Goal: Information Seeking & Learning: Learn about a topic

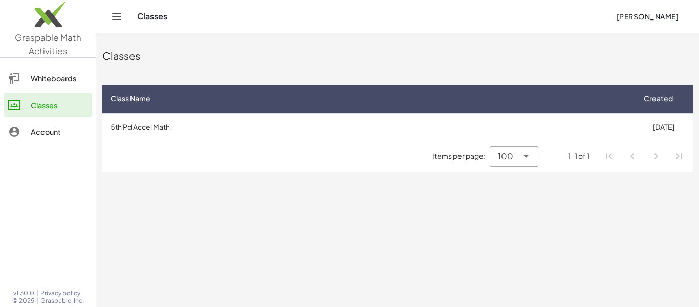
click at [63, 103] on div "Classes" at bounding box center [59, 105] width 57 height 12
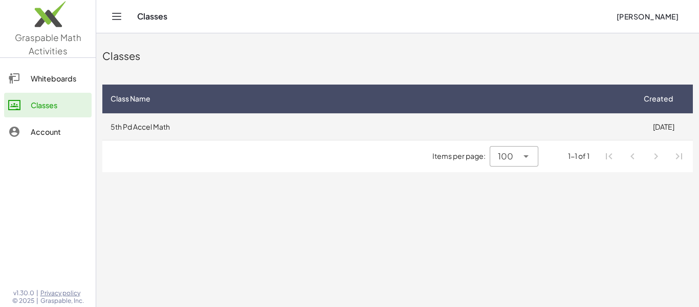
click at [204, 125] on td "5th Pd Accel Math" at bounding box center [368, 126] width 532 height 27
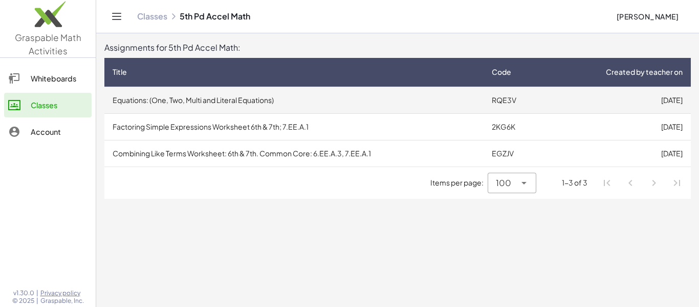
click at [291, 103] on td "Equations: (One, Two, Multi and Literal Equations)" at bounding box center [293, 99] width 379 height 27
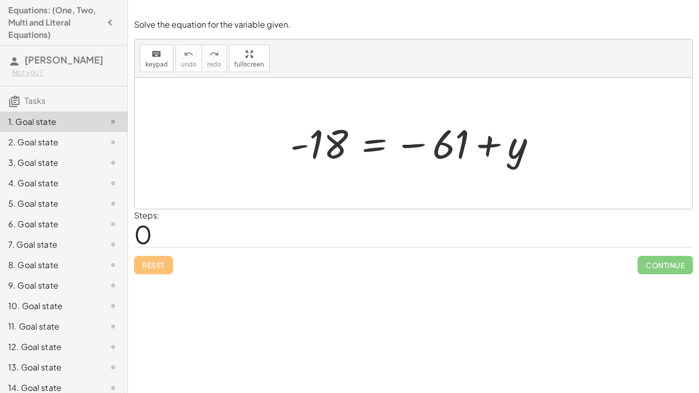
scroll to position [255, 0]
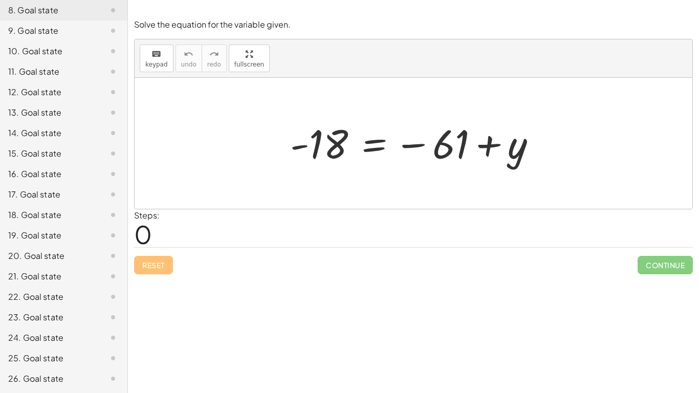
click at [58, 306] on div "26. Goal state" at bounding box center [49, 379] width 82 height 12
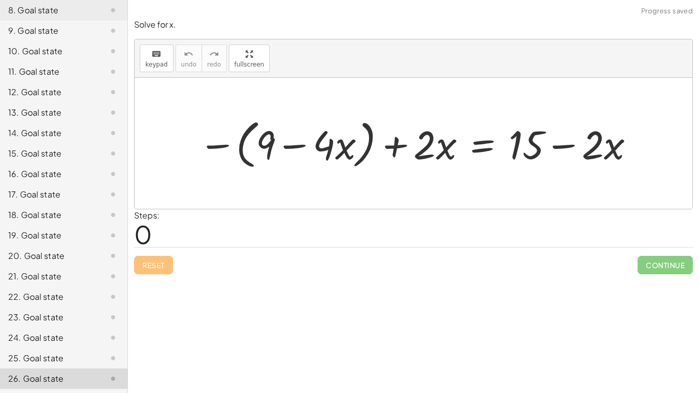
click at [47, 306] on div "23. Goal state" at bounding box center [63, 358] width 127 height 20
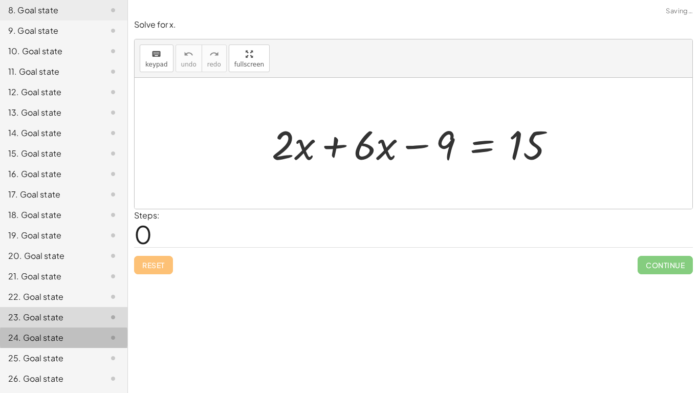
click at [53, 306] on div "24. Goal state" at bounding box center [49, 338] width 82 height 12
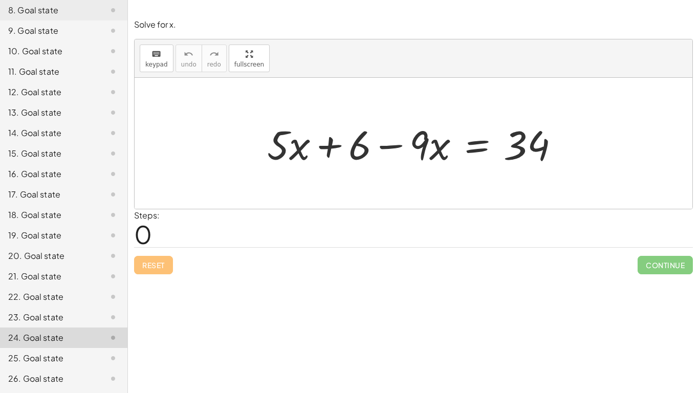
click at [105, 306] on div at bounding box center [105, 317] width 29 height 12
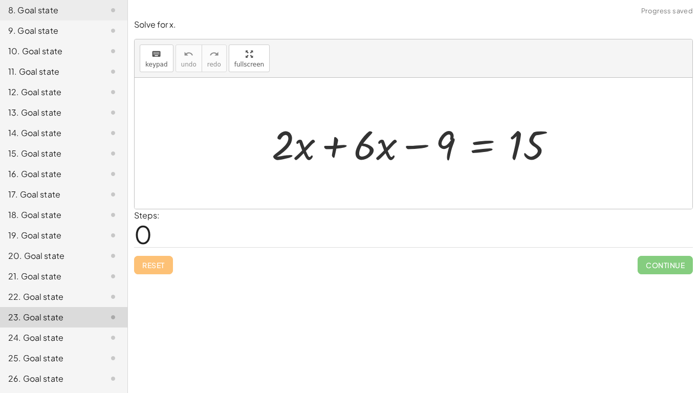
click at [100, 302] on div at bounding box center [105, 297] width 29 height 12
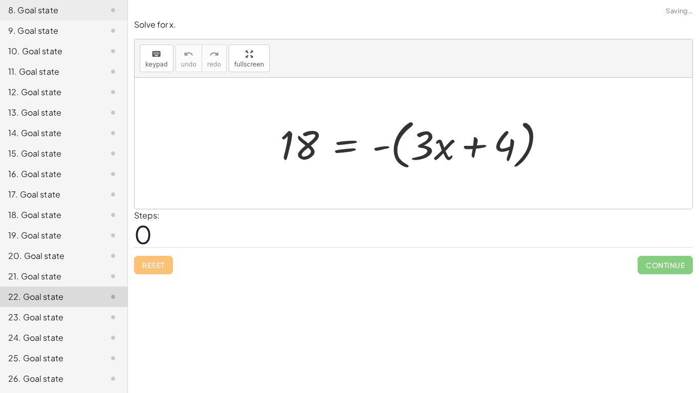
click at [94, 306] on div "21. Goal state" at bounding box center [63, 317] width 127 height 20
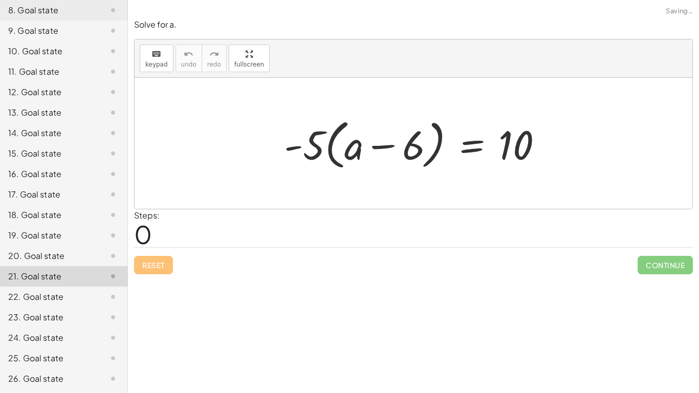
click at [82, 254] on div "20. Goal state" at bounding box center [49, 256] width 82 height 12
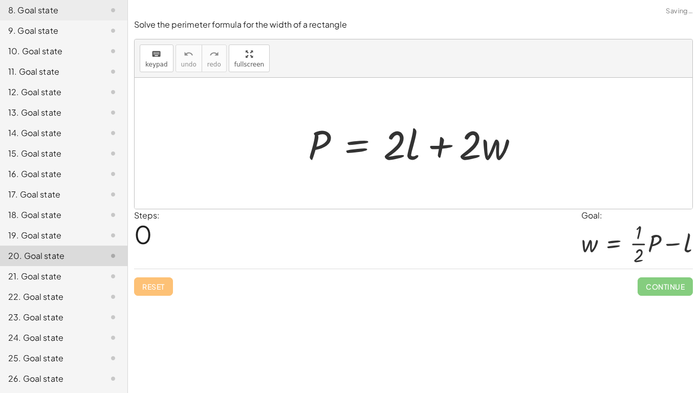
click at [78, 238] on div "19. Goal state" at bounding box center [49, 235] width 82 height 12
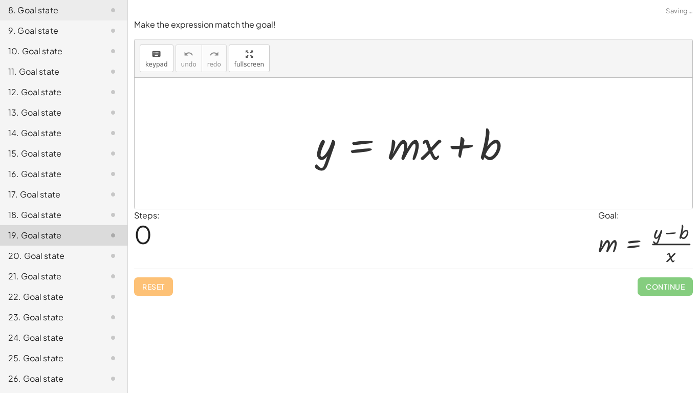
click at [69, 246] on div "18. Goal state" at bounding box center [63, 256] width 127 height 20
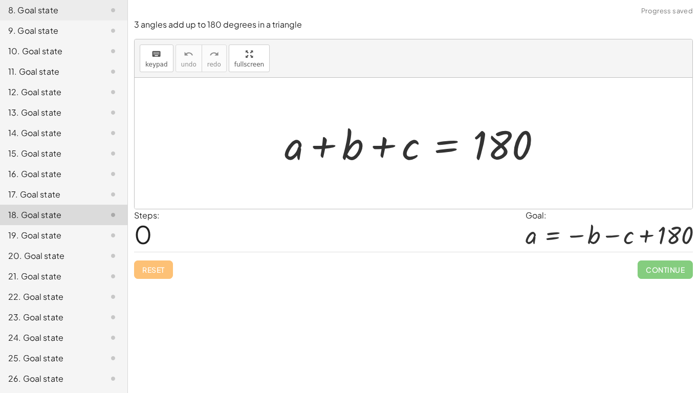
click at [64, 306] on div "24. Goal state" at bounding box center [63, 378] width 127 height 20
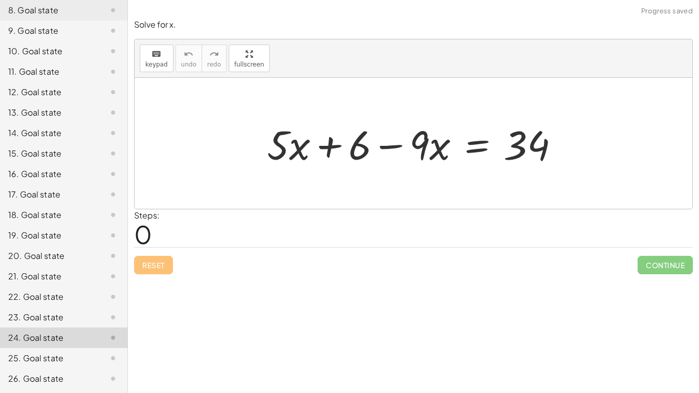
click at [68, 275] on div "21. Goal state" at bounding box center [49, 276] width 82 height 12
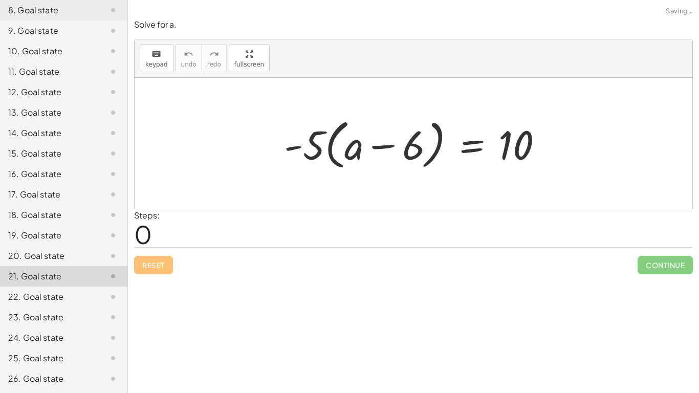
click at [68, 253] on div "20. Goal state" at bounding box center [49, 256] width 82 height 12
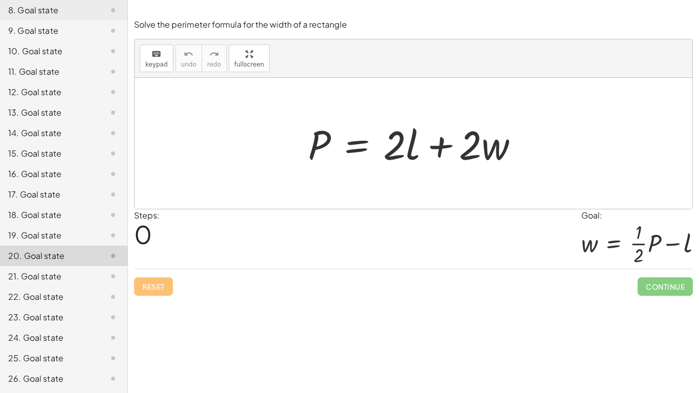
scroll to position [0, 0]
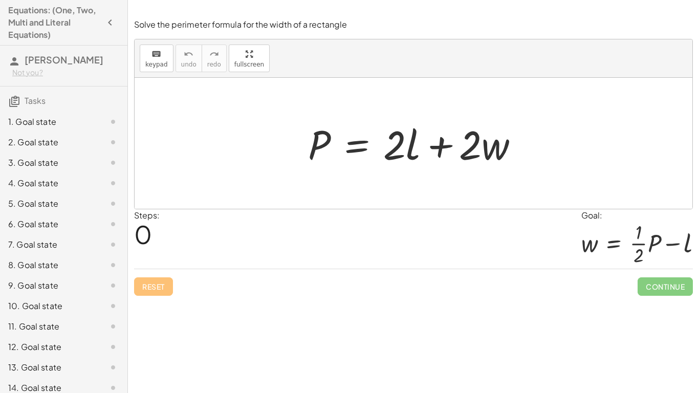
click at [50, 122] on div "1. Goal state" at bounding box center [49, 122] width 82 height 12
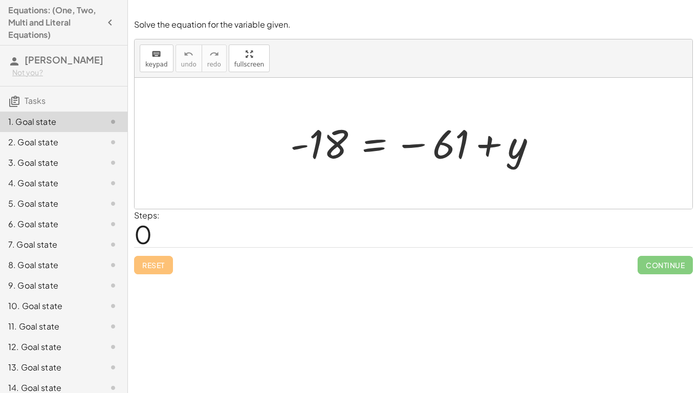
click at [143, 235] on span "0" at bounding box center [143, 234] width 18 height 31
click at [158, 231] on div "Steps: 0" at bounding box center [147, 228] width 26 height 38
drag, startPoint x: 390, startPoint y: 178, endPoint x: 433, endPoint y: 221, distance: 61.5
click at [0, 0] on div "Solve the equation for the variable given. keyboard keypad undo undo redo redo …" at bounding box center [0, 0] width 0 height 0
drag, startPoint x: 439, startPoint y: 224, endPoint x: 390, endPoint y: 225, distance: 48.6
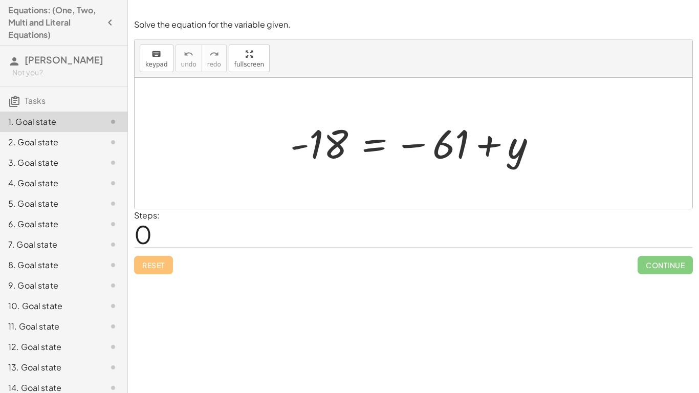
click at [390, 225] on div "Steps: 0" at bounding box center [413, 228] width 559 height 38
click at [151, 267] on div "Reset Continue" at bounding box center [413, 260] width 559 height 27
click at [143, 241] on span "0" at bounding box center [143, 234] width 18 height 31
click at [168, 58] on button "keyboard keypad" at bounding box center [157, 59] width 34 height 28
click at [149, 68] on span "keypad" at bounding box center [156, 64] width 23 height 7
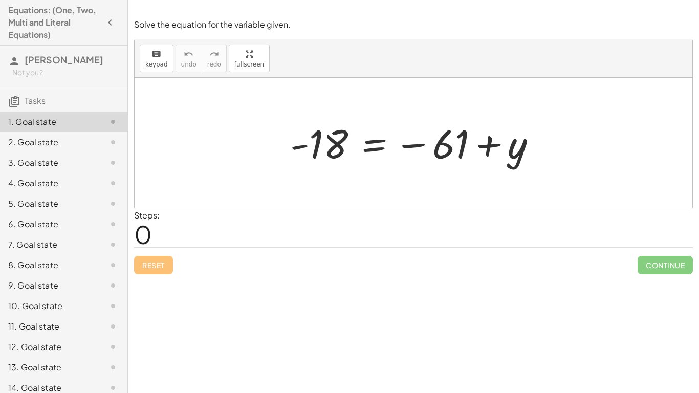
click at [332, 149] on div at bounding box center [417, 143] width 265 height 51
click at [153, 69] on button "keyboard keypad" at bounding box center [157, 59] width 34 height 28
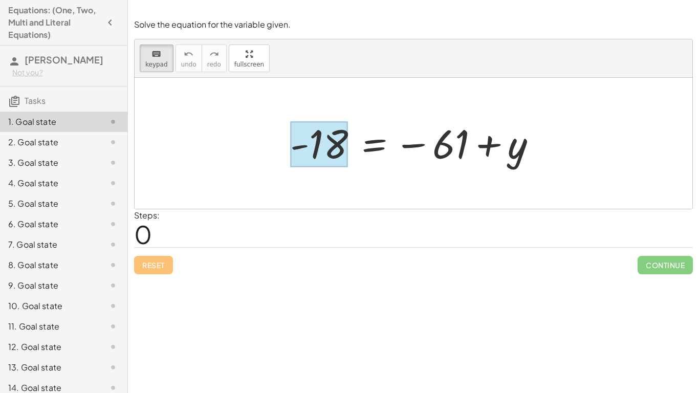
click at [336, 146] on div at bounding box center [319, 145] width 58 height 46
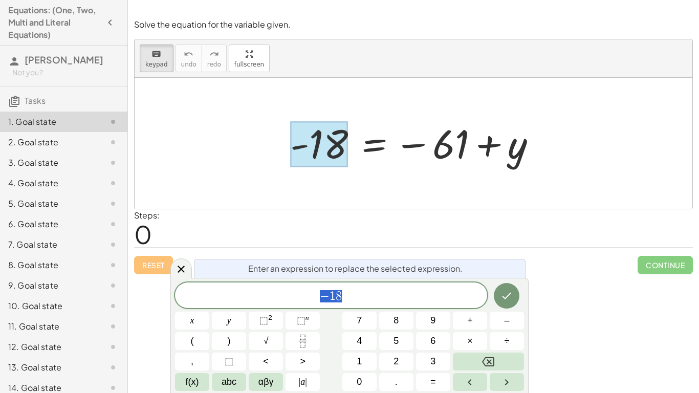
scroll to position [1, 0]
click at [424, 151] on div at bounding box center [417, 143] width 265 height 51
click at [406, 302] on span "− 1 8" at bounding box center [331, 296] width 312 height 14
click at [507, 299] on icon "Done" at bounding box center [507, 296] width 12 height 12
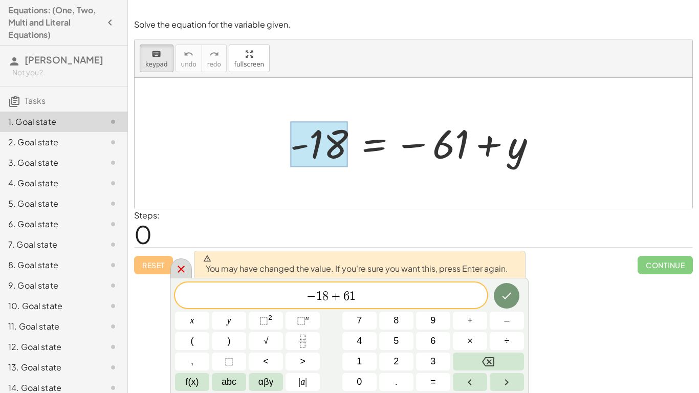
click at [185, 266] on icon at bounding box center [181, 269] width 12 height 12
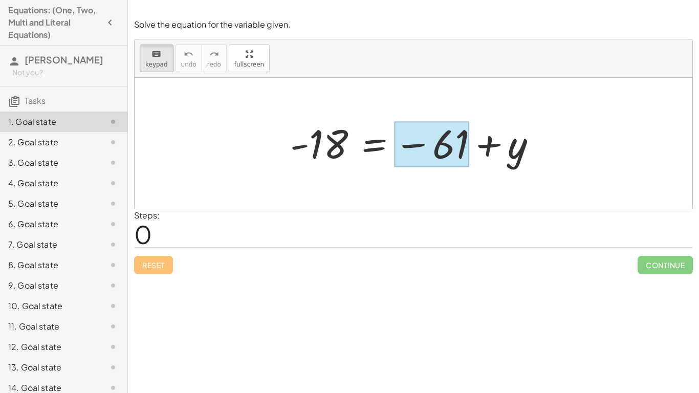
click at [454, 156] on div at bounding box center [431, 145] width 75 height 46
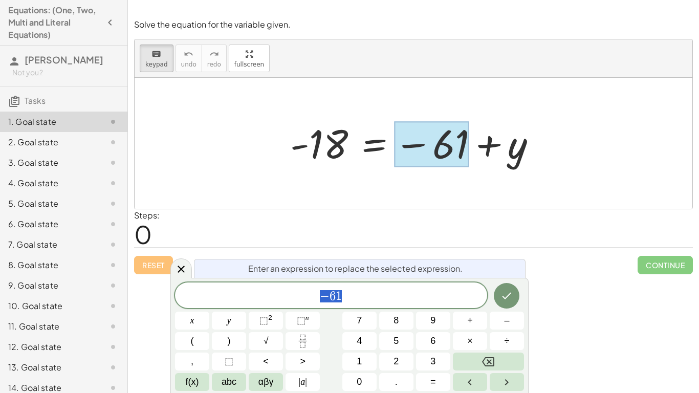
scroll to position [4, 0]
click at [449, 303] on div "− 6 1" at bounding box center [331, 296] width 312 height 26
click at [328, 139] on div at bounding box center [417, 143] width 265 height 51
click at [504, 302] on button "Done" at bounding box center [507, 296] width 26 height 26
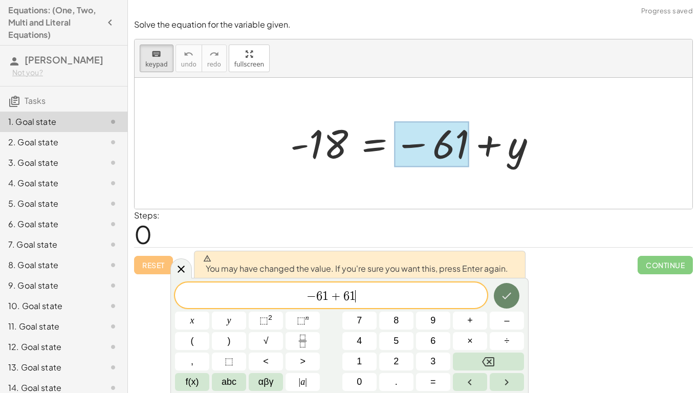
scroll to position [6, 0]
click at [341, 147] on div at bounding box center [417, 143] width 265 height 51
click at [185, 266] on icon at bounding box center [181, 269] width 12 height 12
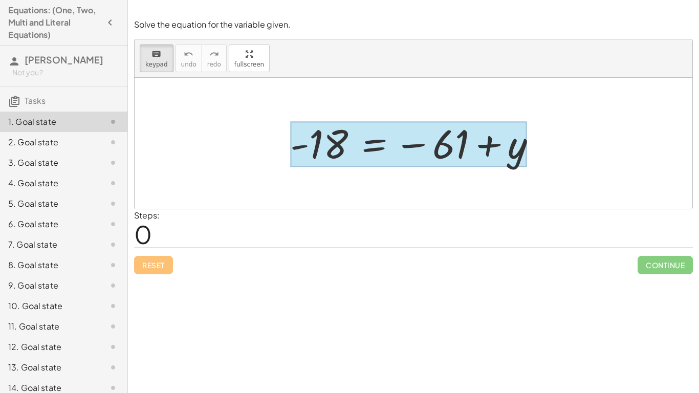
click at [362, 149] on div at bounding box center [408, 145] width 236 height 46
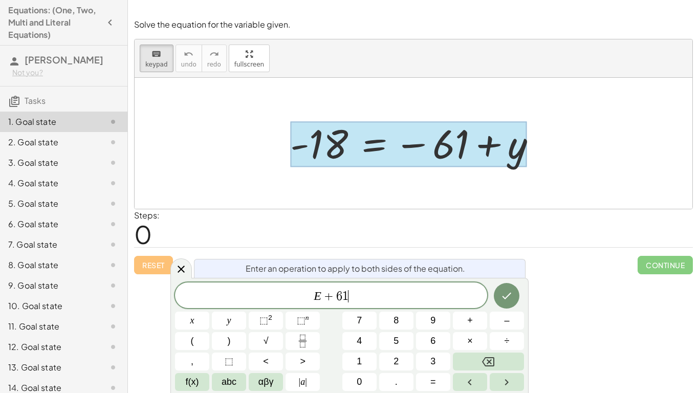
scroll to position [8, 0]
click at [512, 305] on button "Done" at bounding box center [507, 296] width 26 height 26
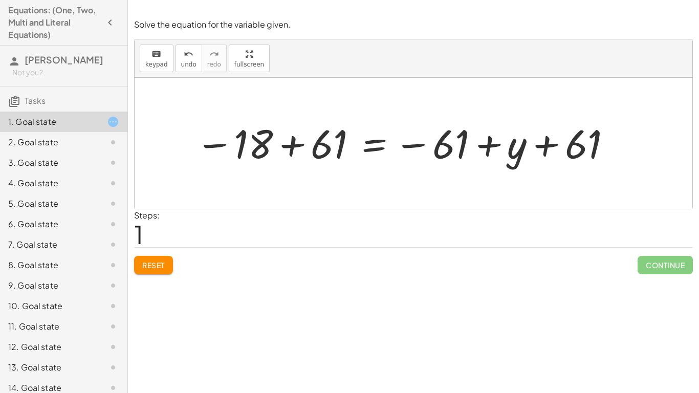
click at [318, 144] on div at bounding box center [403, 143] width 427 height 51
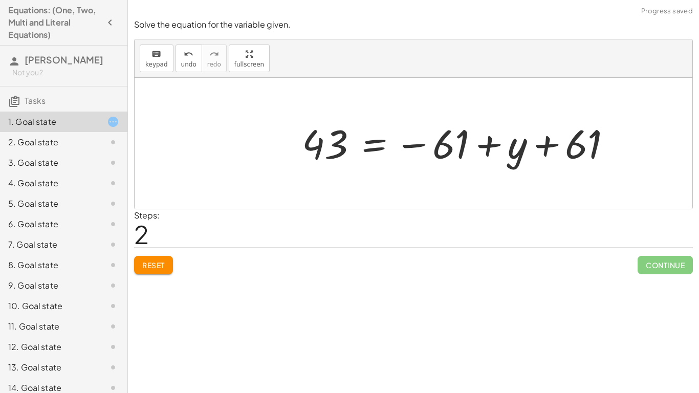
click at [472, 144] on div at bounding box center [461, 143] width 328 height 51
click at [572, 136] on div at bounding box center [461, 143] width 328 height 51
click at [576, 143] on div at bounding box center [461, 143] width 328 height 51
click at [452, 154] on div at bounding box center [461, 143] width 328 height 51
click at [557, 153] on div at bounding box center [461, 143] width 328 height 51
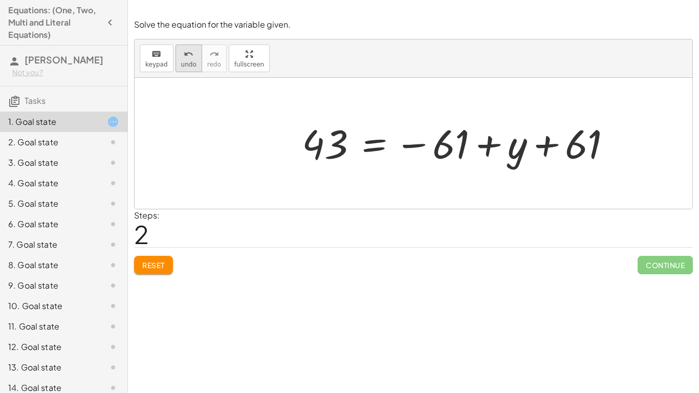
click at [190, 62] on span "undo" at bounding box center [188, 64] width 15 height 7
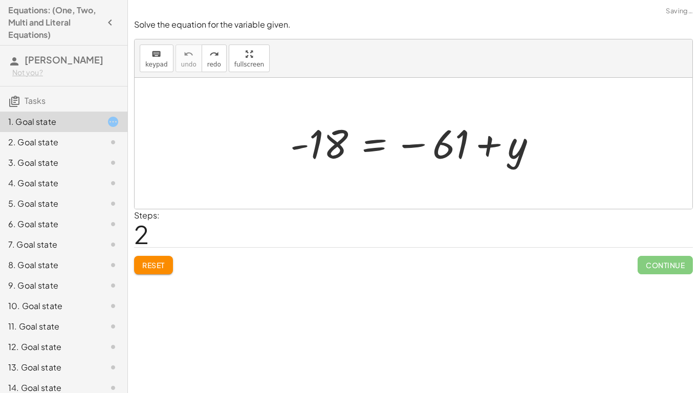
click at [456, 146] on div at bounding box center [417, 143] width 265 height 51
click at [151, 57] on icon "keyboard" at bounding box center [156, 54] width 10 height 12
click at [165, 261] on span "Reset" at bounding box center [153, 265] width 23 height 9
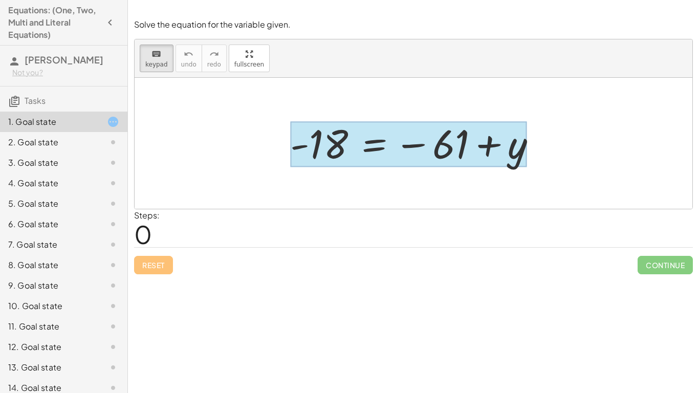
click at [363, 149] on div at bounding box center [408, 145] width 236 height 46
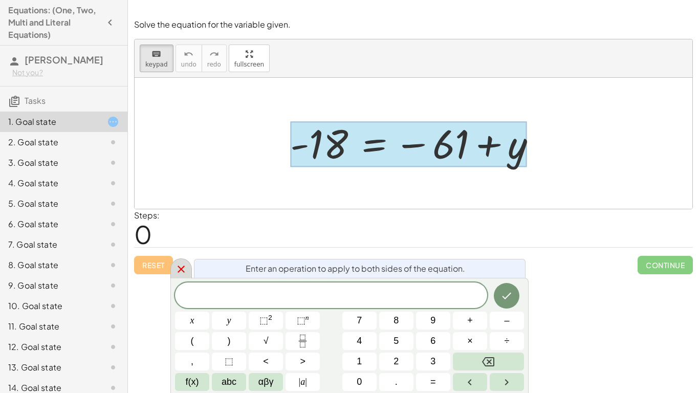
click at [184, 268] on icon at bounding box center [181, 269] width 12 height 12
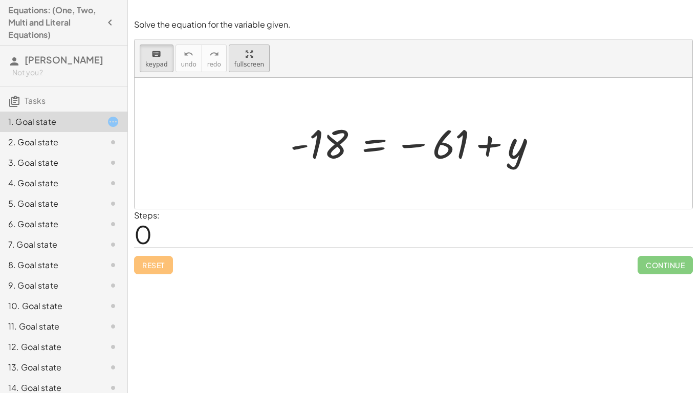
click at [242, 59] on div "keyboard keypad undo undo redo redo fullscreen - 18 = − 61 + y ×" at bounding box center [414, 123] width 558 height 169
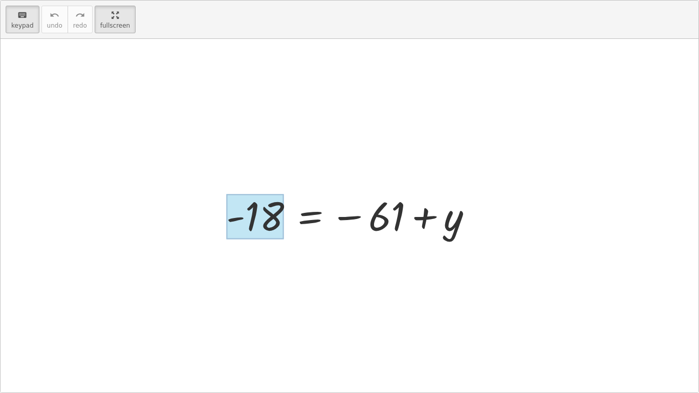
click at [264, 231] on div at bounding box center [255, 217] width 58 height 46
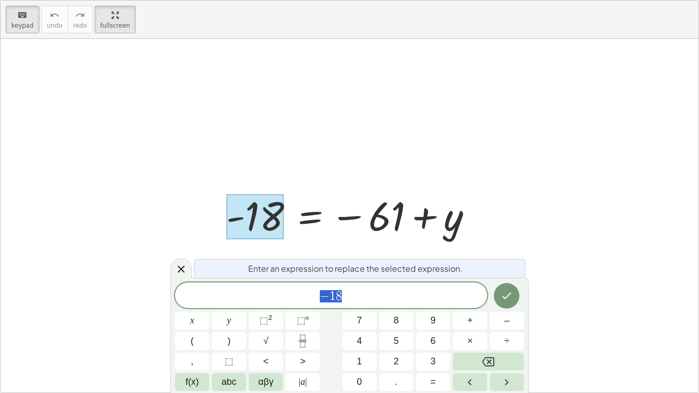
click at [541, 213] on div at bounding box center [350, 216] width 698 height 354
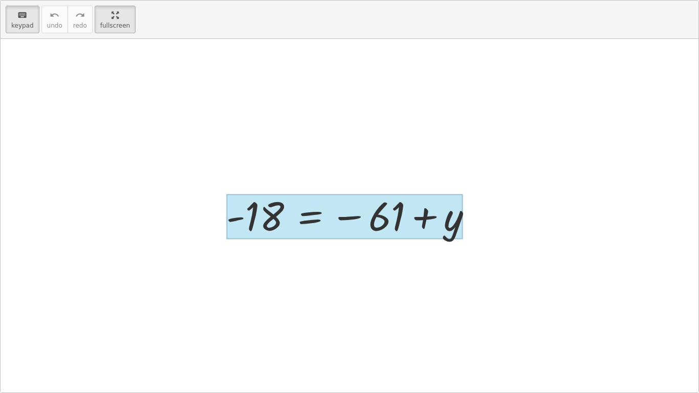
click at [333, 222] on div at bounding box center [344, 217] width 236 height 46
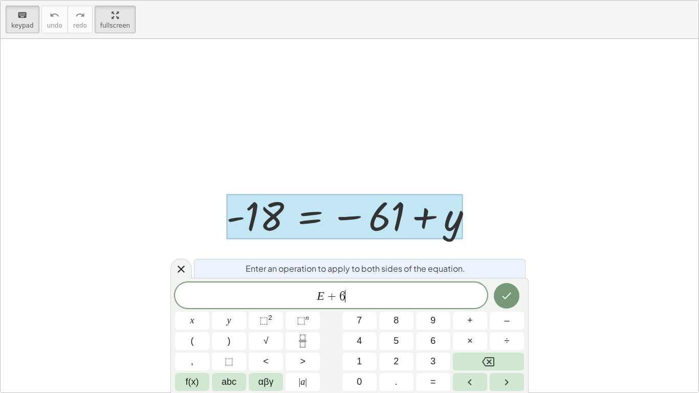
scroll to position [2, 0]
click at [496, 297] on button "Done" at bounding box center [507, 296] width 26 height 26
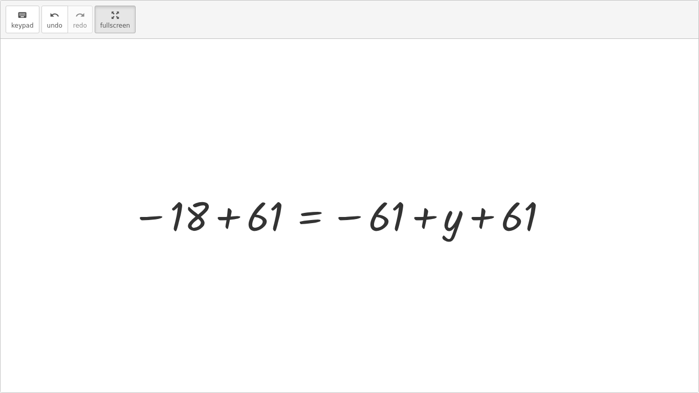
click at [228, 216] on div at bounding box center [339, 215] width 427 height 51
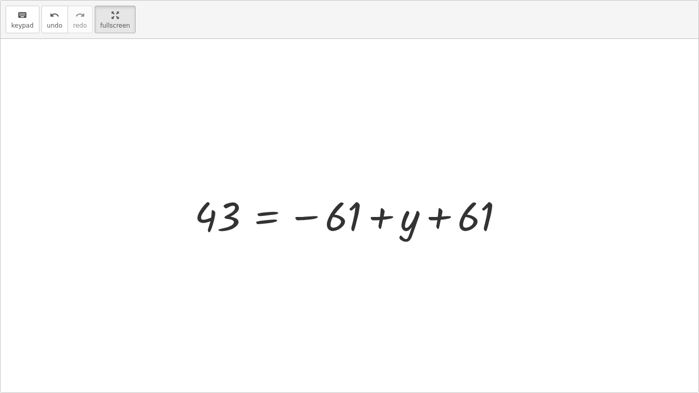
click at [333, 215] on div at bounding box center [353, 215] width 328 height 51
click at [474, 223] on div at bounding box center [353, 215] width 328 height 51
click at [426, 217] on div at bounding box center [353, 215] width 328 height 51
click at [373, 213] on div at bounding box center [353, 215] width 328 height 51
click at [365, 211] on div at bounding box center [353, 215] width 328 height 51
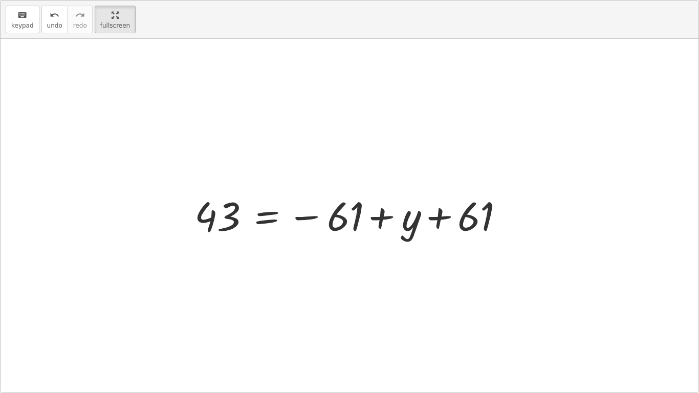
click at [365, 211] on div at bounding box center [353, 215] width 328 height 51
click at [342, 217] on div at bounding box center [353, 215] width 328 height 51
click at [386, 225] on div at bounding box center [353, 215] width 328 height 51
click at [388, 223] on div at bounding box center [353, 215] width 328 height 51
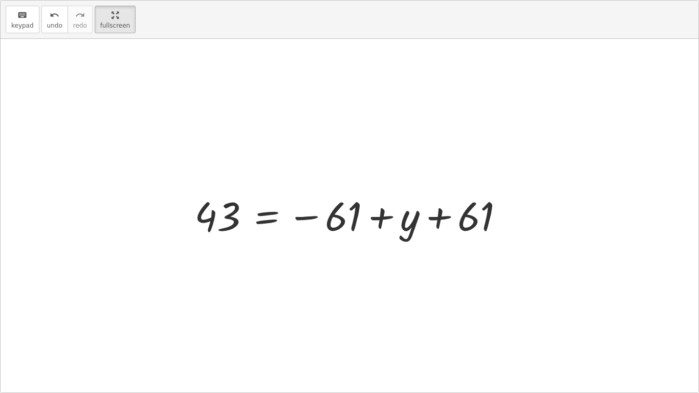
click at [441, 222] on div at bounding box center [353, 215] width 328 height 51
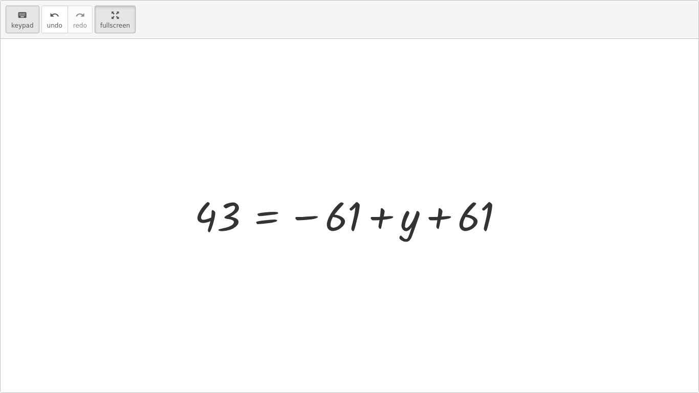
click at [20, 22] on span "keypad" at bounding box center [22, 25] width 23 height 7
click at [336, 218] on div at bounding box center [324, 217] width 75 height 46
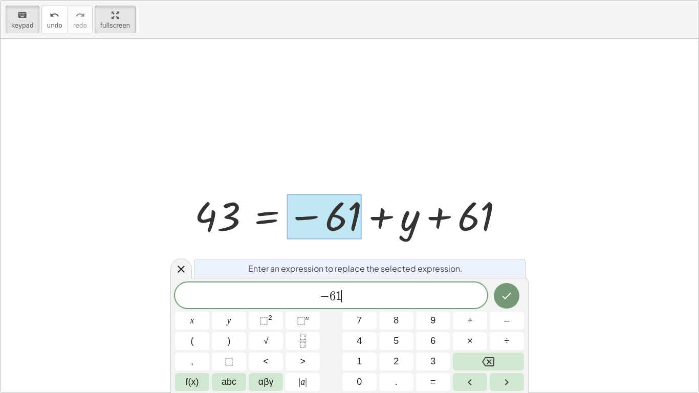
click at [417, 299] on span "− 6 1 ​" at bounding box center [331, 296] width 312 height 14
click at [184, 267] on icon at bounding box center [181, 269] width 12 height 12
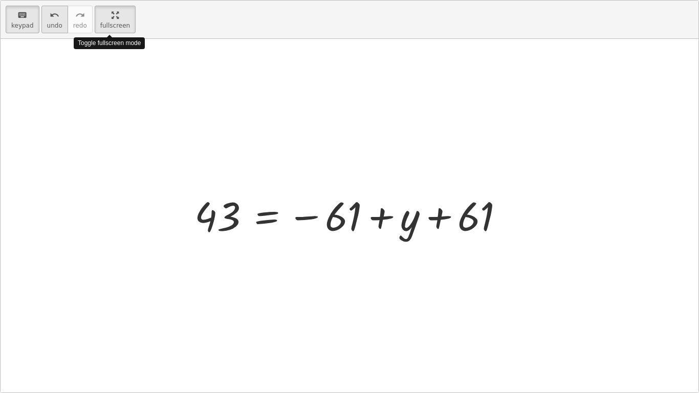
click at [51, 16] on icon "undo" at bounding box center [55, 15] width 10 height 12
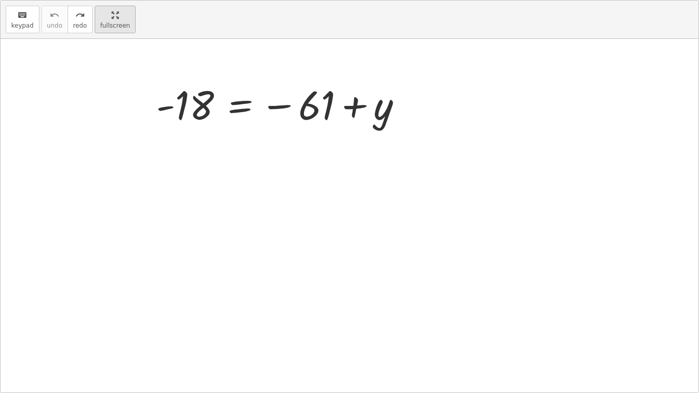
click at [97, 19] on main "Equations: (One, Two, Multi and Literal Equations) [PERSON_NAME] Not you? Tasks…" at bounding box center [349, 196] width 699 height 393
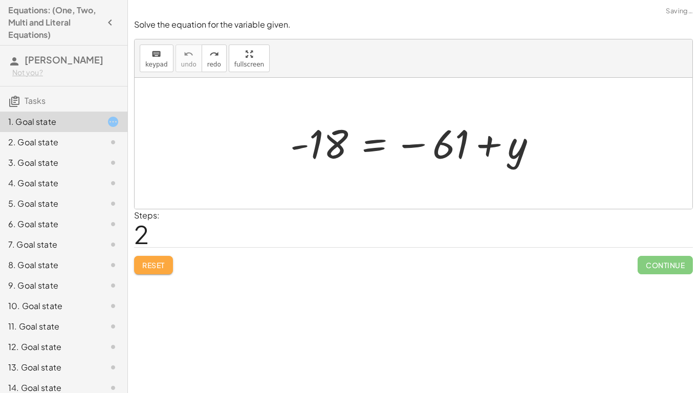
click at [156, 273] on button "Reset" at bounding box center [153, 265] width 39 height 18
click at [157, 264] on div "Reset Continue" at bounding box center [413, 260] width 559 height 27
click at [538, 211] on div "Steps: 0" at bounding box center [413, 228] width 559 height 38
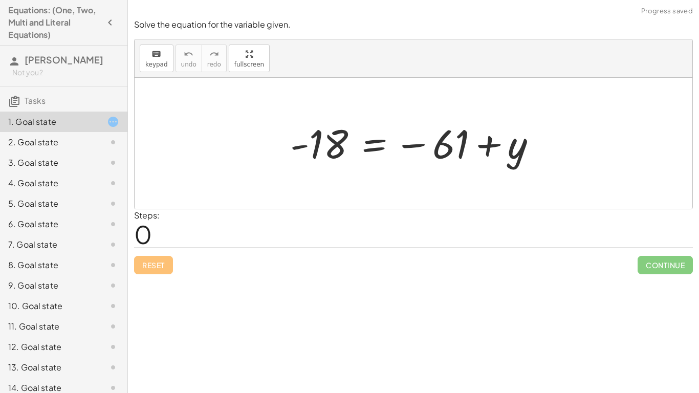
click at [560, 69] on div "keyboard keypad undo [PERSON_NAME] redo fullscreen" at bounding box center [414, 58] width 558 height 38
click at [561, 68] on div "keyboard keypad undo [PERSON_NAME] redo fullscreen" at bounding box center [414, 58] width 558 height 38
click at [46, 104] on h3 "Tasks" at bounding box center [63, 96] width 127 height 21
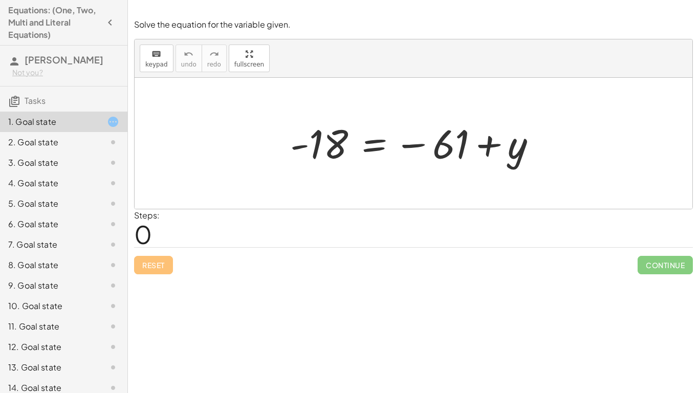
click at [22, 101] on h3 "Tasks" at bounding box center [63, 96] width 127 height 21
click at [20, 100] on icon at bounding box center [14, 101] width 12 height 12
click at [13, 99] on icon at bounding box center [14, 101] width 12 height 12
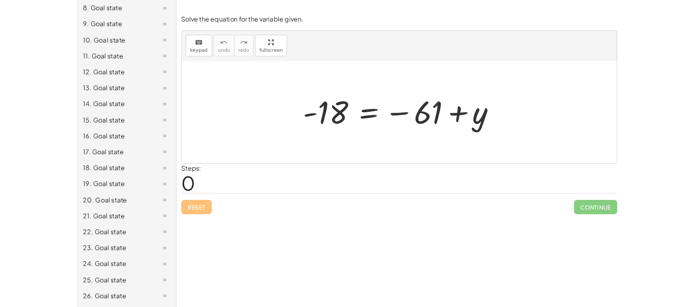
scroll to position [0, 0]
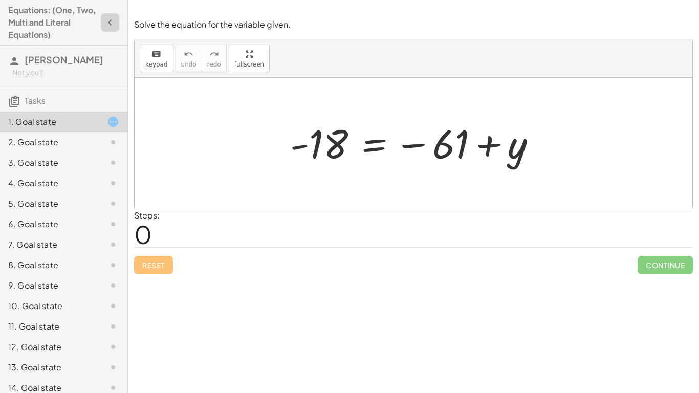
click at [110, 19] on icon "button" at bounding box center [110, 22] width 12 height 12
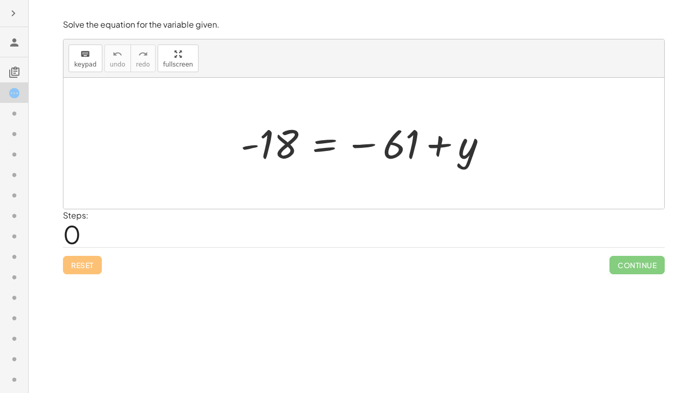
click at [14, 21] on button "button" at bounding box center [13, 13] width 18 height 18
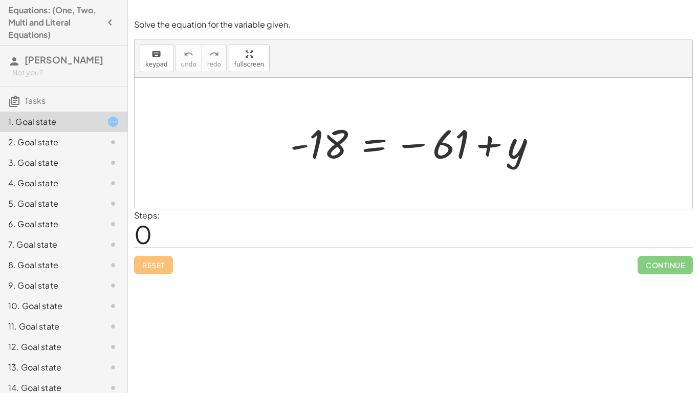
click at [37, 53] on h3 "[PERSON_NAME] Not you?" at bounding box center [63, 66] width 127 height 40
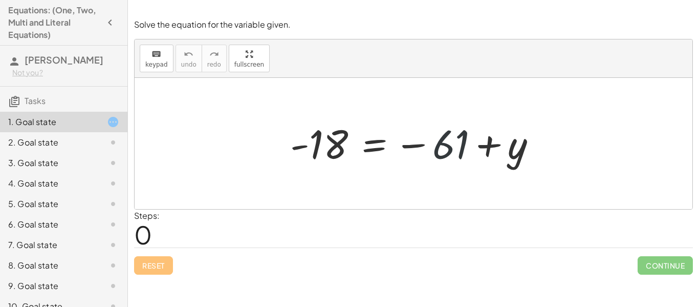
drag, startPoint x: 447, startPoint y: 145, endPoint x: 394, endPoint y: 93, distance: 74.6
click at [394, 93] on div "- 18 = − 61 + y" at bounding box center [414, 143] width 558 height 131
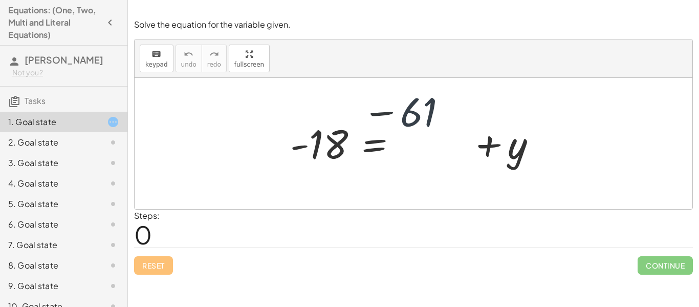
drag, startPoint x: 394, startPoint y: 93, endPoint x: 372, endPoint y: 94, distance: 21.5
click at [372, 94] on div at bounding box center [414, 143] width 558 height 131
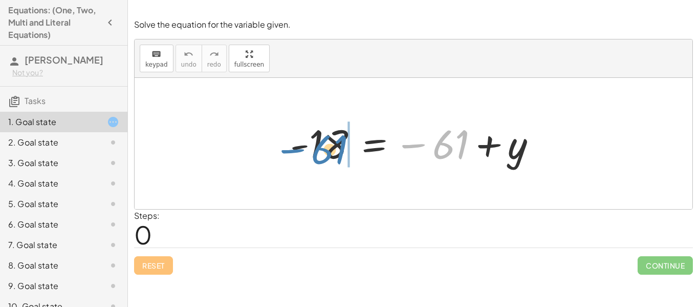
drag, startPoint x: 438, startPoint y: 149, endPoint x: 317, endPoint y: 154, distance: 121.4
click at [317, 154] on div at bounding box center [417, 143] width 265 height 51
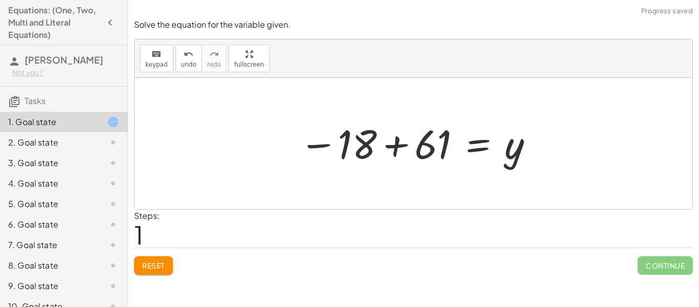
click at [411, 149] on div at bounding box center [417, 143] width 246 height 51
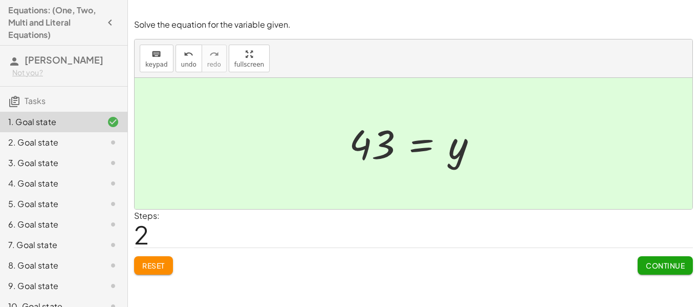
click at [652, 274] on button "Continue" at bounding box center [665, 265] width 55 height 18
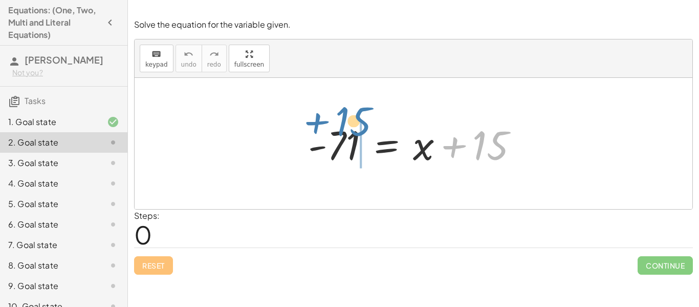
drag, startPoint x: 485, startPoint y: 150, endPoint x: 356, endPoint y: 135, distance: 130.5
click at [356, 135] on div at bounding box center [417, 143] width 229 height 53
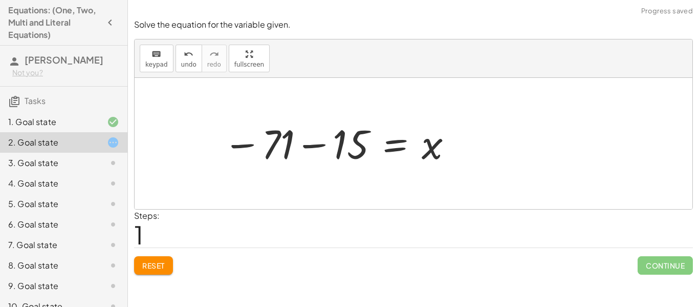
click at [325, 139] on div at bounding box center [338, 143] width 241 height 51
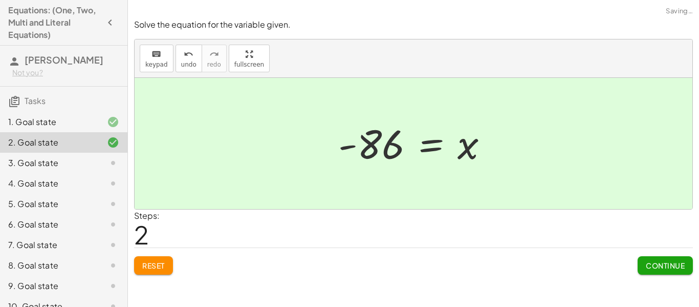
click at [680, 261] on span "Continue" at bounding box center [665, 265] width 39 height 9
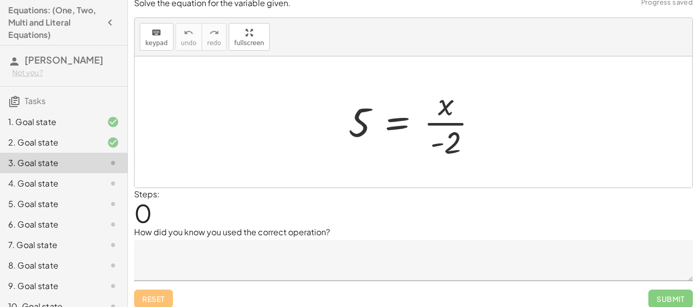
scroll to position [16, 0]
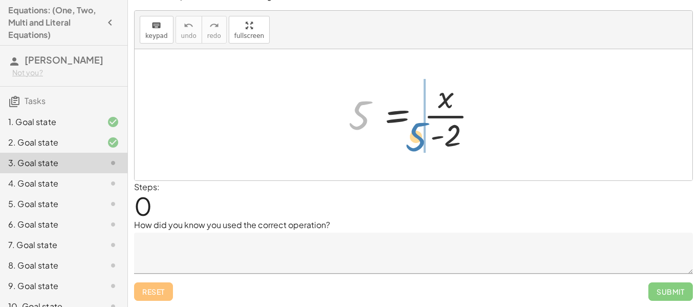
drag, startPoint x: 363, startPoint y: 118, endPoint x: 421, endPoint y: 140, distance: 61.4
click at [421, 140] on div at bounding box center [416, 114] width 147 height 79
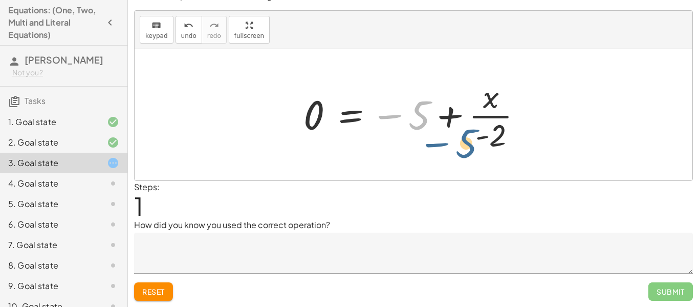
drag, startPoint x: 421, startPoint y: 113, endPoint x: 469, endPoint y: 141, distance: 56.0
click at [469, 141] on div at bounding box center [416, 114] width 237 height 79
click at [429, 112] on div at bounding box center [416, 114] width 237 height 79
click at [159, 294] on span "Reset" at bounding box center [153, 291] width 23 height 9
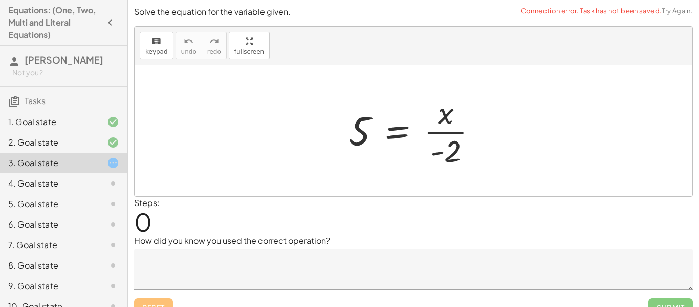
scroll to position [16, 0]
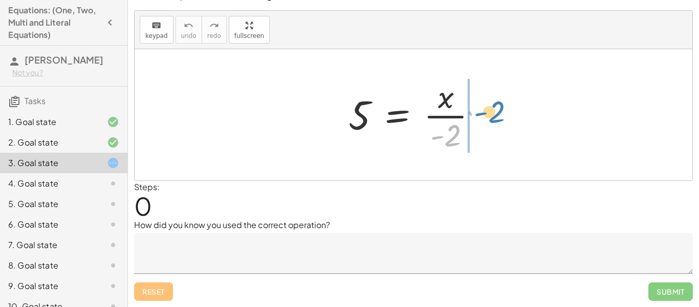
drag, startPoint x: 447, startPoint y: 136, endPoint x: 490, endPoint y: 112, distance: 49.5
click at [490, 112] on div at bounding box center [416, 114] width 147 height 79
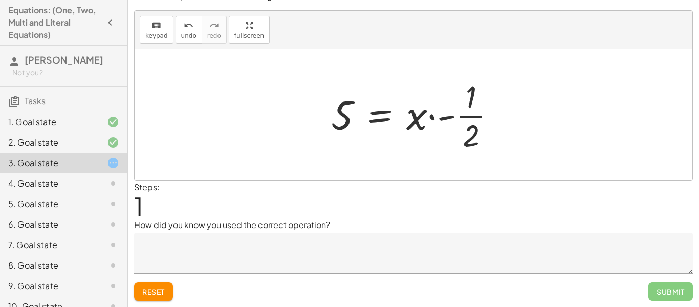
click at [152, 298] on button "Reset" at bounding box center [153, 291] width 39 height 18
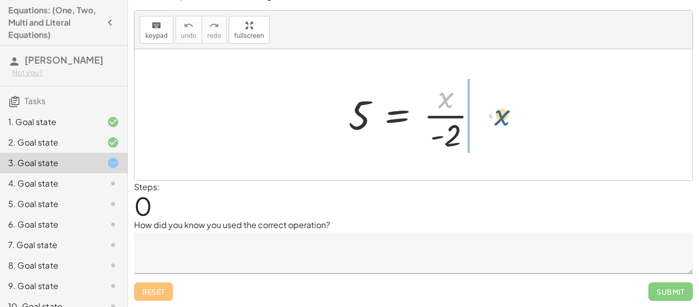
drag, startPoint x: 445, startPoint y: 100, endPoint x: 502, endPoint y: 118, distance: 60.2
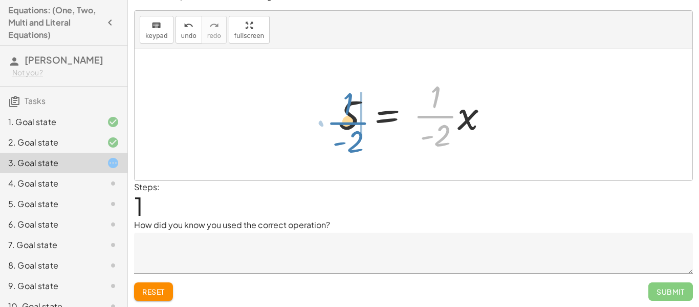
drag, startPoint x: 448, startPoint y: 116, endPoint x: 362, endPoint y: 123, distance: 86.3
click at [362, 123] on div at bounding box center [417, 114] width 168 height 79
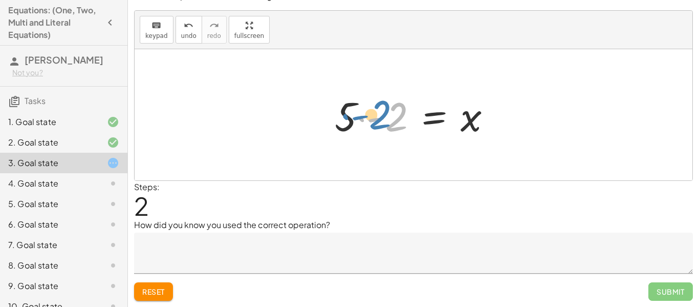
drag, startPoint x: 389, startPoint y: 120, endPoint x: 375, endPoint y: 118, distance: 14.5
click at [375, 118] on div at bounding box center [418, 115] width 176 height 53
click at [171, 286] on button "Reset" at bounding box center [153, 291] width 39 height 18
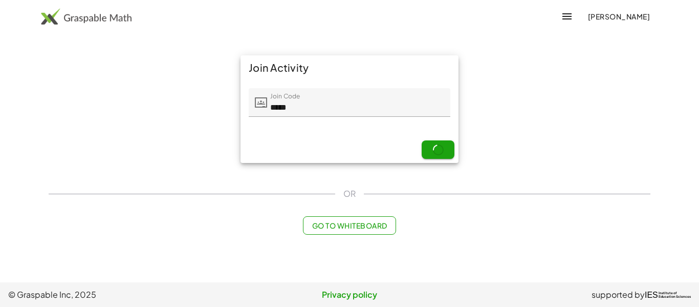
click at [500, 120] on div "Join Activity Join Code Join Code ***** 5 / 5 Next" at bounding box center [349, 109] width 614 height 120
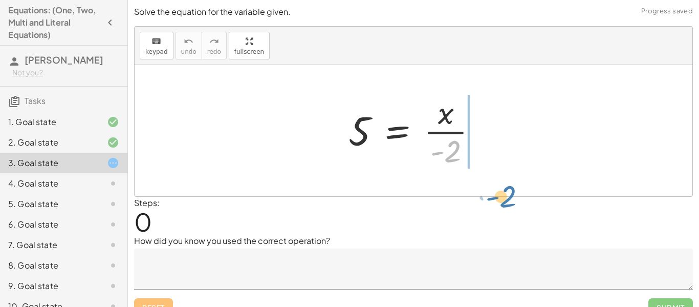
drag, startPoint x: 476, startPoint y: 153, endPoint x: 531, endPoint y: 198, distance: 71.6
click at [0, 0] on div "Solve the equation for the variable given. keyboard keypad undo undo redo redo …" at bounding box center [0, 0] width 0 height 0
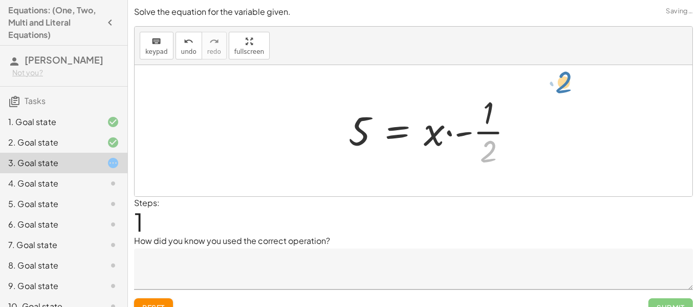
drag, startPoint x: 519, startPoint y: 157, endPoint x: 595, endPoint y: 89, distance: 102.2
click at [595, 89] on div "5 = · x · - 2 · 2 5 = x - 2 · · · 1 ·" at bounding box center [414, 130] width 558 height 131
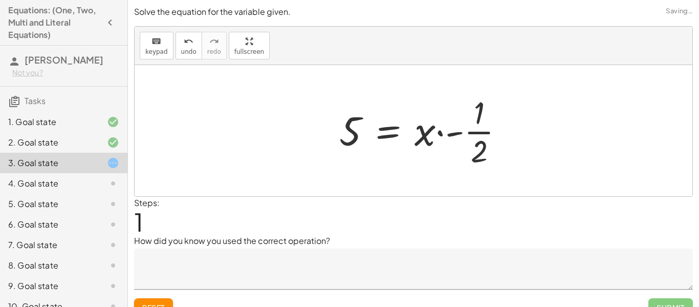
drag, startPoint x: 610, startPoint y: 99, endPoint x: 684, endPoint y: 163, distance: 97.6
click at [684, 163] on div at bounding box center [414, 130] width 558 height 131
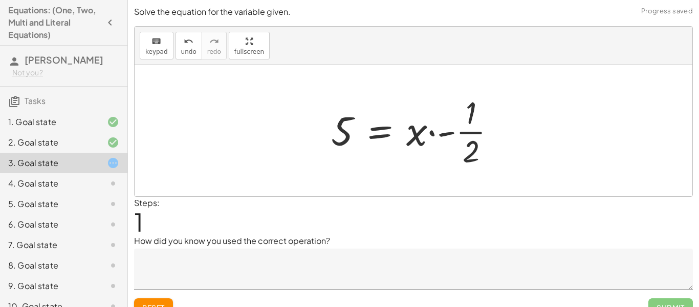
drag, startPoint x: 621, startPoint y: 120, endPoint x: 635, endPoint y: 281, distance: 161.3
click at [0, 0] on div "Solve the equation for the variable given. keyboard keypad undo undo redo redo …" at bounding box center [0, 0] width 0 height 0
click at [154, 304] on span "Reset" at bounding box center [153, 306] width 23 height 9
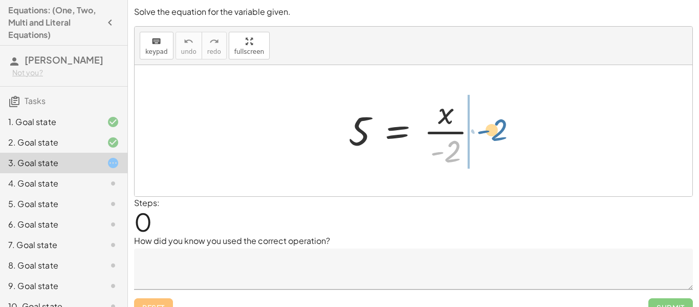
drag, startPoint x: 455, startPoint y: 151, endPoint x: 502, endPoint y: 129, distance: 51.3
click at [502, 129] on div "· - 2 5 = · x · - 2" at bounding box center [414, 130] width 558 height 131
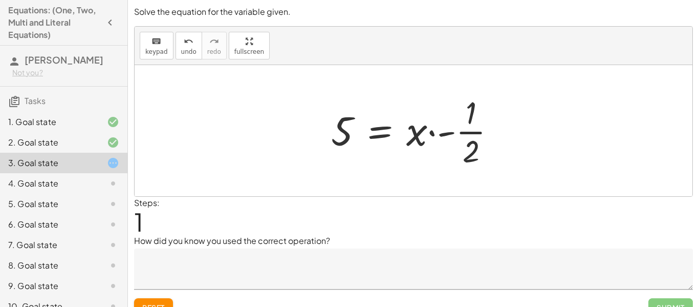
click at [152, 299] on button "Reset" at bounding box center [153, 307] width 39 height 18
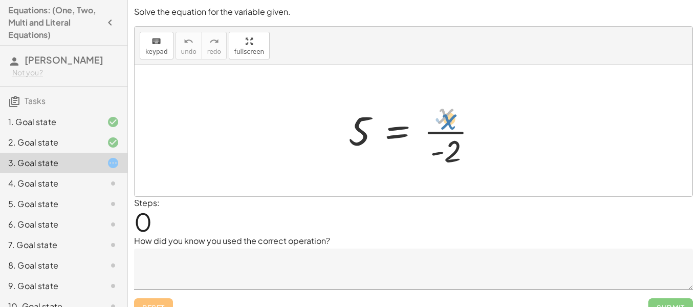
drag, startPoint x: 449, startPoint y: 119, endPoint x: 453, endPoint y: 123, distance: 6.2
click at [453, 123] on div at bounding box center [416, 130] width 147 height 79
click at [549, 161] on div at bounding box center [414, 130] width 558 height 131
drag, startPoint x: 454, startPoint y: 145, endPoint x: 504, endPoint y: 132, distance: 51.3
click at [504, 132] on div "· - 2 5 = · x · - 2" at bounding box center [414, 130] width 558 height 131
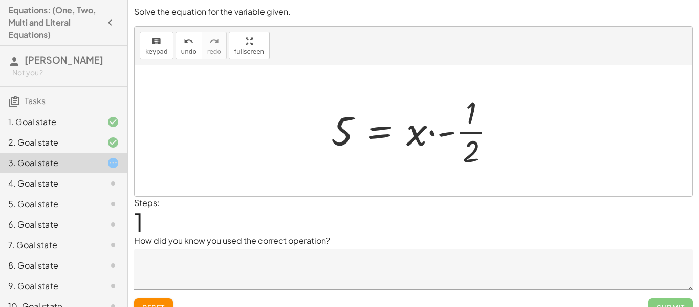
click at [157, 300] on button "Reset" at bounding box center [153, 307] width 39 height 18
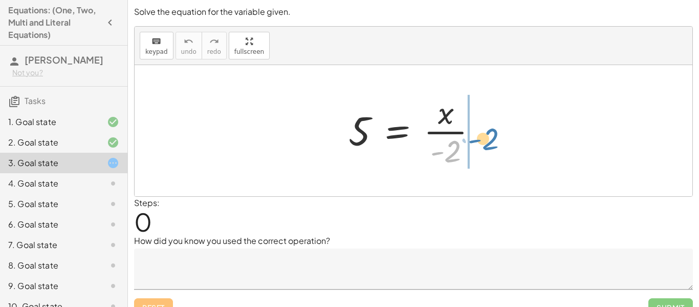
drag, startPoint x: 454, startPoint y: 150, endPoint x: 493, endPoint y: 136, distance: 41.8
click at [493, 136] on div "· - 2 5 = · x · - 2" at bounding box center [414, 130] width 558 height 131
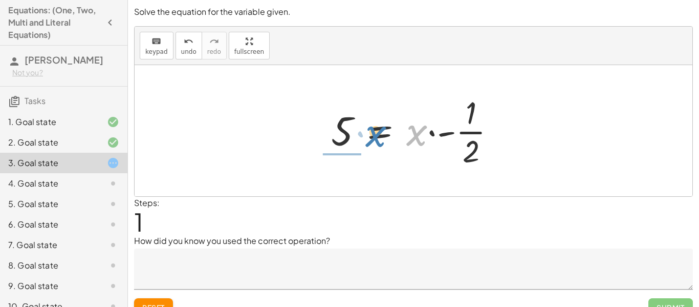
drag, startPoint x: 415, startPoint y: 137, endPoint x: 374, endPoint y: 138, distance: 40.4
click at [374, 138] on div at bounding box center [417, 130] width 183 height 79
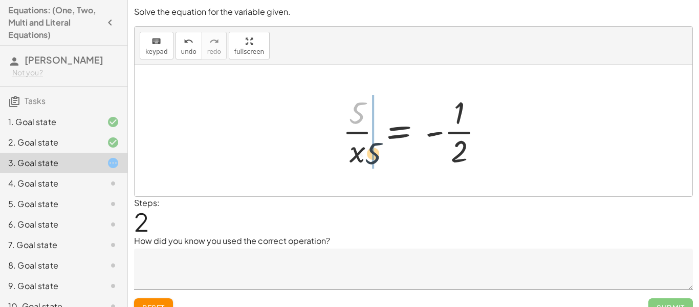
drag, startPoint x: 360, startPoint y: 107, endPoint x: 372, endPoint y: 157, distance: 50.4
click at [372, 157] on div at bounding box center [417, 130] width 160 height 79
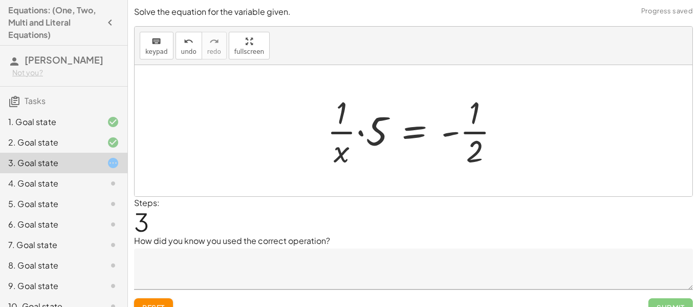
click at [165, 306] on button "Reset" at bounding box center [153, 307] width 39 height 18
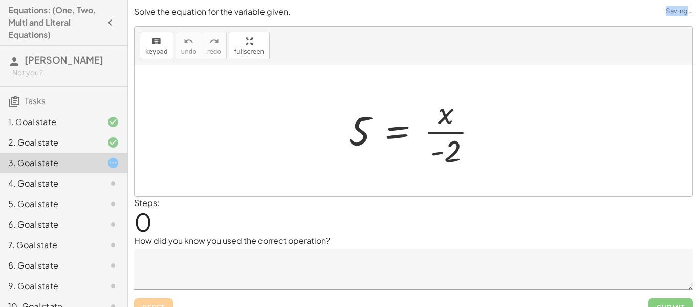
click at [165, 306] on div "Reset Submit" at bounding box center [413, 302] width 559 height 27
drag, startPoint x: 451, startPoint y: 155, endPoint x: 497, endPoint y: 137, distance: 48.9
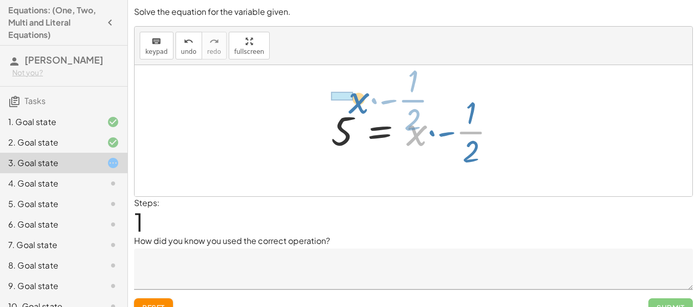
drag, startPoint x: 415, startPoint y: 132, endPoint x: 357, endPoint y: 99, distance: 66.7
click at [357, 99] on div at bounding box center [417, 130] width 183 height 79
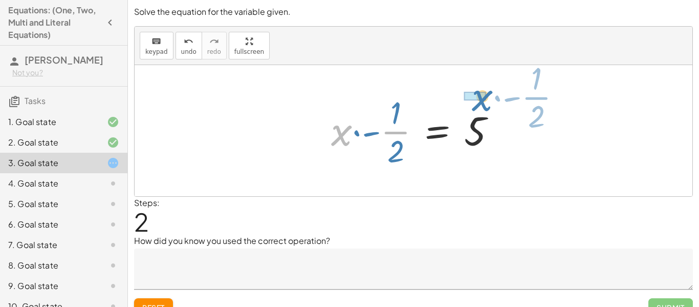
drag, startPoint x: 332, startPoint y: 135, endPoint x: 471, endPoint y: 101, distance: 143.4
click at [471, 101] on div at bounding box center [417, 130] width 183 height 79
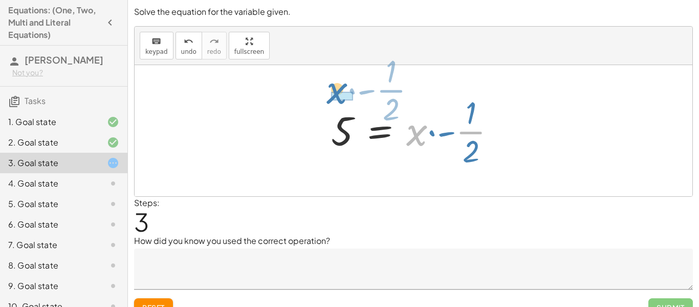
drag, startPoint x: 422, startPoint y: 137, endPoint x: 338, endPoint y: 94, distance: 94.3
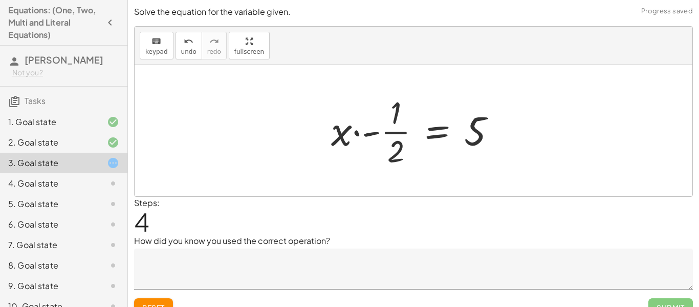
click at [165, 303] on span "Reset" at bounding box center [153, 306] width 23 height 9
click at [165, 303] on div "Reset Submit" at bounding box center [413, 302] width 559 height 27
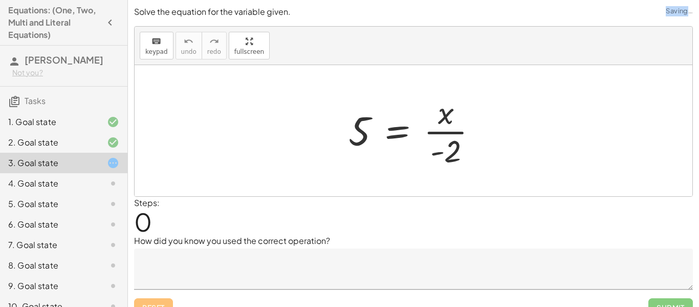
click at [165, 303] on div "Reset Submit" at bounding box center [413, 302] width 559 height 27
click at [78, 178] on div "4. Goal state" at bounding box center [49, 183] width 82 height 12
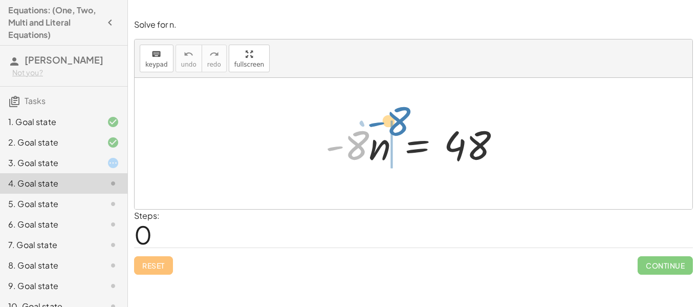
drag, startPoint x: 358, startPoint y: 147, endPoint x: 400, endPoint y: 124, distance: 47.9
click at [400, 124] on div at bounding box center [417, 143] width 194 height 53
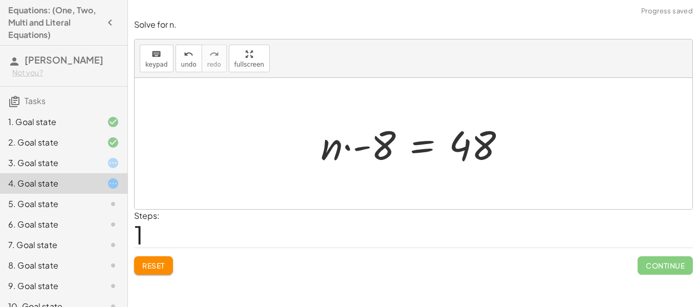
click at [378, 144] on div at bounding box center [418, 143] width 204 height 53
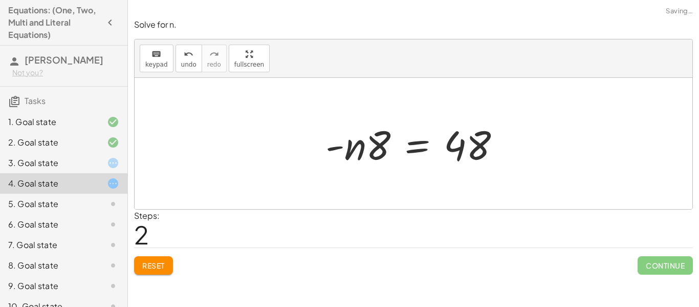
click at [164, 264] on span "Reset" at bounding box center [153, 265] width 23 height 9
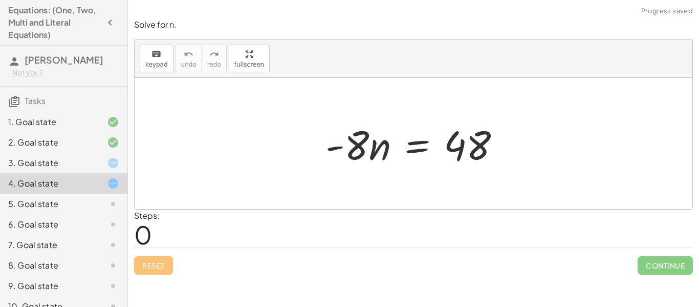
click at [161, 267] on div "Reset Continue" at bounding box center [413, 260] width 559 height 27
click at [348, 153] on div at bounding box center [417, 143] width 194 height 53
drag, startPoint x: 342, startPoint y: 142, endPoint x: 335, endPoint y: 144, distance: 7.5
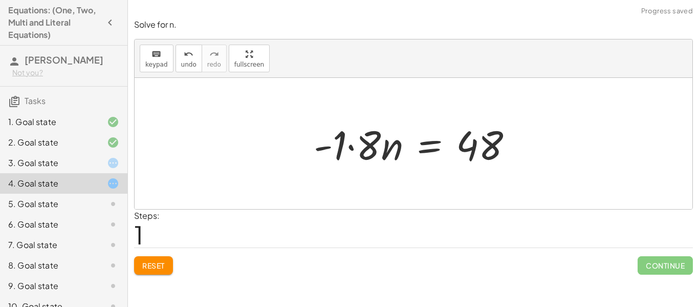
click at [0, 0] on div "Solve for n. keyboard keypad undo undo redo redo fullscreen · - 8 · n = 48 · - …" at bounding box center [0, 0] width 0 height 0
click at [155, 261] on span "Reset" at bounding box center [153, 265] width 23 height 9
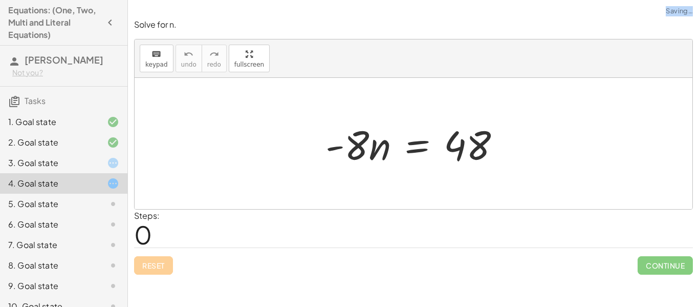
click at [155, 260] on div "Reset Continue" at bounding box center [413, 260] width 559 height 27
click at [350, 218] on div "Steps: 0" at bounding box center [413, 228] width 559 height 38
drag, startPoint x: 386, startPoint y: 153, endPoint x: 476, endPoint y: 180, distance: 94.4
click at [476, 180] on div "· n · - 8 · n = 48" at bounding box center [414, 143] width 558 height 131
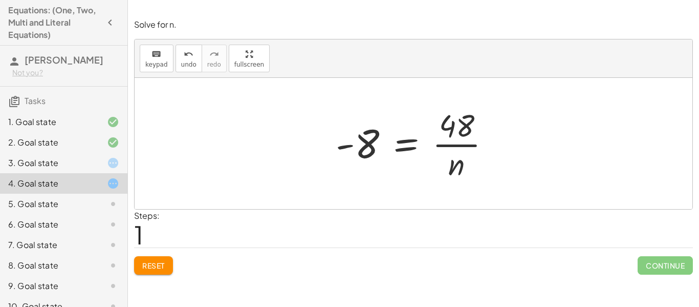
click at [155, 265] on span "Reset" at bounding box center [153, 265] width 23 height 9
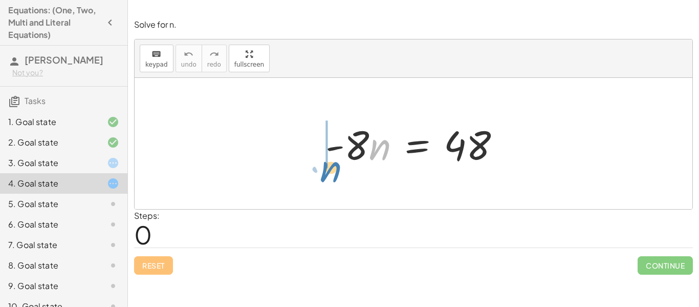
drag, startPoint x: 386, startPoint y: 146, endPoint x: 347, endPoint y: 166, distance: 43.7
click at [347, 166] on div at bounding box center [417, 143] width 194 height 53
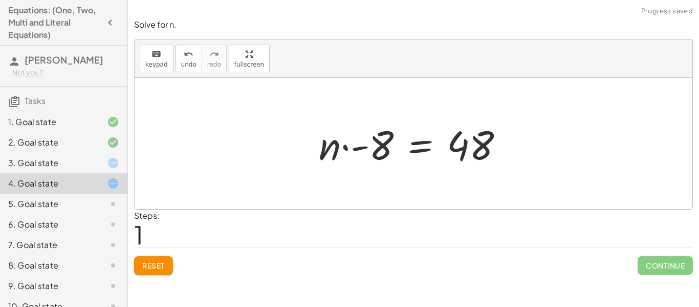
click at [0, 0] on div "Solve for n. keyboard keypad undo undo redo redo fullscreen · - 8 · n = 48 · - …" at bounding box center [0, 0] width 0 height 0
click at [168, 266] on button "Reset" at bounding box center [153, 265] width 39 height 18
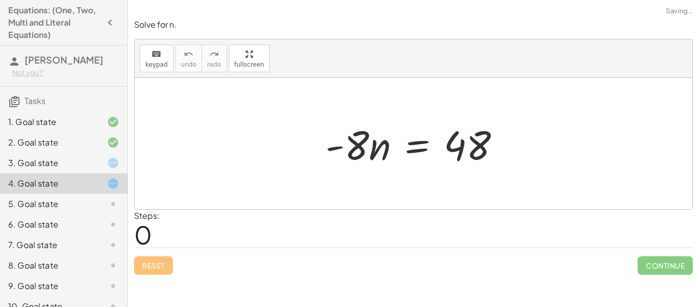
click at [451, 262] on div "Reset Continue" at bounding box center [413, 260] width 559 height 27
click at [249, 127] on div "keyboard keypad undo undo redo redo fullscreen · - 8 · n = 48 ×" at bounding box center [414, 123] width 558 height 169
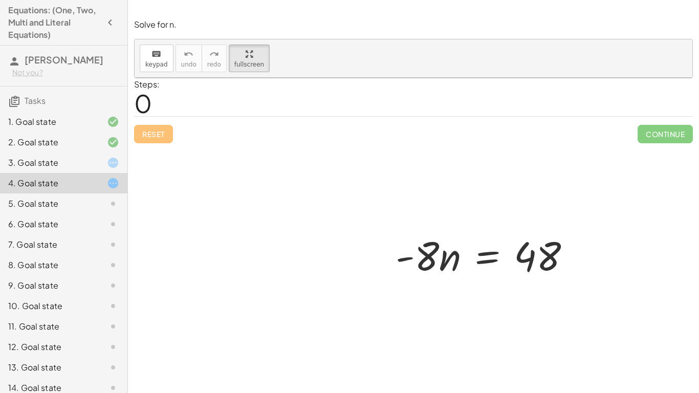
drag, startPoint x: 225, startPoint y: 122, endPoint x: 402, endPoint y: 151, distance: 179.9
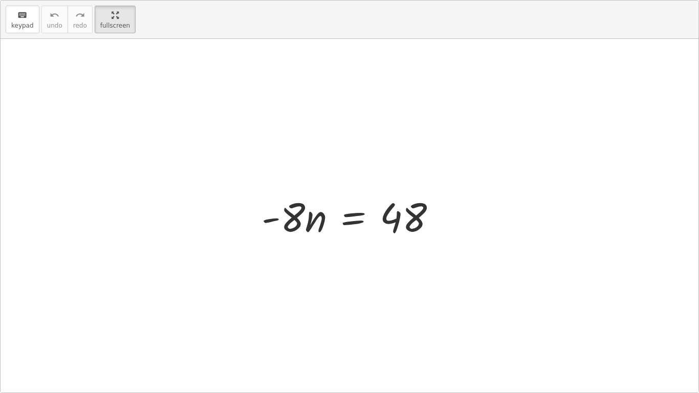
click at [402, 151] on div at bounding box center [350, 216] width 698 height 354
click at [299, 216] on div at bounding box center [353, 215] width 194 height 53
click at [112, 0] on html "Equations: (One, Two, Multi and Literal Equations) [PERSON_NAME] Not you? Tasks…" at bounding box center [349, 196] width 699 height 393
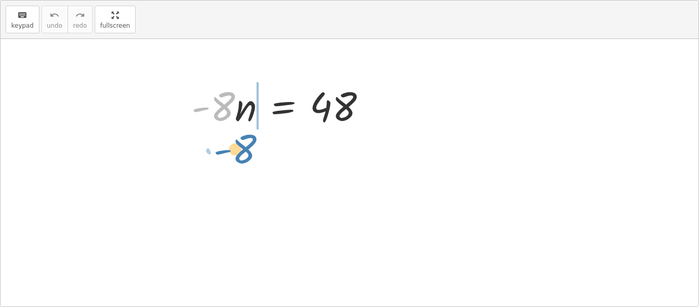
drag, startPoint x: 356, startPoint y: 152, endPoint x: 379, endPoint y: 201, distance: 53.6
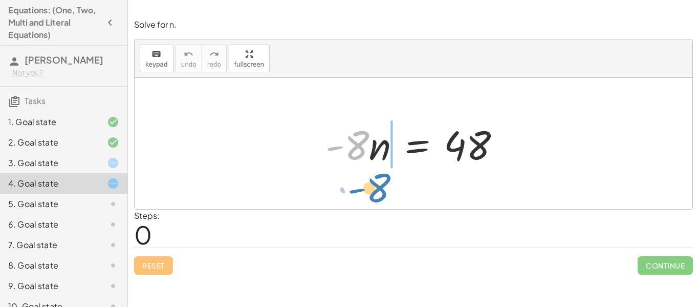
click at [379, 201] on div "· - 8 · - 8 · n = 48" at bounding box center [414, 143] width 558 height 131
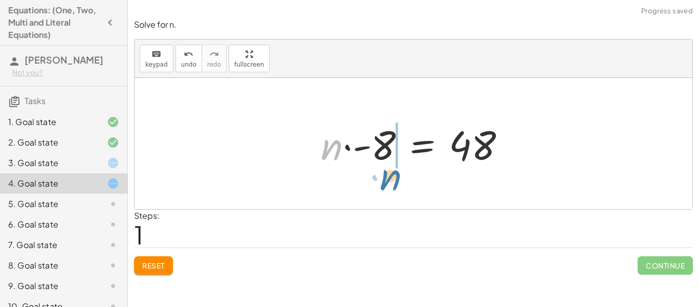
drag, startPoint x: 341, startPoint y: 151, endPoint x: 400, endPoint y: 182, distance: 66.8
click at [400, 182] on div "· - 8 · n = 48 · n · - 8 · n = 48" at bounding box center [414, 143] width 558 height 131
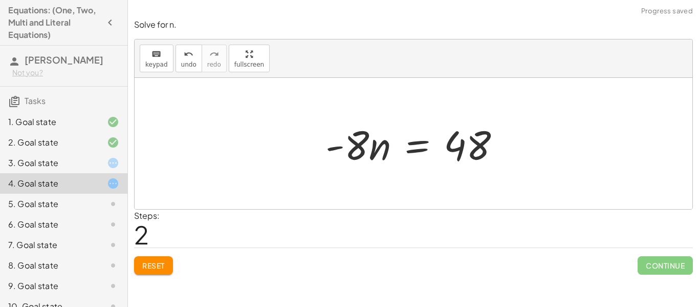
click at [0, 0] on div "Solve for n. keyboard keypad undo undo redo redo fullscreen · - 8 · n = 48 · n …" at bounding box center [0, 0] width 0 height 0
click at [139, 269] on button "Reset" at bounding box center [153, 265] width 39 height 18
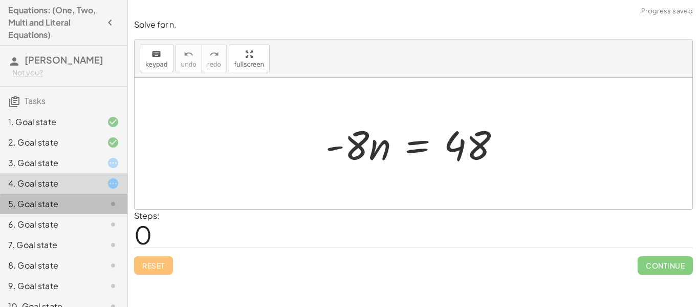
click at [101, 205] on div at bounding box center [105, 204] width 29 height 12
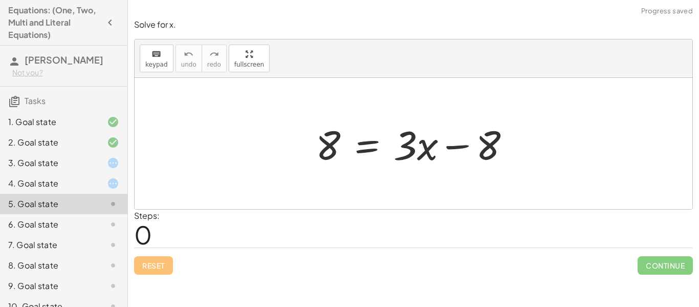
click at [85, 227] on div "6. Goal state" at bounding box center [49, 224] width 82 height 12
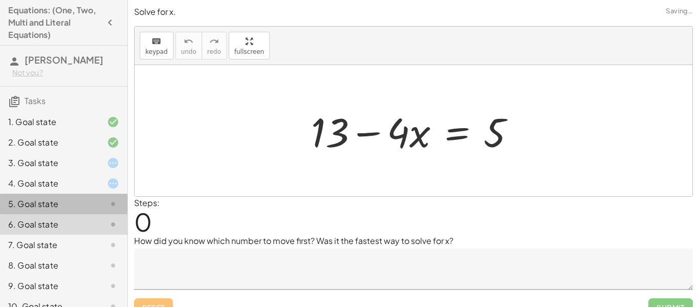
click at [91, 234] on div "5. Goal state" at bounding box center [63, 244] width 127 height 20
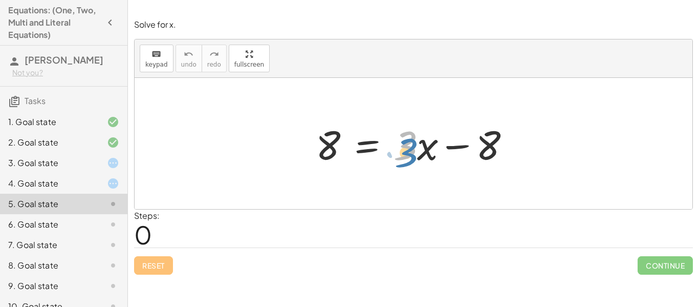
drag, startPoint x: 410, startPoint y: 141, endPoint x: 417, endPoint y: 148, distance: 9.8
click at [417, 148] on div at bounding box center [417, 143] width 213 height 53
click at [169, 61] on button "keyboard keypad" at bounding box center [157, 59] width 34 height 28
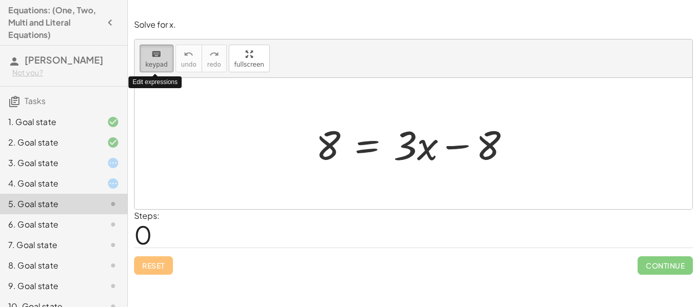
click at [167, 60] on button "keyboard keypad" at bounding box center [157, 59] width 34 height 28
click at [164, 56] on div "keyboard" at bounding box center [156, 54] width 23 height 12
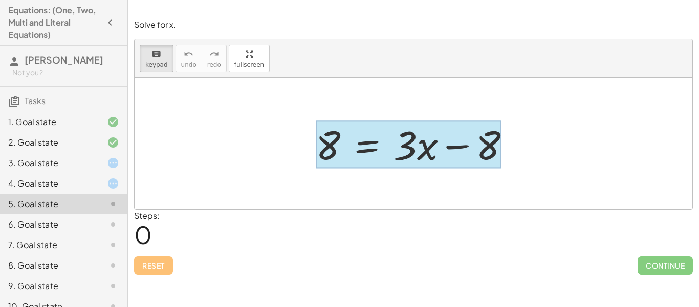
drag, startPoint x: 421, startPoint y: 146, endPoint x: 348, endPoint y: 140, distance: 73.4
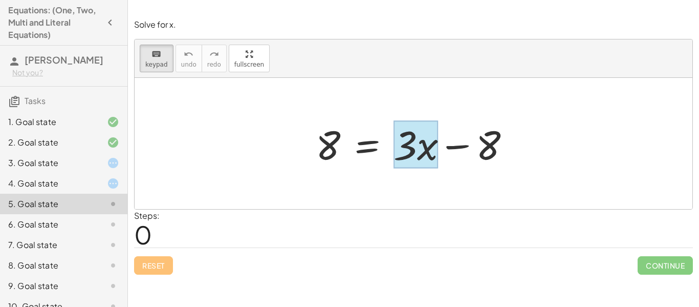
click at [419, 150] on div at bounding box center [416, 145] width 45 height 48
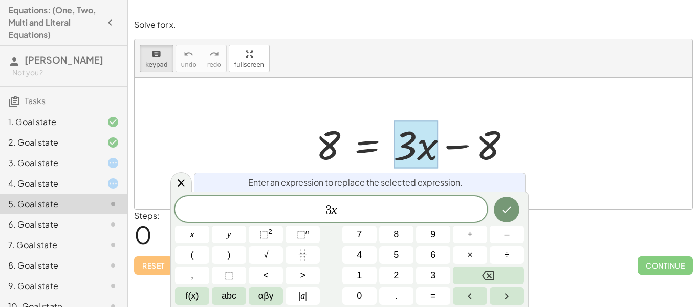
drag, startPoint x: 427, startPoint y: 146, endPoint x: 346, endPoint y: 144, distance: 80.9
click at [367, 144] on div "8 = + · 3 · x − 8" at bounding box center [367, 144] width 0 height 0
click at [425, 102] on div at bounding box center [414, 143] width 558 height 131
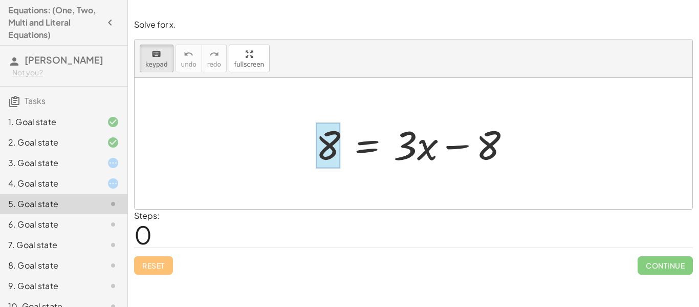
click at [328, 144] on div at bounding box center [328, 146] width 25 height 46
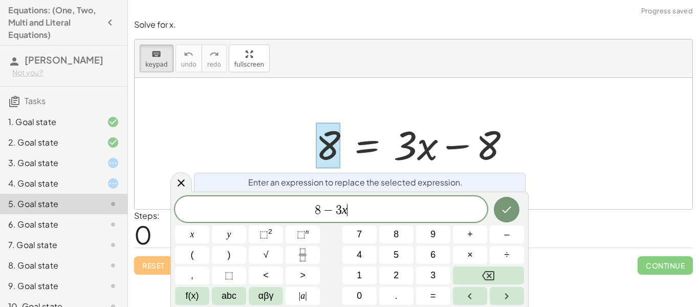
scroll to position [3, 0]
click at [501, 211] on icon "Done" at bounding box center [507, 209] width 12 height 12
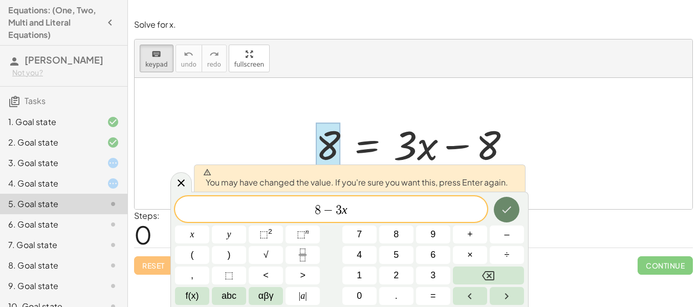
click at [501, 208] on icon "Done" at bounding box center [507, 209] width 12 height 12
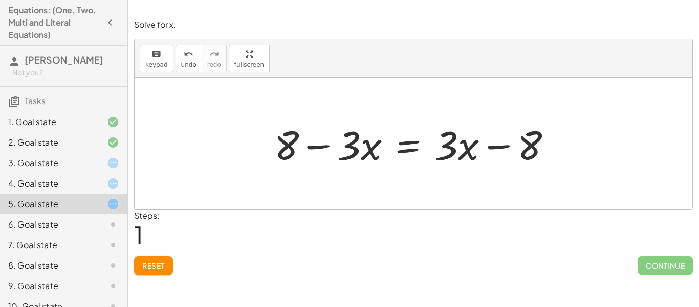
click at [460, 157] on div at bounding box center [417, 143] width 296 height 53
click at [144, 49] on button "keyboard keypad" at bounding box center [157, 59] width 34 height 28
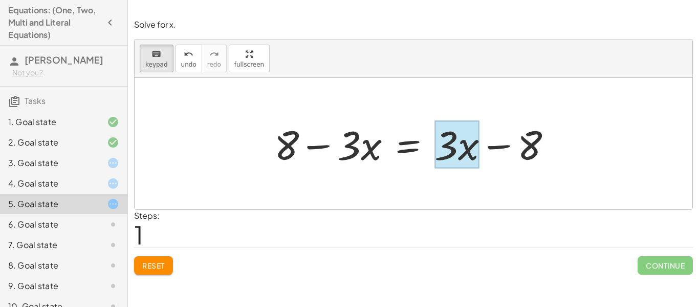
click at [463, 148] on div at bounding box center [457, 145] width 45 height 48
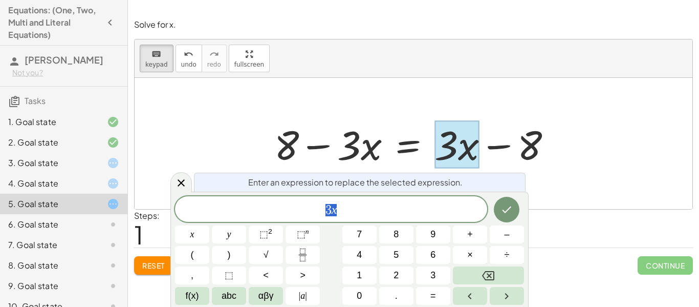
scroll to position [3, 0]
click at [392, 205] on span "3 x" at bounding box center [331, 210] width 312 height 14
click at [510, 211] on icon "Done" at bounding box center [507, 209] width 12 height 12
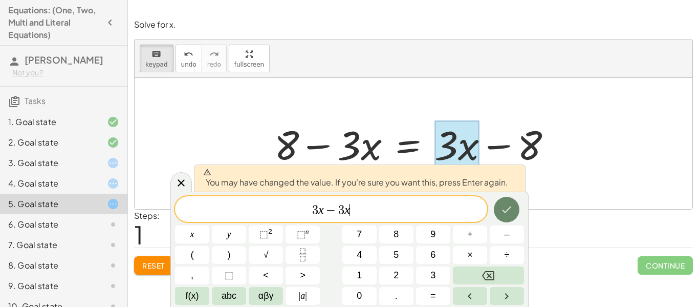
click at [510, 211] on icon "Done" at bounding box center [507, 209] width 12 height 12
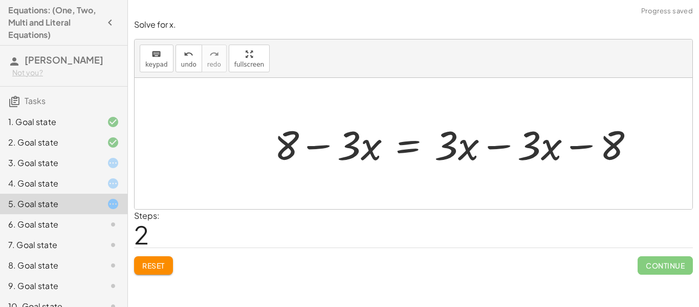
click at [525, 151] on div at bounding box center [458, 143] width 379 height 53
click at [503, 144] on div at bounding box center [458, 143] width 379 height 53
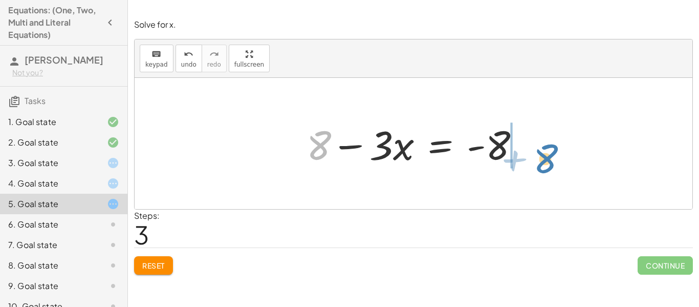
drag, startPoint x: 320, startPoint y: 149, endPoint x: 547, endPoint y: 162, distance: 227.1
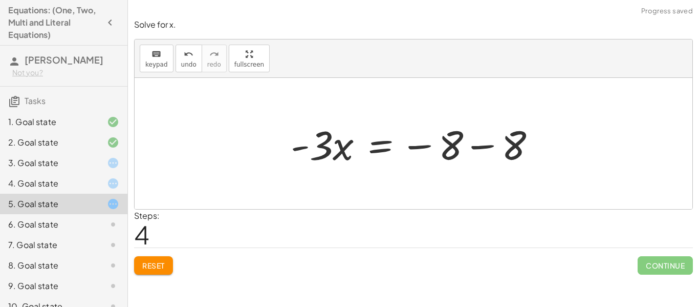
click at [460, 146] on div at bounding box center [418, 143] width 264 height 53
click at [476, 146] on div at bounding box center [418, 143] width 264 height 53
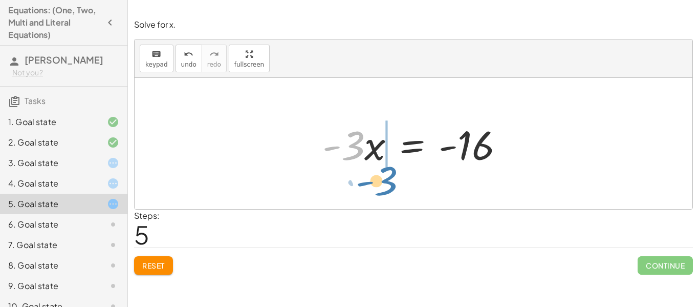
drag, startPoint x: 357, startPoint y: 151, endPoint x: 389, endPoint y: 183, distance: 44.5
click at [389, 183] on div "8 = + · 3 · x − 8 + 8 − · 3 · x = + · 3 · x − 8 + 8 − · 3 · x = + · 3 · x − · 3…" at bounding box center [414, 143] width 558 height 131
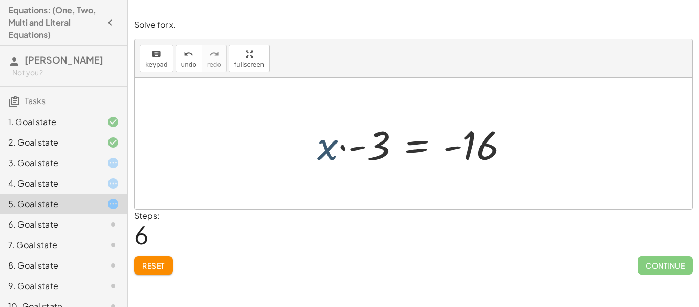
click at [326, 149] on div at bounding box center [417, 143] width 210 height 53
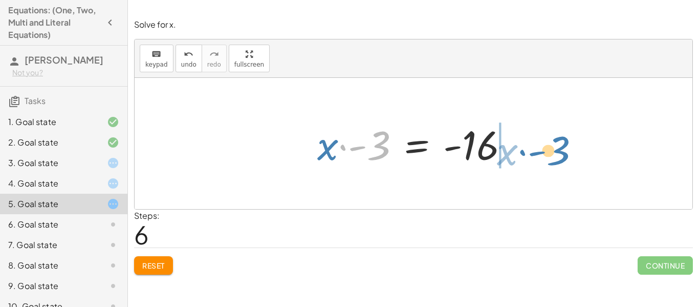
drag, startPoint x: 378, startPoint y: 146, endPoint x: 559, endPoint y: 151, distance: 180.7
click at [559, 151] on div "8 = + · 3 · x − 8 + 8 − · 3 · x = + · 3 · x − 8 + 8 − · 3 · x = + · 3 · x − · 3…" at bounding box center [414, 143] width 558 height 131
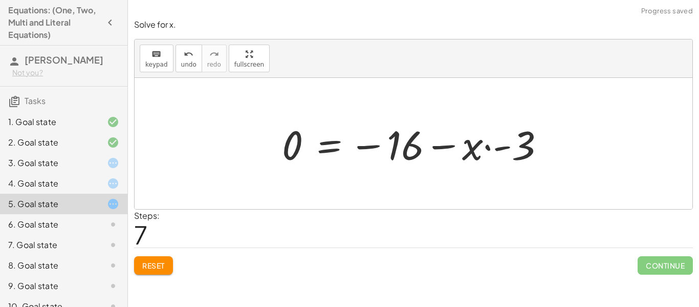
click at [447, 143] on div at bounding box center [417, 143] width 281 height 53
click at [146, 266] on span "Reset" at bounding box center [153, 265] width 23 height 9
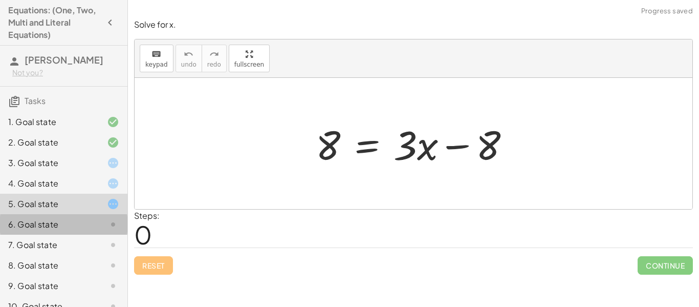
click at [103, 218] on div at bounding box center [105, 224] width 29 height 12
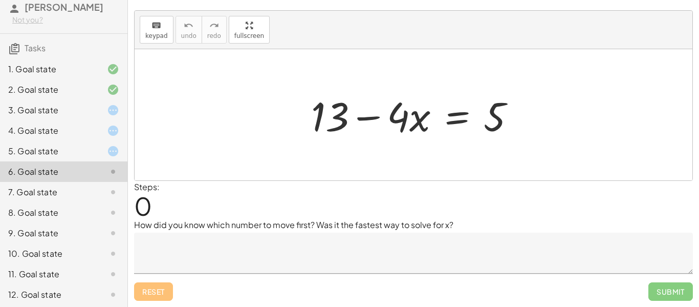
scroll to position [0, 0]
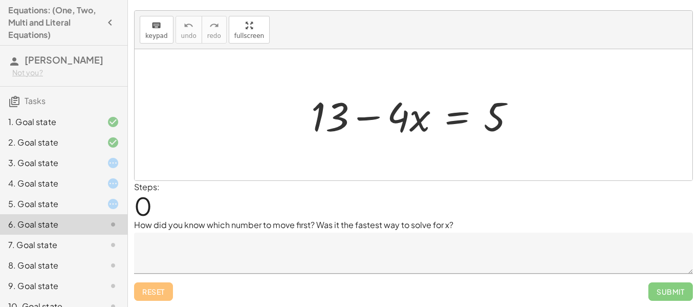
click at [88, 165] on div "3. Goal state" at bounding box center [49, 163] width 82 height 12
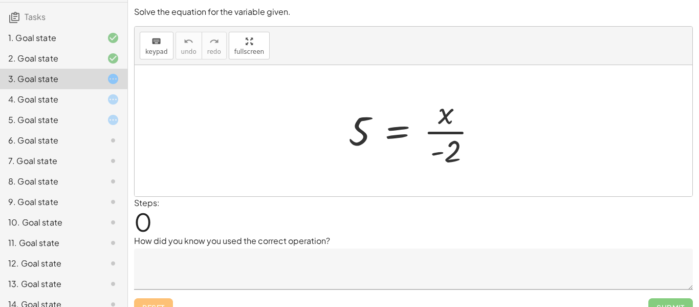
scroll to position [95, 0]
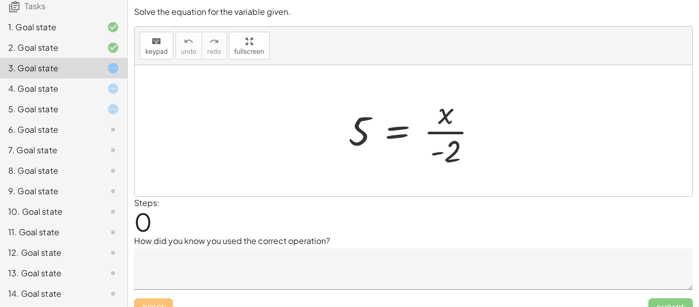
click at [102, 140] on div "5. Goal state" at bounding box center [63, 150] width 127 height 20
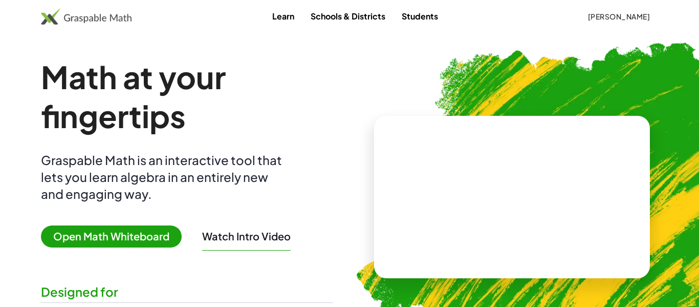
click at [628, 13] on span "[PERSON_NAME]" at bounding box center [619, 16] width 62 height 9
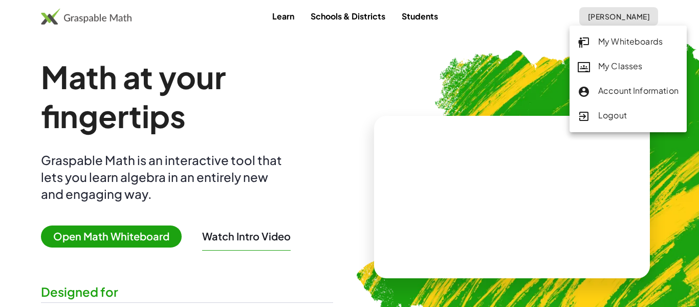
click at [359, 76] on img at bounding box center [565, 193] width 456 height 384
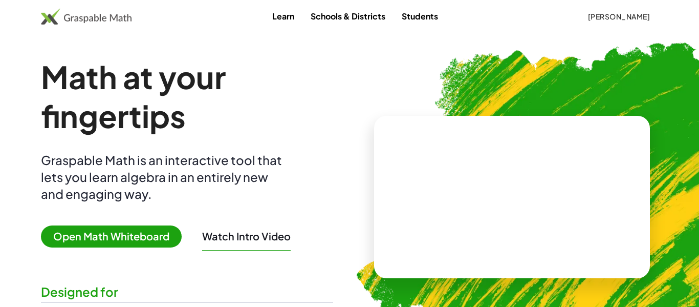
click at [242, 246] on div "Watch Intro Video" at bounding box center [246, 239] width 89 height 24
click at [255, 240] on button "Watch Intro Video" at bounding box center [246, 235] width 89 height 13
click at [236, 238] on button "Watch Intro Video" at bounding box center [246, 235] width 89 height 13
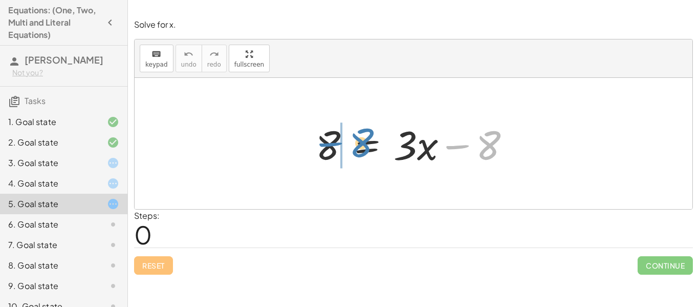
drag, startPoint x: 488, startPoint y: 151, endPoint x: 360, endPoint y: 148, distance: 127.5
click at [360, 148] on div at bounding box center [417, 143] width 213 height 53
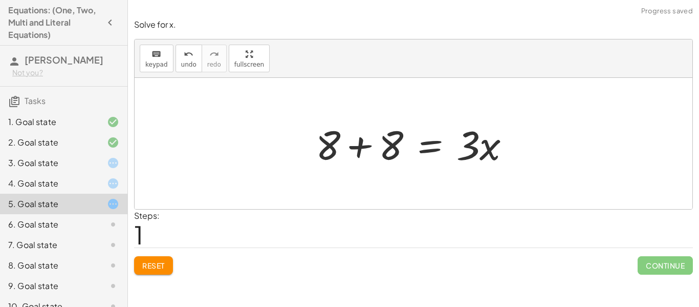
click at [365, 148] on div at bounding box center [417, 143] width 213 height 53
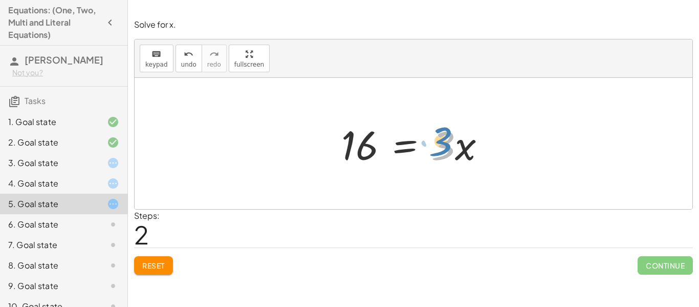
click at [444, 138] on div at bounding box center [417, 143] width 163 height 53
drag, startPoint x: 464, startPoint y: 153, endPoint x: 484, endPoint y: 155, distance: 19.6
click at [484, 155] on div at bounding box center [417, 143] width 163 height 53
drag, startPoint x: 449, startPoint y: 140, endPoint x: 370, endPoint y: 180, distance: 89.0
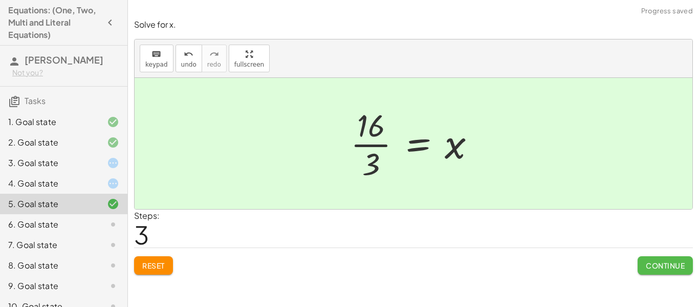
click at [674, 272] on button "Continue" at bounding box center [665, 265] width 55 height 18
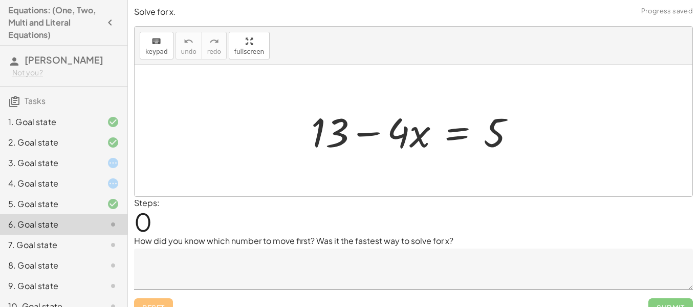
click at [95, 167] on div at bounding box center [105, 163] width 29 height 12
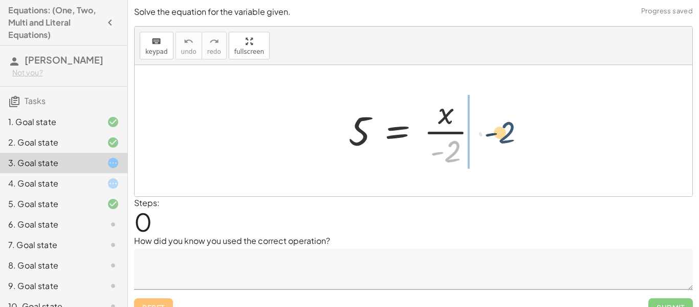
drag, startPoint x: 452, startPoint y: 153, endPoint x: 508, endPoint y: 128, distance: 61.0
click at [508, 128] on div "· - 2 5 = · x · - 2" at bounding box center [414, 130] width 558 height 131
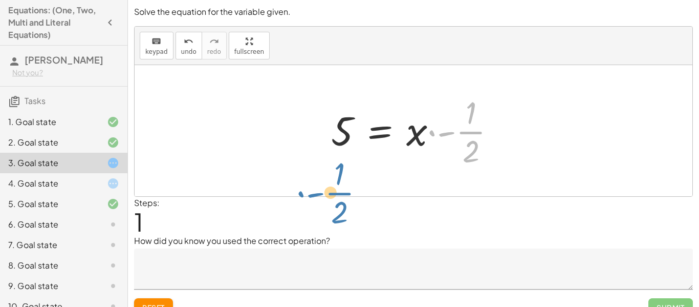
drag, startPoint x: 467, startPoint y: 134, endPoint x: 336, endPoint y: 195, distance: 144.0
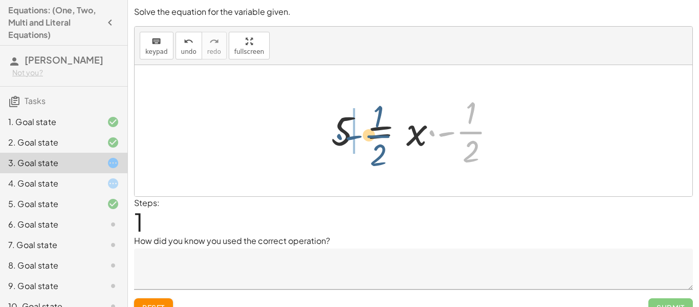
drag, startPoint x: 479, startPoint y: 132, endPoint x: 385, endPoint y: 135, distance: 93.7
click at [385, 135] on div at bounding box center [417, 130] width 183 height 79
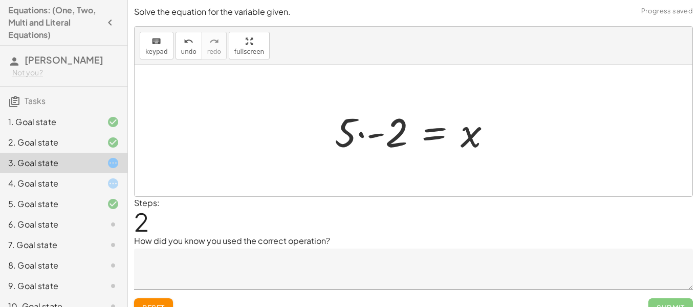
click at [377, 135] on div at bounding box center [418, 130] width 176 height 53
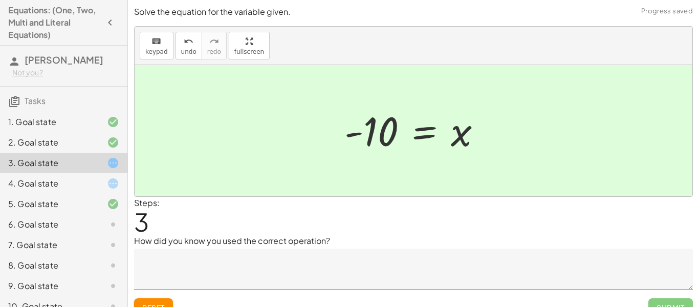
scroll to position [16, 0]
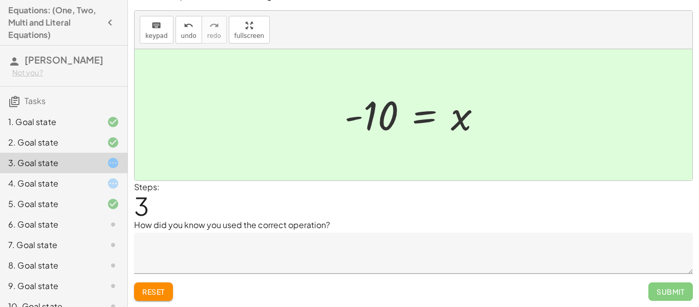
click at [398, 242] on textarea at bounding box center [413, 252] width 559 height 41
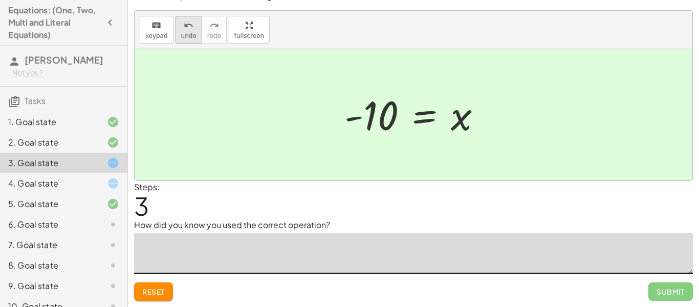
click at [190, 34] on span "undo" at bounding box center [188, 35] width 15 height 7
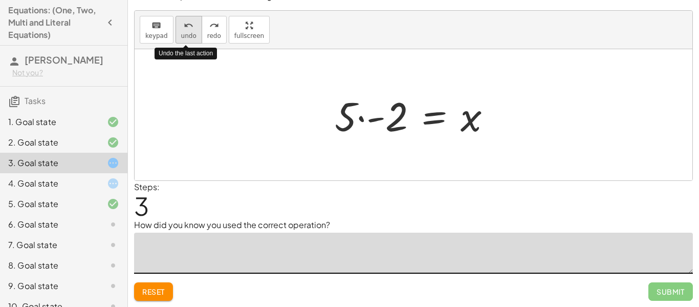
click at [190, 34] on span "undo" at bounding box center [188, 35] width 15 height 7
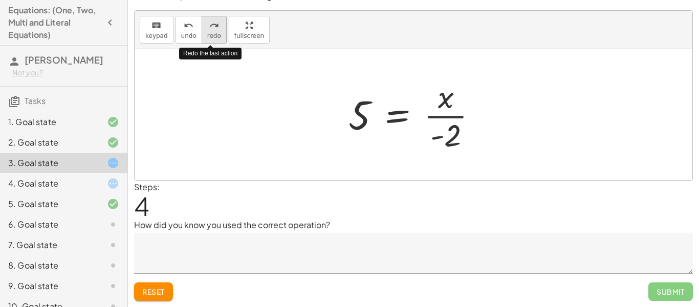
click at [209, 34] on span "redo" at bounding box center [214, 35] width 14 height 7
click at [207, 32] on span "redo" at bounding box center [214, 35] width 14 height 7
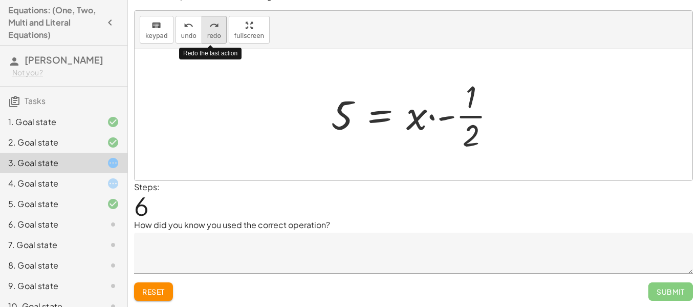
click at [207, 32] on span "redo" at bounding box center [214, 35] width 14 height 7
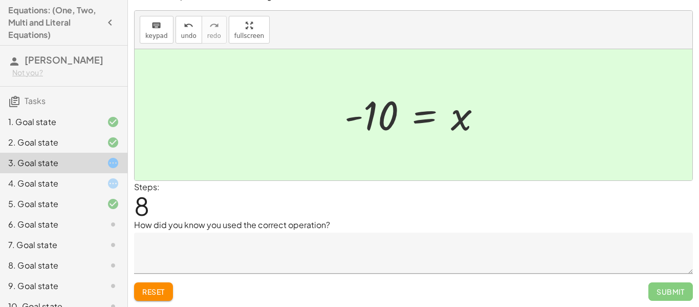
click at [273, 232] on textarea at bounding box center [413, 252] width 559 height 41
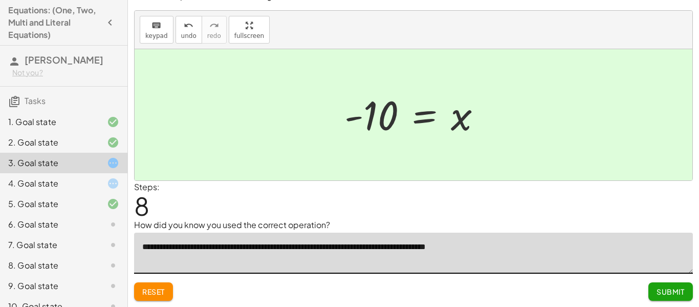
type textarea "**********"
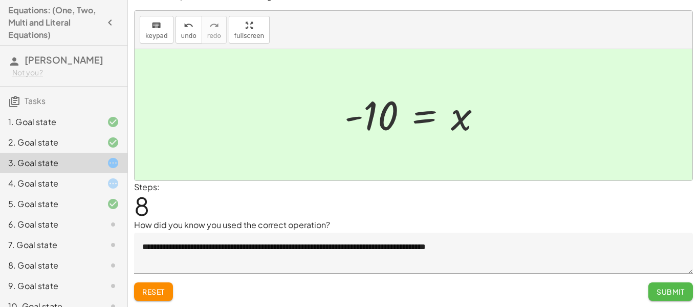
click at [686, 293] on button "Submit" at bounding box center [670, 291] width 45 height 18
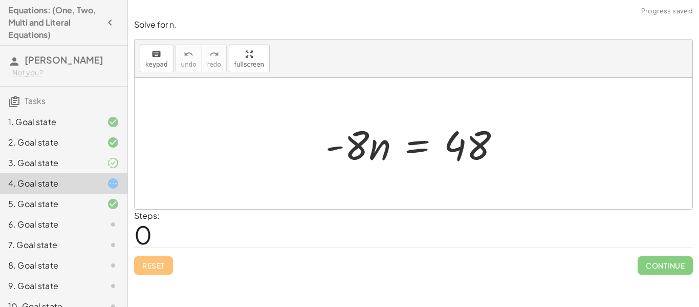
click at [114, 161] on icon at bounding box center [113, 163] width 12 height 12
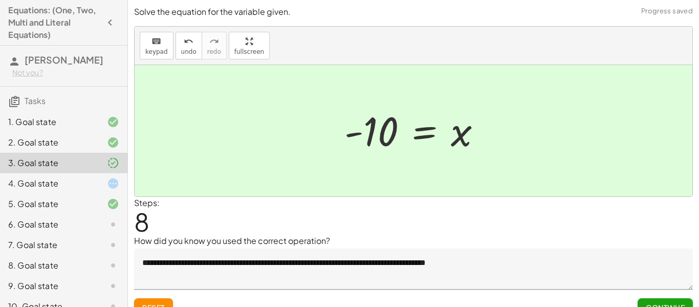
click at [113, 184] on icon at bounding box center [113, 183] width 12 height 12
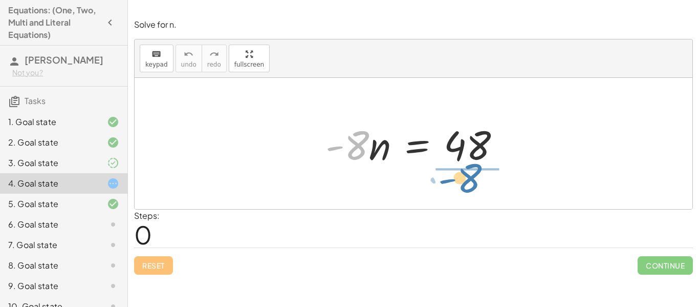
drag, startPoint x: 357, startPoint y: 149, endPoint x: 472, endPoint y: 185, distance: 120.9
click at [472, 185] on div "· - 8 · - 8 · n = 48" at bounding box center [414, 143] width 558 height 131
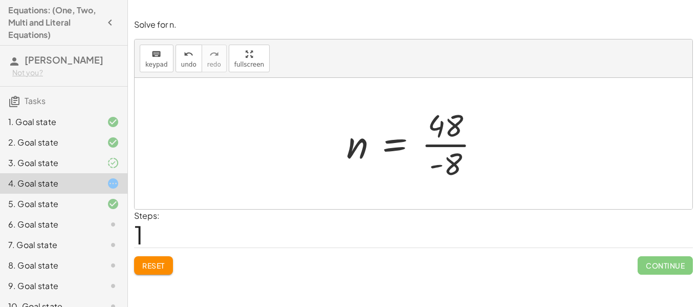
click at [452, 132] on div at bounding box center [417, 143] width 152 height 79
click at [450, 143] on div at bounding box center [417, 143] width 152 height 79
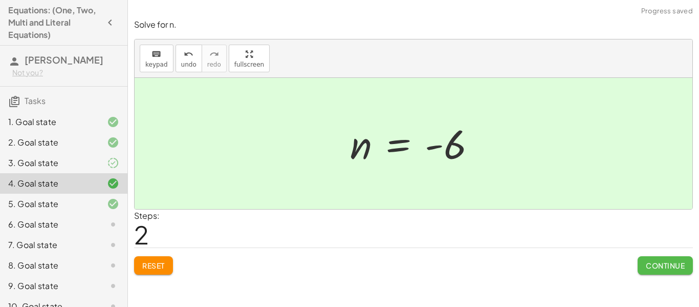
click at [662, 269] on span "Continue" at bounding box center [665, 265] width 39 height 9
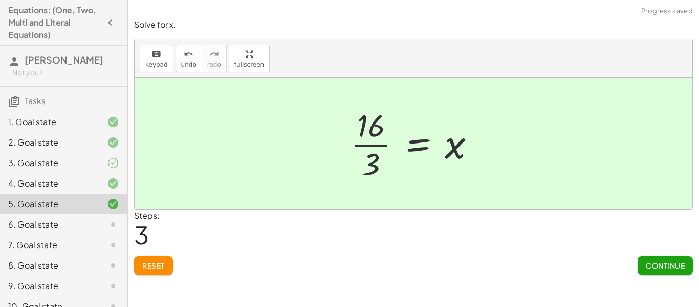
click at [686, 271] on button "Continue" at bounding box center [665, 265] width 55 height 18
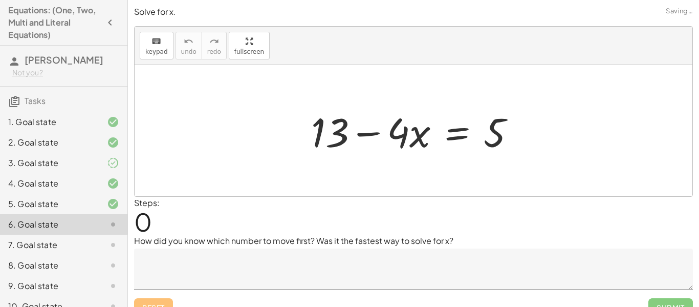
scroll to position [16, 0]
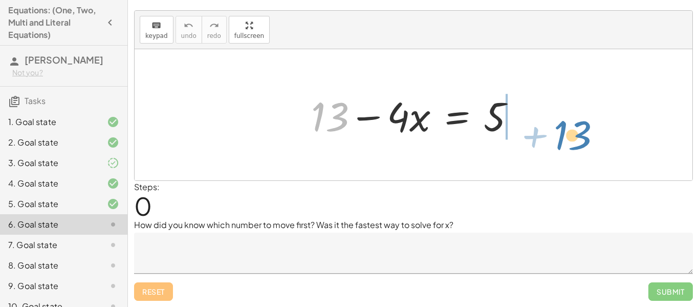
drag, startPoint x: 334, startPoint y: 119, endPoint x: 575, endPoint y: 138, distance: 242.3
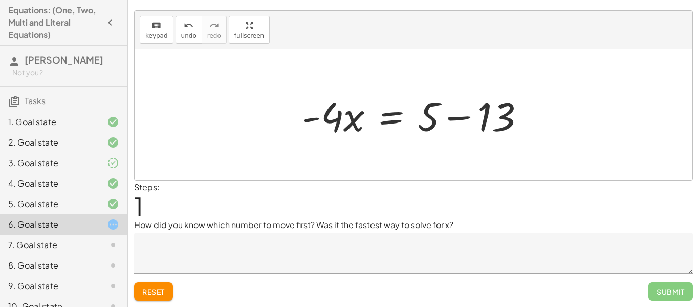
click at [462, 118] on div at bounding box center [418, 115] width 242 height 53
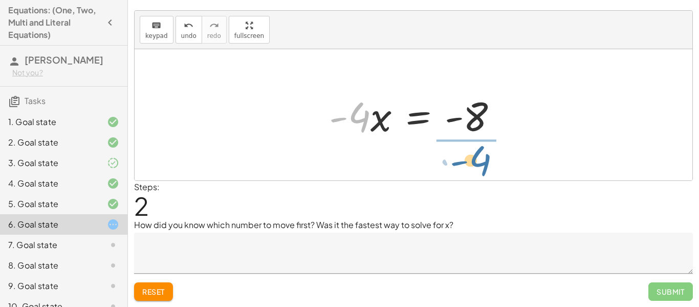
drag, startPoint x: 349, startPoint y: 121, endPoint x: 471, endPoint y: 165, distance: 130.5
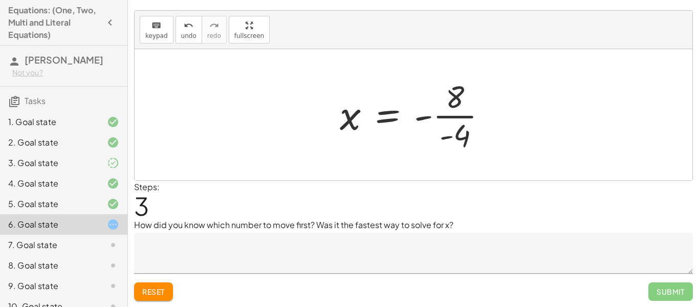
click at [462, 118] on div at bounding box center [417, 114] width 165 height 79
click at [454, 242] on textarea at bounding box center [413, 252] width 559 height 41
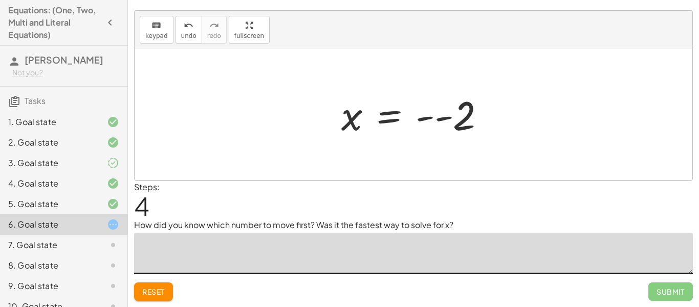
click at [445, 117] on div at bounding box center [417, 115] width 162 height 51
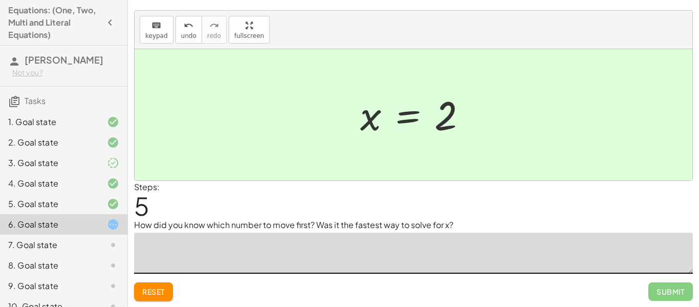
click at [372, 247] on textarea at bounding box center [413, 252] width 559 height 41
type textarea "*"
click at [76, 238] on div "7. Goal state" at bounding box center [49, 244] width 82 height 12
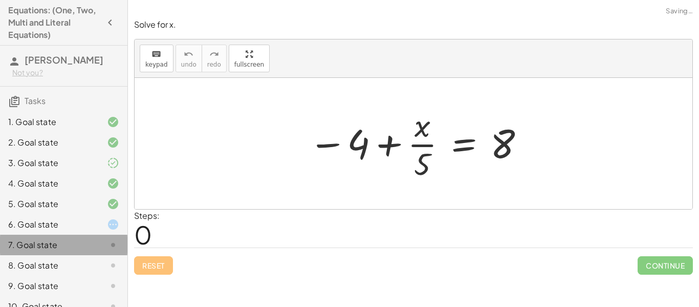
scroll to position [0, 0]
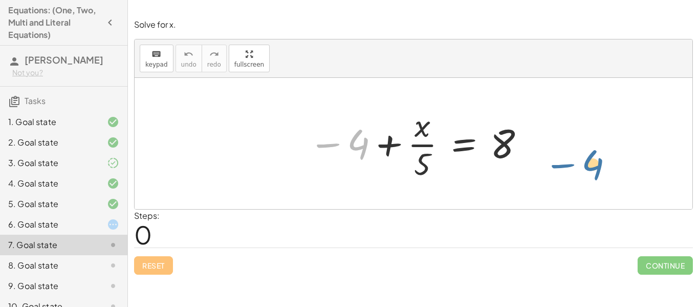
drag, startPoint x: 361, startPoint y: 141, endPoint x: 596, endPoint y: 155, distance: 235.3
drag, startPoint x: 362, startPoint y: 139, endPoint x: 560, endPoint y: 142, distance: 198.6
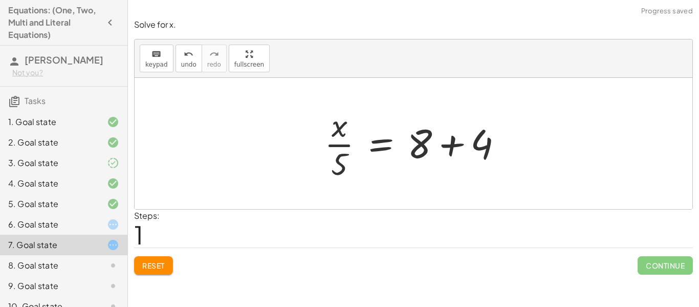
click at [458, 144] on div at bounding box center [417, 143] width 197 height 79
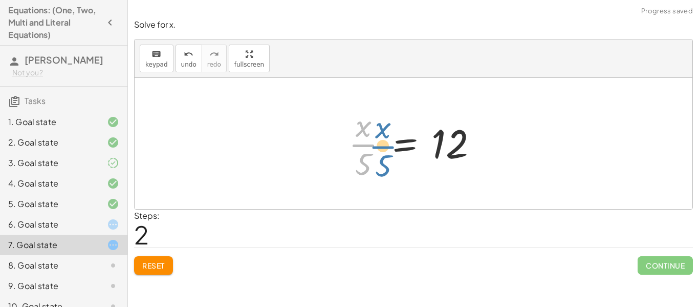
drag, startPoint x: 366, startPoint y: 154, endPoint x: 361, endPoint y: 146, distance: 9.5
click at [361, 146] on div at bounding box center [417, 143] width 148 height 79
drag, startPoint x: 365, startPoint y: 165, endPoint x: 495, endPoint y: 147, distance: 131.2
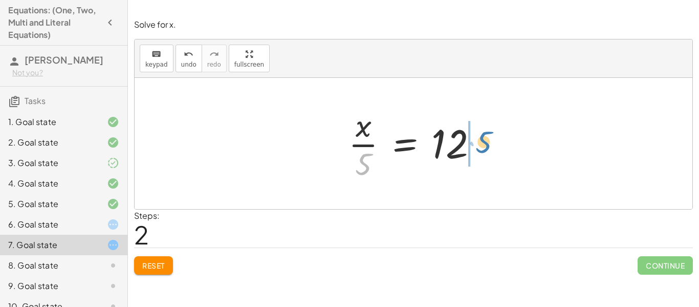
drag, startPoint x: 363, startPoint y: 161, endPoint x: 484, endPoint y: 139, distance: 122.3
click at [484, 139] on div at bounding box center [417, 143] width 148 height 79
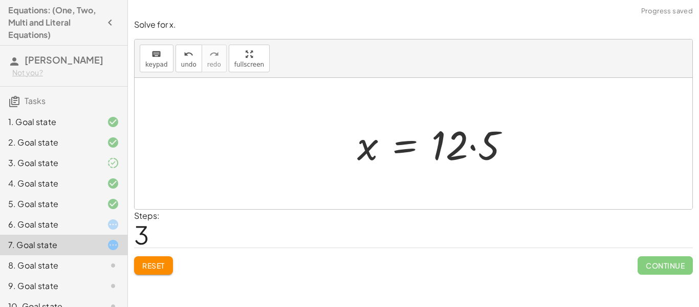
click at [484, 143] on div at bounding box center [437, 143] width 170 height 53
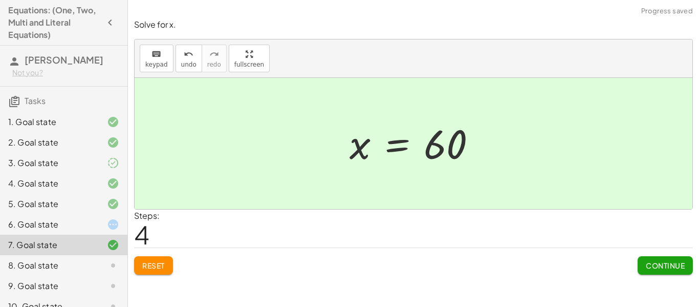
click at [655, 259] on button "Continue" at bounding box center [665, 265] width 55 height 18
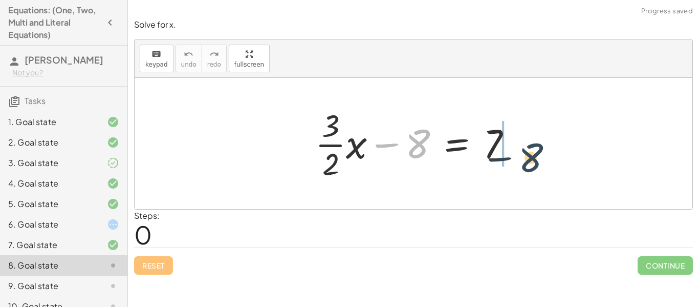
drag, startPoint x: 415, startPoint y: 146, endPoint x: 536, endPoint y: 151, distance: 121.4
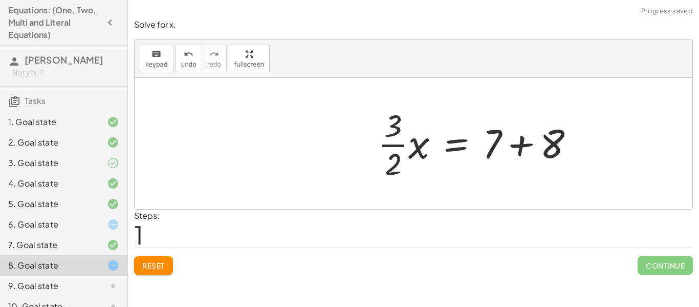
click at [523, 145] on div at bounding box center [480, 143] width 215 height 79
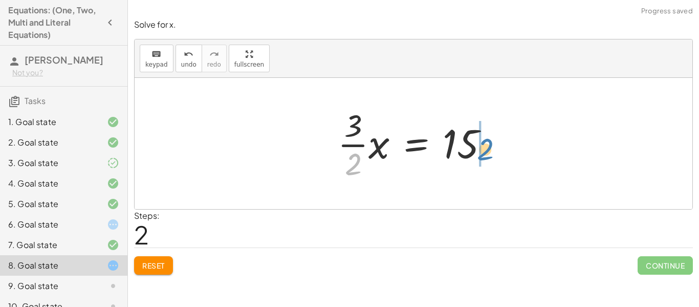
drag, startPoint x: 356, startPoint y: 160, endPoint x: 489, endPoint y: 145, distance: 134.4
click at [489, 145] on div at bounding box center [417, 143] width 169 height 79
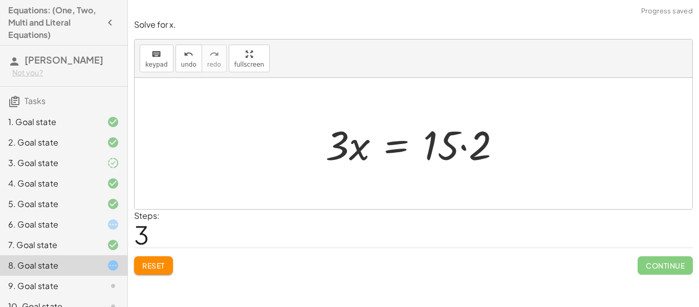
click at [464, 146] on div at bounding box center [417, 143] width 194 height 53
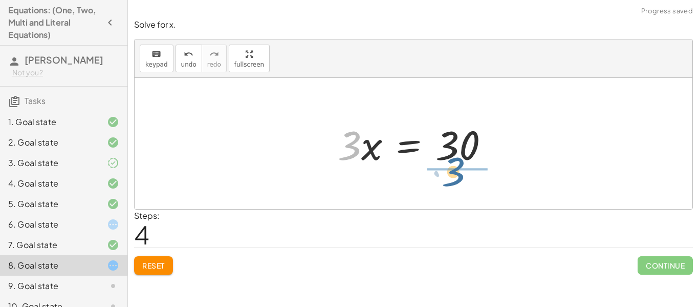
drag, startPoint x: 349, startPoint y: 150, endPoint x: 457, endPoint y: 177, distance: 110.7
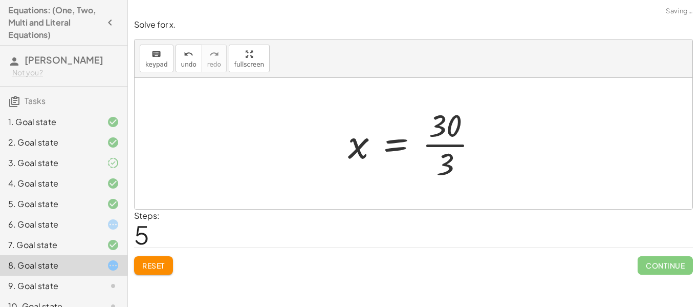
click at [453, 150] on div at bounding box center [417, 143] width 148 height 79
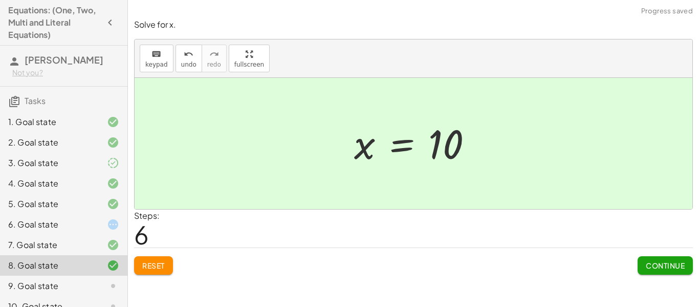
click at [652, 265] on span "Continue" at bounding box center [665, 265] width 39 height 9
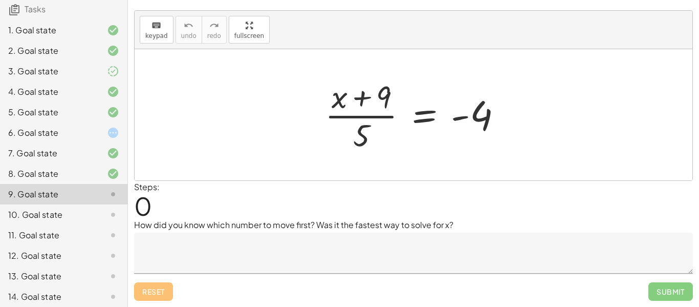
scroll to position [97, 0]
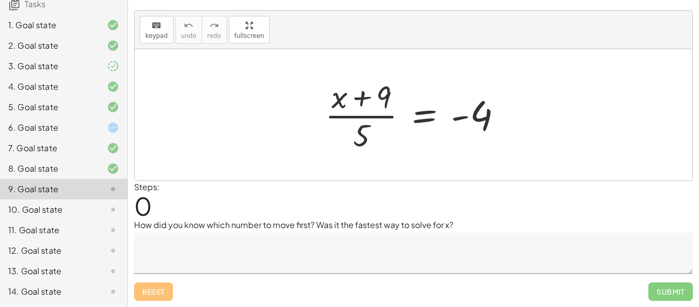
click at [90, 207] on div "10. Goal state" at bounding box center [49, 209] width 82 height 12
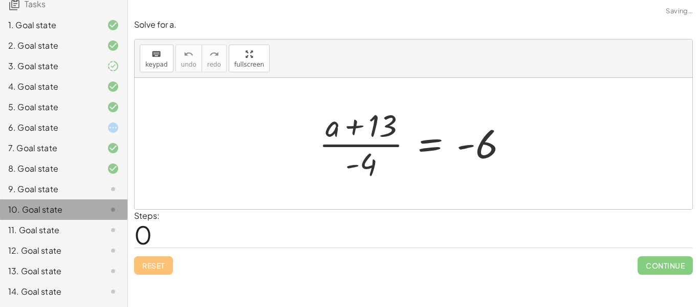
scroll to position [0, 0]
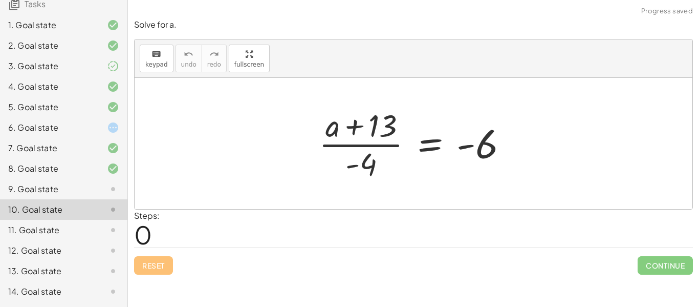
click at [331, 193] on div at bounding box center [414, 143] width 558 height 131
click at [309, 190] on div at bounding box center [414, 143] width 558 height 131
click at [93, 199] on div "8. Goal state" at bounding box center [63, 209] width 127 height 20
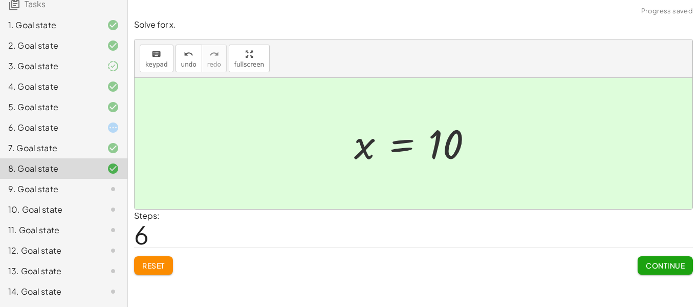
click at [102, 190] on div at bounding box center [105, 189] width 29 height 12
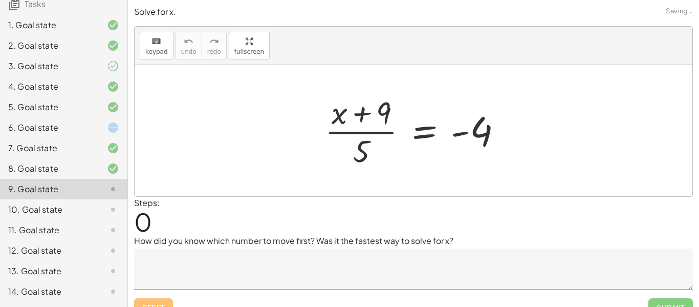
click at [104, 205] on div at bounding box center [105, 209] width 29 height 12
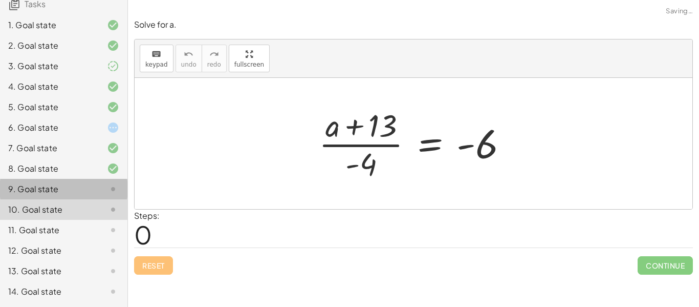
click at [100, 189] on div at bounding box center [105, 189] width 29 height 12
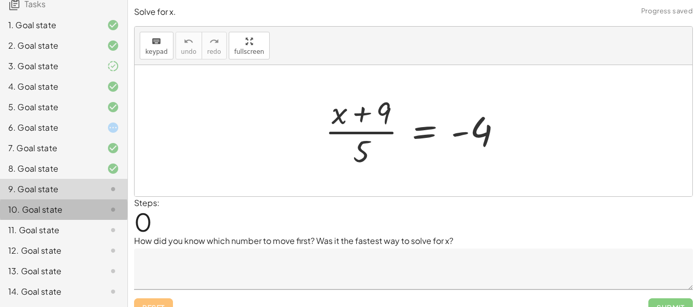
click at [110, 206] on icon at bounding box center [113, 209] width 12 height 12
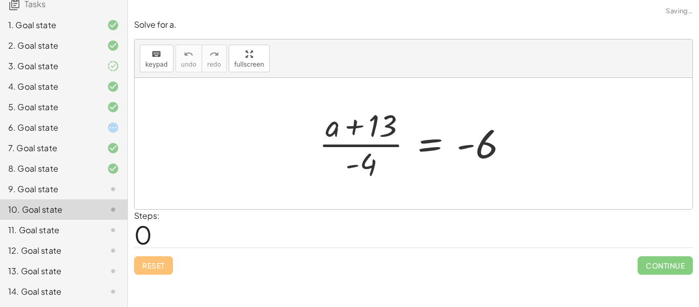
click at [106, 163] on div at bounding box center [105, 168] width 29 height 12
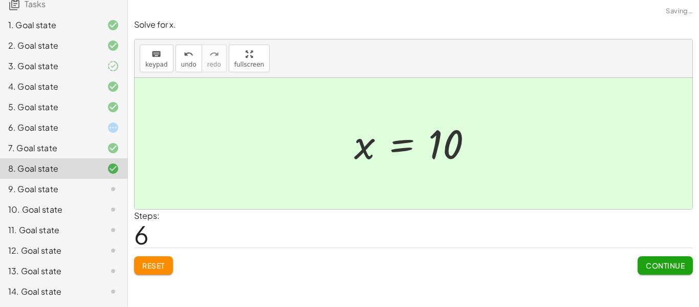
click at [113, 213] on icon at bounding box center [113, 209] width 12 height 12
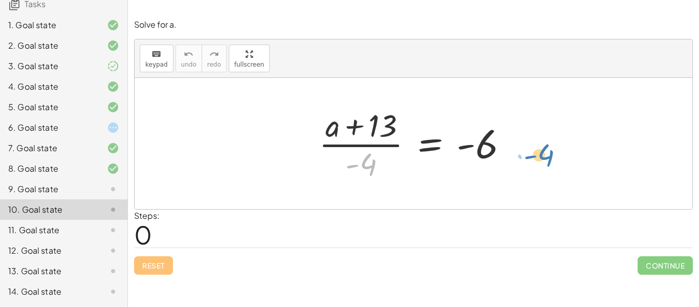
drag, startPoint x: 368, startPoint y: 163, endPoint x: 540, endPoint y: 148, distance: 172.6
click at [540, 148] on div "· - 4 · ( + a + 13 ) · - 4 = - 6" at bounding box center [414, 143] width 558 height 131
drag, startPoint x: 363, startPoint y: 166, endPoint x: 524, endPoint y: 150, distance: 161.5
drag, startPoint x: 356, startPoint y: 163, endPoint x: 346, endPoint y: 165, distance: 10.4
click at [346, 165] on div at bounding box center [417, 143] width 207 height 79
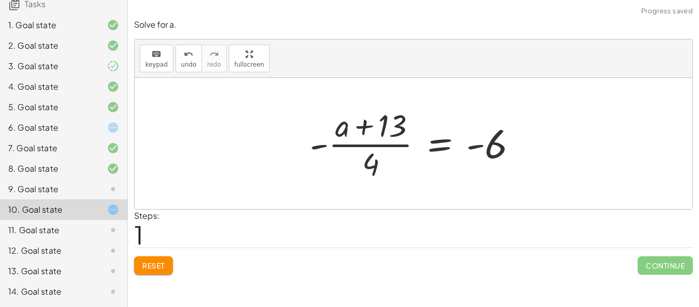
click at [167, 259] on button "Reset" at bounding box center [153, 265] width 39 height 18
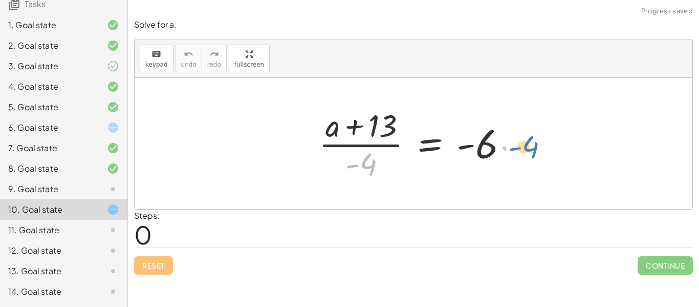
drag, startPoint x: 374, startPoint y: 164, endPoint x: 534, endPoint y: 146, distance: 161.6
click at [534, 146] on div "· - 4 · ( + a + 13 ) · - 4 = - 6" at bounding box center [414, 143] width 558 height 131
drag, startPoint x: 373, startPoint y: 167, endPoint x: 521, endPoint y: 151, distance: 148.8
click at [521, 151] on div at bounding box center [417, 143] width 207 height 79
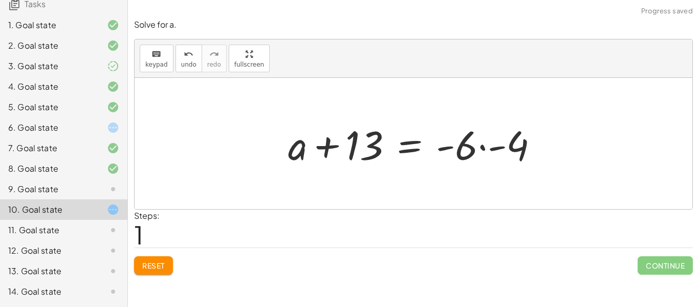
click at [496, 147] on div at bounding box center [417, 143] width 269 height 53
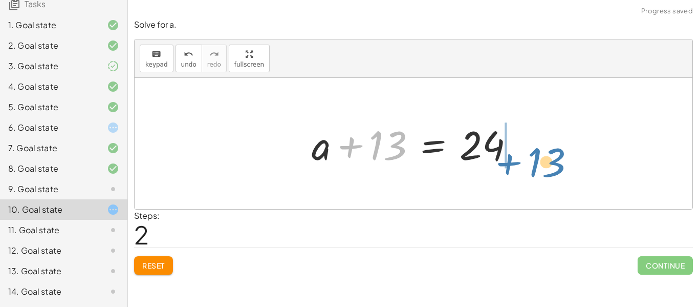
drag, startPoint x: 350, startPoint y: 145, endPoint x: 509, endPoint y: 162, distance: 159.5
click at [509, 162] on div at bounding box center [417, 143] width 221 height 53
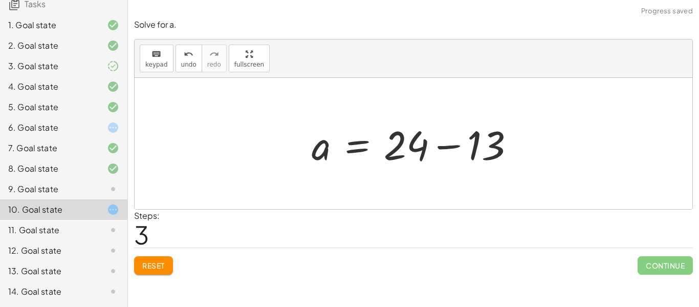
click at [446, 147] on div at bounding box center [417, 143] width 221 height 53
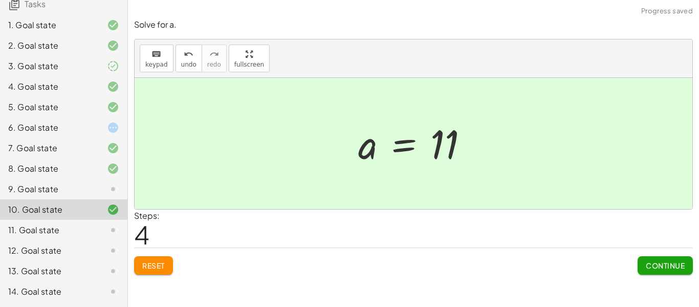
click at [672, 268] on span "Continue" at bounding box center [665, 265] width 39 height 9
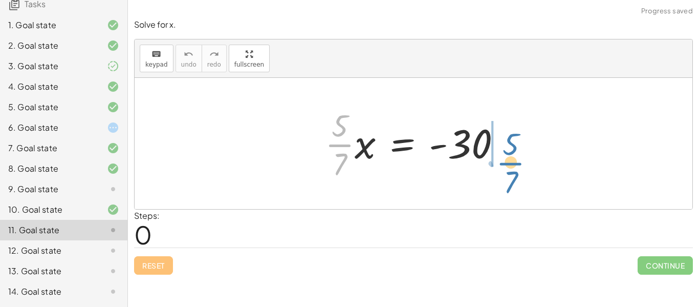
drag, startPoint x: 340, startPoint y: 145, endPoint x: 514, endPoint y: 160, distance: 174.6
click at [514, 160] on div at bounding box center [417, 143] width 195 height 79
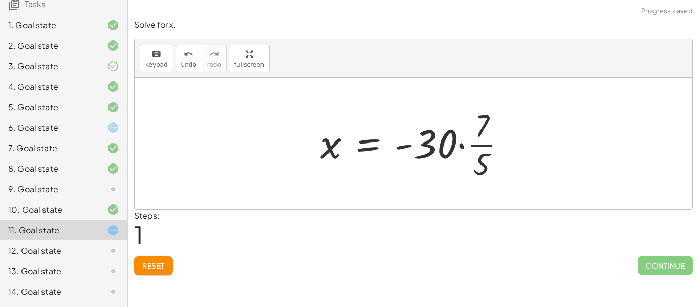
click at [463, 144] on div at bounding box center [417, 143] width 205 height 79
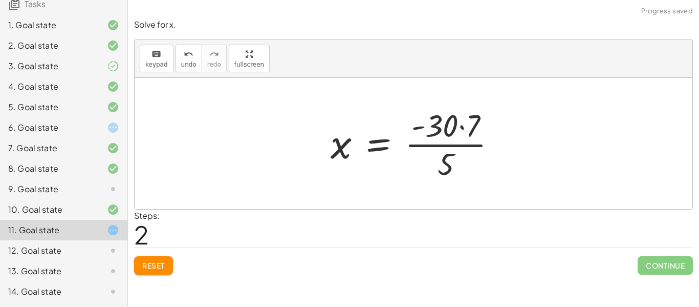
click at [452, 132] on div at bounding box center [418, 143] width 184 height 79
click at [454, 149] on div at bounding box center [418, 143] width 184 height 79
click at [453, 144] on div at bounding box center [418, 143] width 184 height 79
click at [453, 147] on div at bounding box center [418, 143] width 184 height 79
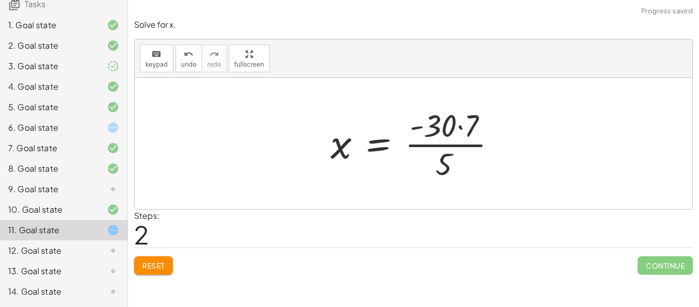
click at [450, 145] on div at bounding box center [418, 143] width 184 height 79
click at [444, 152] on div at bounding box center [418, 143] width 184 height 79
click at [445, 148] on div at bounding box center [418, 143] width 184 height 79
click at [447, 153] on div at bounding box center [418, 143] width 184 height 79
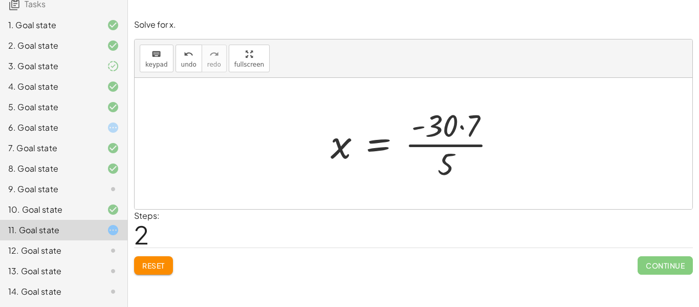
click at [448, 151] on div at bounding box center [418, 143] width 184 height 79
click at [449, 151] on div at bounding box center [418, 143] width 184 height 79
click at [166, 268] on button "Reset" at bounding box center [153, 265] width 39 height 18
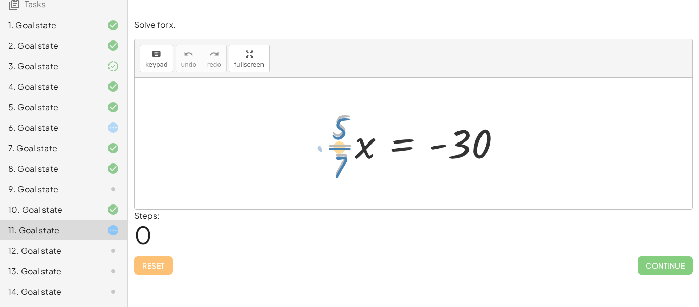
click at [340, 148] on div at bounding box center [417, 143] width 195 height 79
drag, startPoint x: 335, startPoint y: 146, endPoint x: 507, endPoint y: 151, distance: 171.5
click at [507, 151] on div at bounding box center [417, 143] width 195 height 79
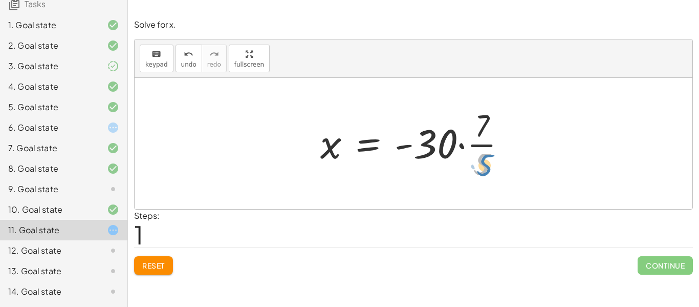
click at [487, 165] on div at bounding box center [417, 143] width 205 height 79
click at [465, 145] on div at bounding box center [417, 143] width 205 height 79
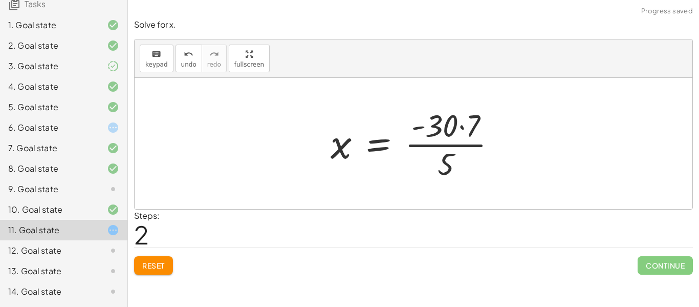
click at [165, 262] on span "Reset" at bounding box center [153, 265] width 23 height 9
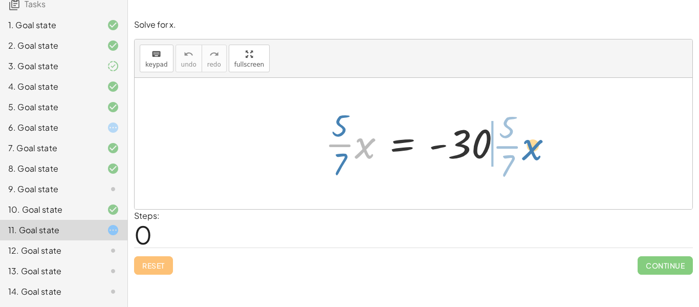
drag, startPoint x: 363, startPoint y: 146, endPoint x: 530, endPoint y: 148, distance: 166.9
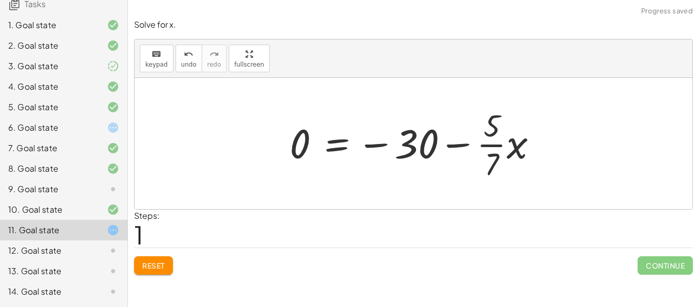
click at [443, 147] on div at bounding box center [418, 143] width 266 height 79
click at [452, 146] on div at bounding box center [418, 143] width 266 height 79
click at [164, 267] on span "Reset" at bounding box center [153, 265] width 23 height 9
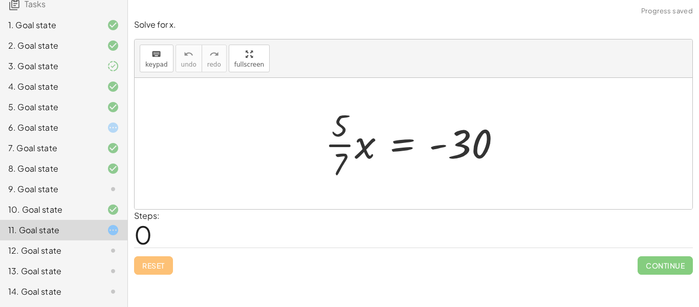
click at [164, 266] on div "Reset Continue" at bounding box center [413, 260] width 559 height 27
click at [166, 266] on div "Reset Continue" at bounding box center [413, 260] width 559 height 27
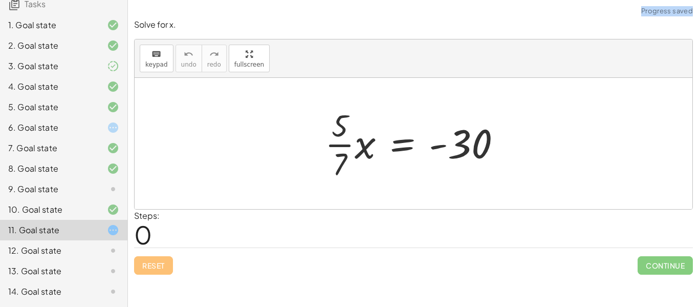
click at [383, 170] on div at bounding box center [417, 143] width 195 height 79
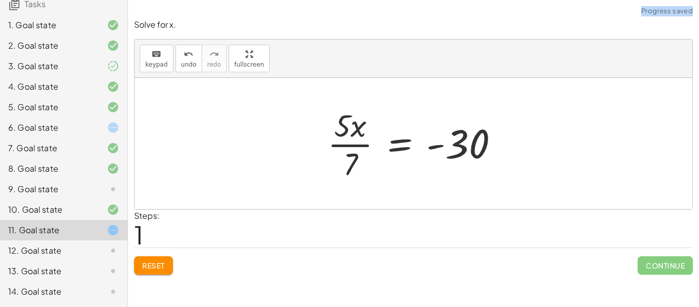
click at [152, 266] on span "Reset" at bounding box center [153, 265] width 23 height 9
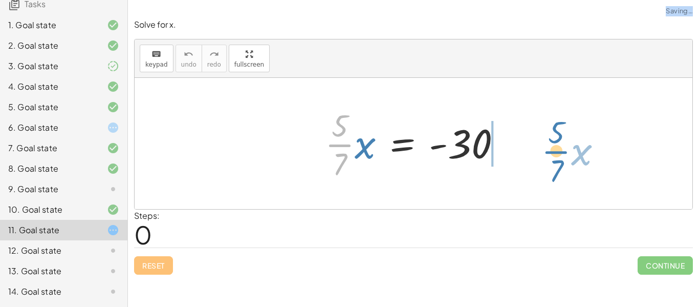
drag, startPoint x: 345, startPoint y: 145, endPoint x: 559, endPoint y: 152, distance: 214.5
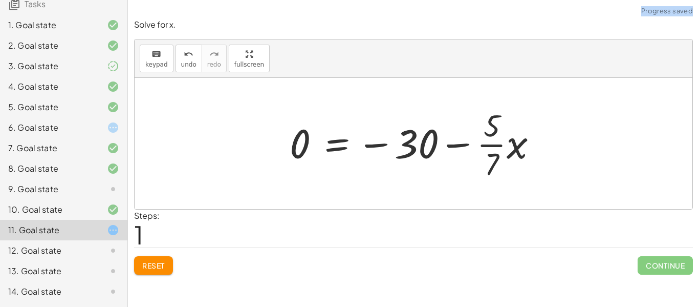
click at [166, 267] on button "Reset" at bounding box center [153, 265] width 39 height 18
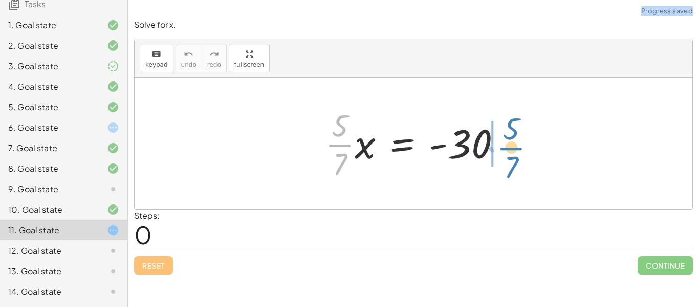
drag, startPoint x: 348, startPoint y: 146, endPoint x: 523, endPoint y: 148, distance: 174.5
click at [523, 148] on div "· · 5 · 7 · · 5 · 7 · x = - 30" at bounding box center [414, 143] width 558 height 131
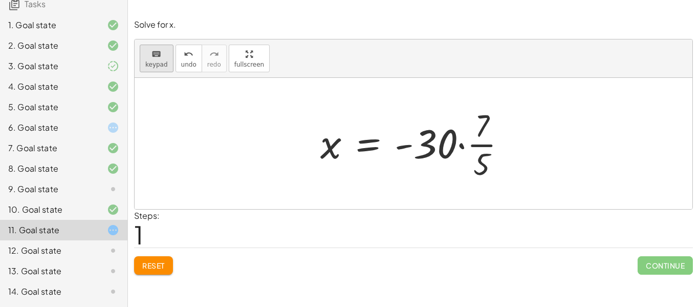
click at [163, 57] on div "keyboard" at bounding box center [156, 54] width 23 height 12
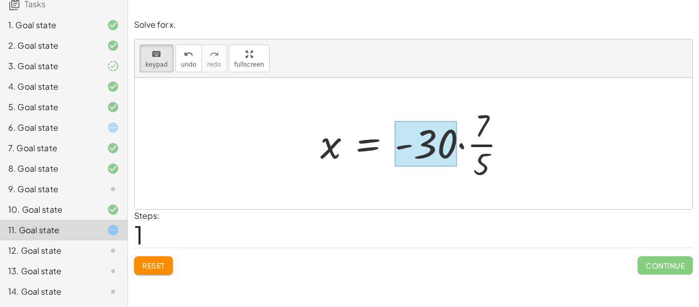
click at [436, 157] on div at bounding box center [426, 144] width 62 height 46
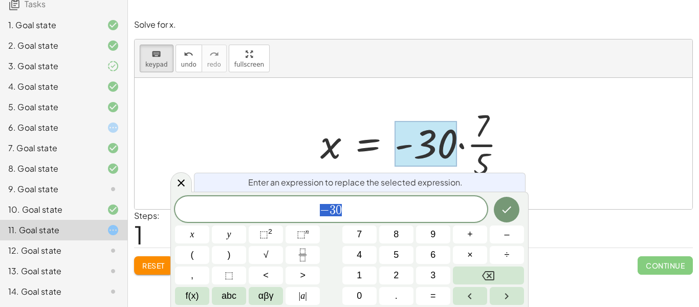
scroll to position [1, 0]
click at [402, 203] on span "− 3 0" at bounding box center [331, 210] width 312 height 14
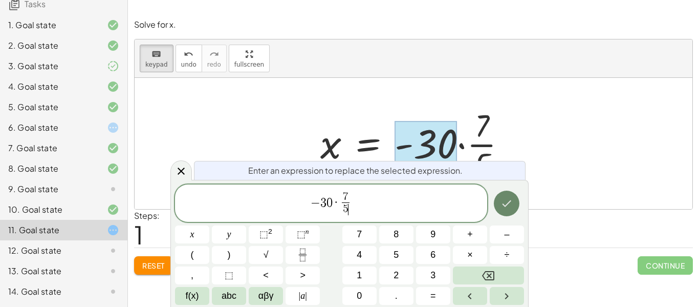
click at [504, 203] on icon "Done" at bounding box center [507, 203] width 12 height 12
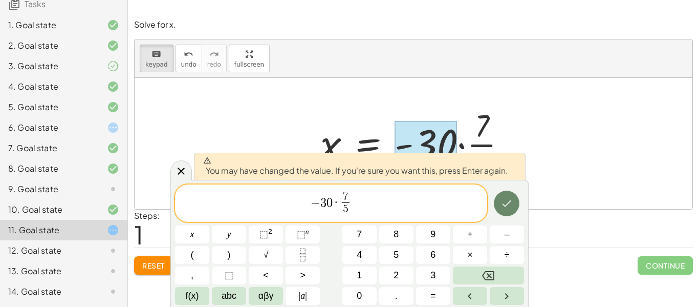
click at [504, 200] on icon "Done" at bounding box center [507, 203] width 12 height 12
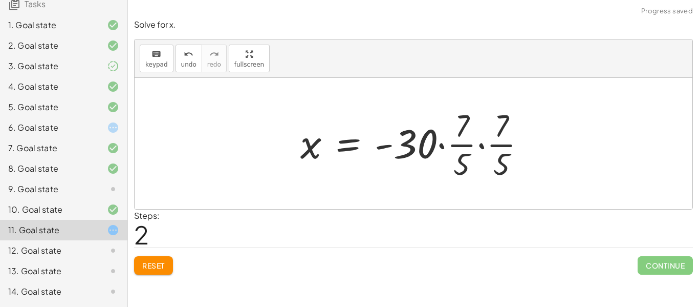
click at [449, 144] on div at bounding box center [417, 143] width 244 height 79
click at [441, 145] on div at bounding box center [417, 143] width 244 height 79
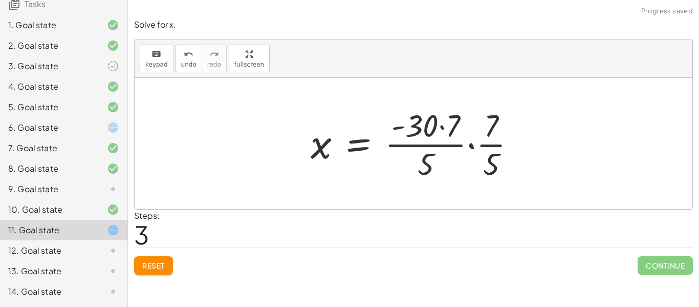
click at [470, 143] on div at bounding box center [418, 143] width 224 height 79
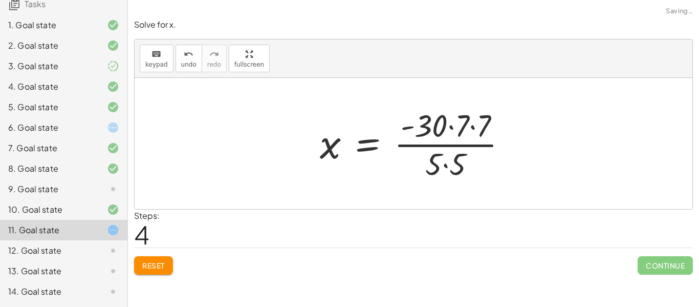
click at [438, 147] on div at bounding box center [418, 143] width 206 height 79
click at [156, 270] on button "Reset" at bounding box center [153, 265] width 39 height 18
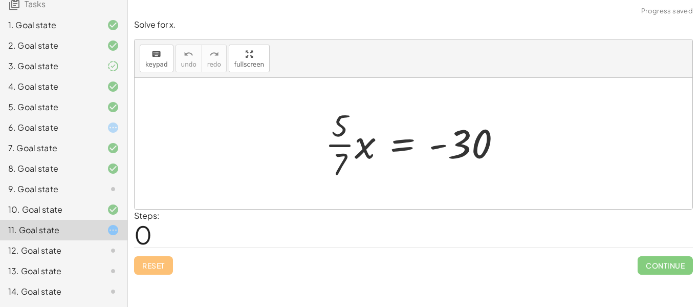
click at [138, 271] on div "Reset Continue" at bounding box center [413, 260] width 559 height 27
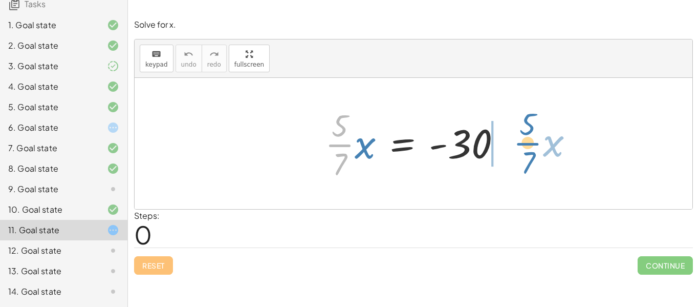
drag, startPoint x: 344, startPoint y: 148, endPoint x: 532, endPoint y: 146, distance: 187.8
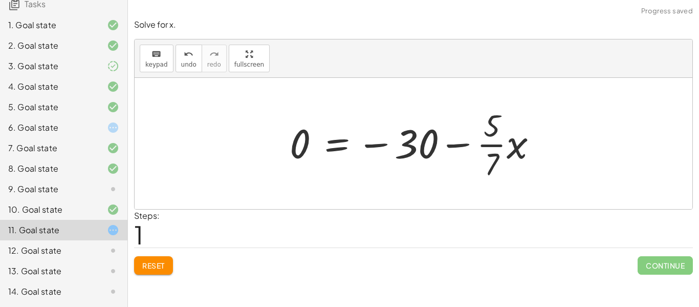
click at [163, 272] on button "Reset" at bounding box center [153, 265] width 39 height 18
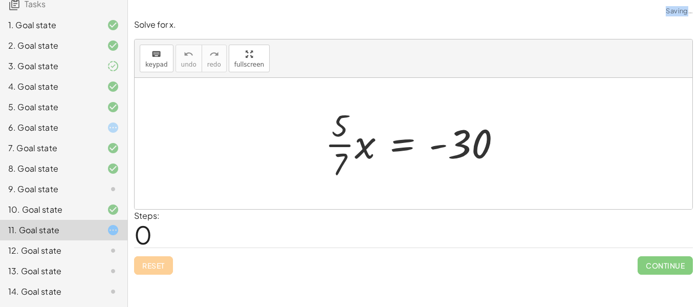
click at [163, 272] on div "Reset Continue" at bounding box center [413, 260] width 559 height 27
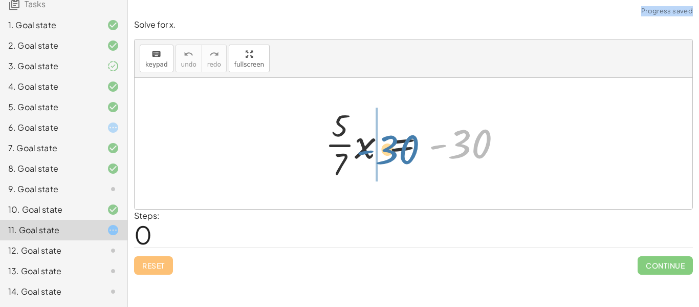
drag, startPoint x: 461, startPoint y: 146, endPoint x: 388, endPoint y: 151, distance: 72.8
click at [388, 151] on div at bounding box center [417, 143] width 195 height 79
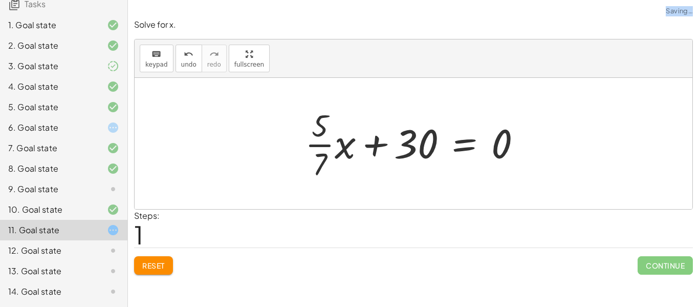
click at [168, 262] on button "Reset" at bounding box center [153, 265] width 39 height 18
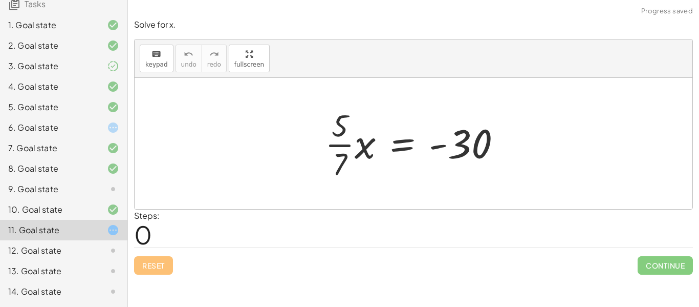
click at [166, 258] on div "Reset Continue" at bounding box center [413, 260] width 559 height 27
click at [281, 249] on div "Reset Continue" at bounding box center [413, 260] width 559 height 27
click at [197, 266] on div "Reset Continue" at bounding box center [413, 260] width 559 height 27
click at [189, 242] on div "Steps: 0" at bounding box center [413, 228] width 559 height 38
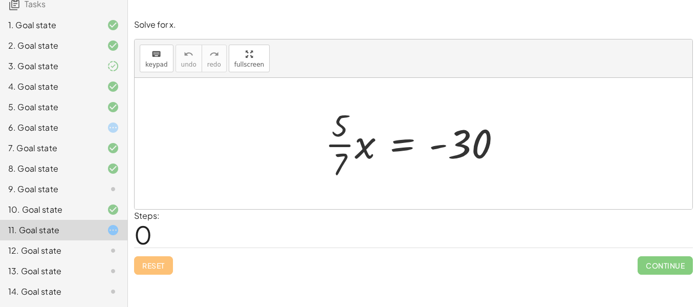
click at [189, 242] on div "Steps: 0" at bounding box center [413, 228] width 559 height 38
click at [187, 249] on div "Reset Continue" at bounding box center [413, 260] width 559 height 27
click at [121, 281] on div "12. Goal state" at bounding box center [63, 291] width 127 height 20
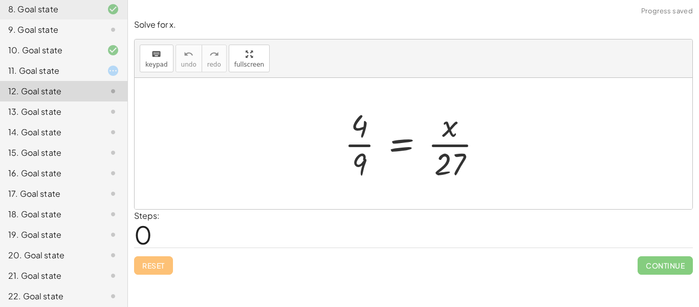
scroll to position [257, 0]
drag, startPoint x: 452, startPoint y: 132, endPoint x: 390, endPoint y: 150, distance: 65.2
click at [390, 150] on div at bounding box center [417, 143] width 156 height 79
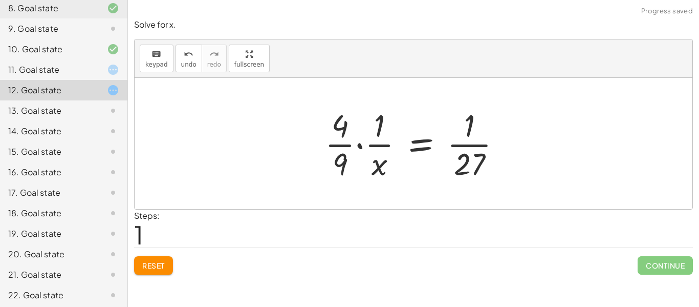
click at [382, 146] on div at bounding box center [417, 143] width 194 height 79
click at [362, 149] on div at bounding box center [417, 143] width 194 height 79
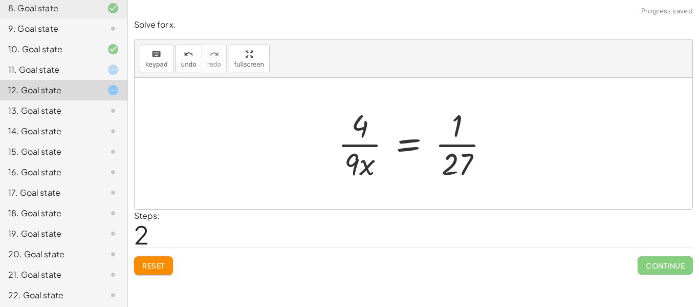
click at [108, 74] on icon at bounding box center [113, 69] width 12 height 12
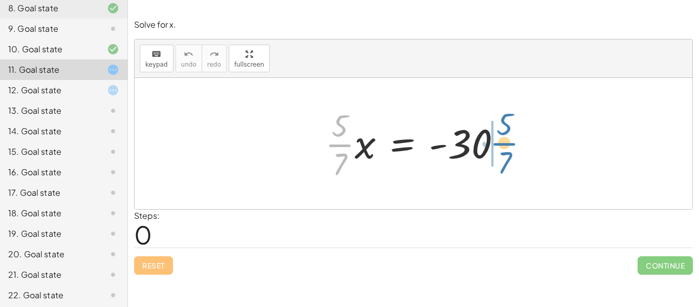
drag, startPoint x: 340, startPoint y: 146, endPoint x: 509, endPoint y: 145, distance: 168.4
click at [509, 145] on div at bounding box center [417, 143] width 195 height 79
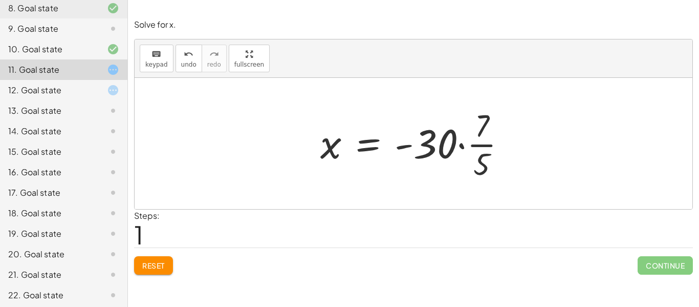
click at [445, 143] on div at bounding box center [417, 143] width 205 height 79
click at [463, 144] on div at bounding box center [417, 143] width 205 height 79
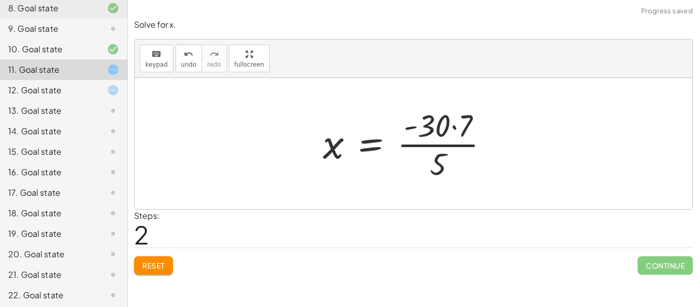
click at [457, 144] on div at bounding box center [410, 143] width 184 height 79
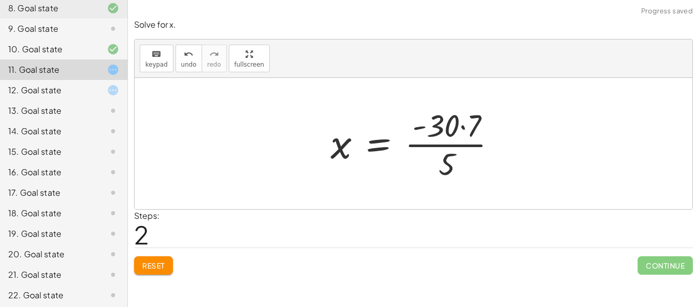
click at [457, 144] on div at bounding box center [418, 143] width 184 height 79
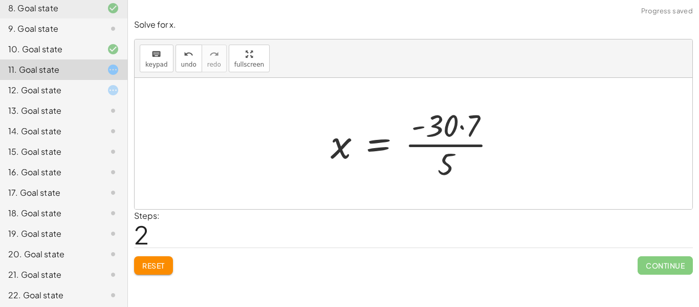
click at [457, 144] on div at bounding box center [418, 143] width 184 height 79
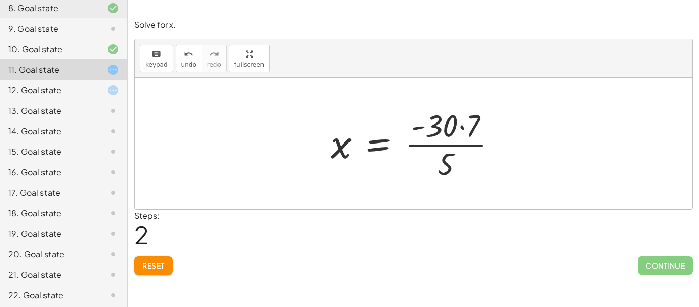
click at [457, 144] on div at bounding box center [418, 143] width 184 height 79
click at [476, 151] on div at bounding box center [418, 143] width 184 height 79
click at [170, 254] on div "Reset Continue" at bounding box center [413, 260] width 559 height 27
click at [167, 259] on button "Reset" at bounding box center [153, 265] width 39 height 18
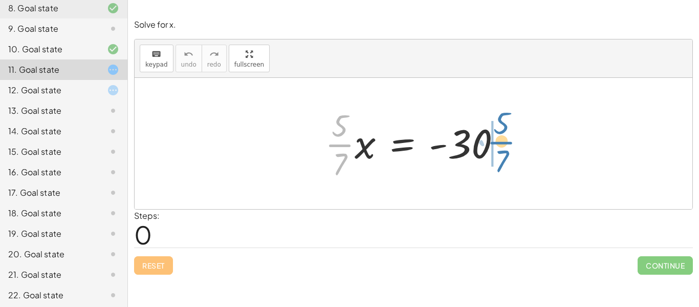
drag, startPoint x: 348, startPoint y: 143, endPoint x: 508, endPoint y: 141, distance: 160.7
click at [508, 141] on div at bounding box center [417, 143] width 195 height 79
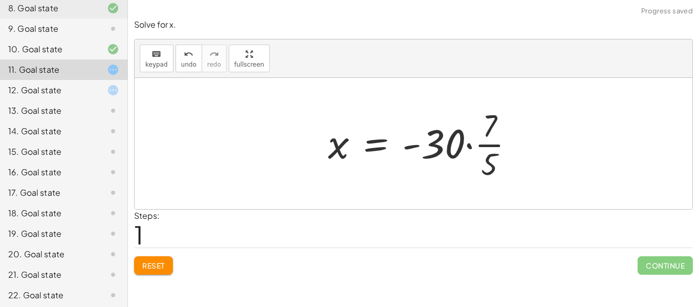
click at [510, 143] on div at bounding box center [425, 143] width 205 height 79
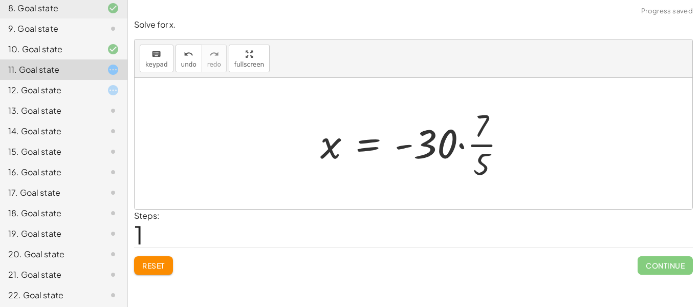
click at [487, 144] on div at bounding box center [417, 143] width 205 height 79
click at [464, 146] on div at bounding box center [417, 143] width 205 height 79
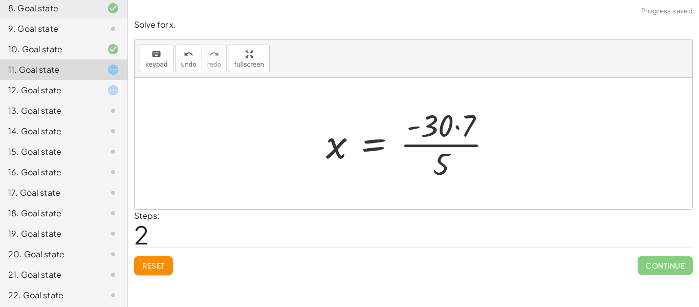
click at [444, 143] on div at bounding box center [413, 143] width 184 height 79
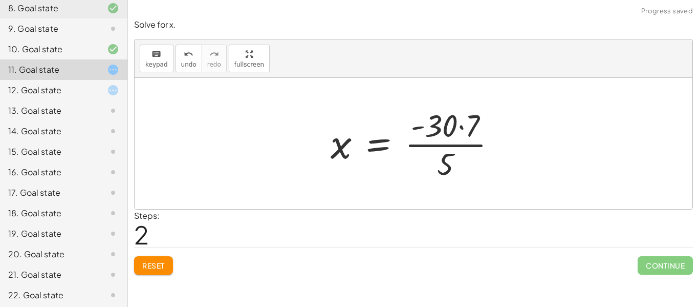
click at [445, 143] on div at bounding box center [418, 143] width 184 height 79
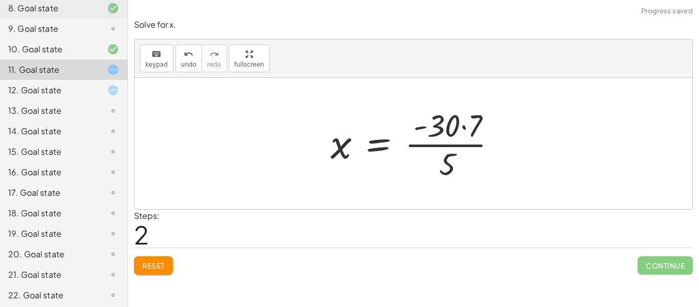
click at [445, 143] on div at bounding box center [418, 143] width 184 height 79
click at [445, 142] on div at bounding box center [418, 143] width 184 height 79
click at [461, 128] on div at bounding box center [418, 143] width 184 height 79
click at [453, 144] on div at bounding box center [415, 143] width 172 height 79
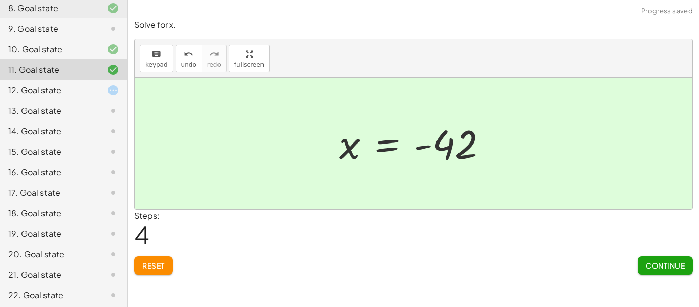
click at [673, 259] on button "Continue" at bounding box center [665, 265] width 55 height 18
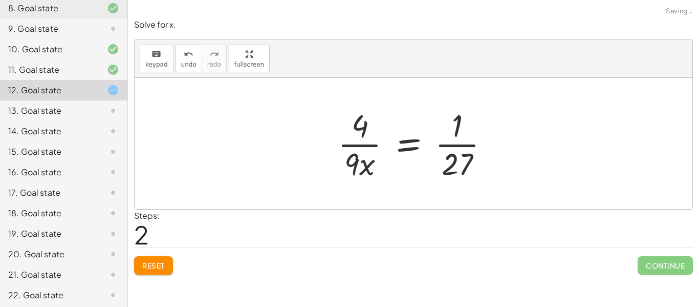
click at [368, 148] on div at bounding box center [418, 143] width 170 height 79
drag, startPoint x: 362, startPoint y: 129, endPoint x: 367, endPoint y: 136, distance: 8.0
click at [367, 136] on div at bounding box center [418, 143] width 170 height 79
drag, startPoint x: 355, startPoint y: 159, endPoint x: 355, endPoint y: 152, distance: 7.2
click at [355, 152] on div at bounding box center [418, 143] width 170 height 79
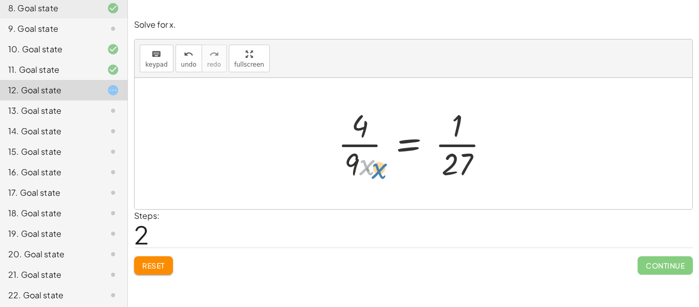
drag, startPoint x: 365, startPoint y: 164, endPoint x: 372, endPoint y: 165, distance: 6.7
click at [372, 165] on div at bounding box center [418, 143] width 170 height 79
click at [171, 58] on div "keyboard keypad undo [PERSON_NAME] redo fullscreen" at bounding box center [414, 58] width 558 height 38
click at [163, 58] on div "keyboard" at bounding box center [156, 54] width 23 height 12
drag, startPoint x: 367, startPoint y: 169, endPoint x: 510, endPoint y: 165, distance: 143.4
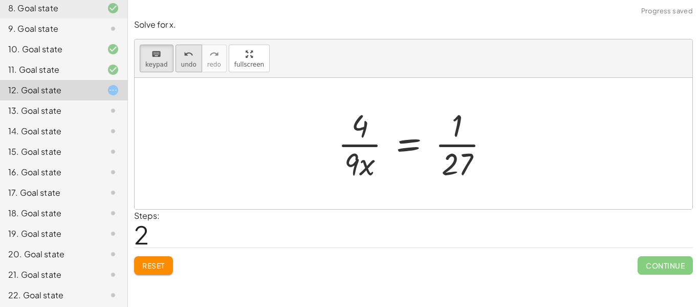
click at [187, 62] on span "undo" at bounding box center [188, 64] width 15 height 7
click at [357, 158] on div at bounding box center [418, 143] width 170 height 79
click at [470, 156] on div at bounding box center [418, 143] width 170 height 79
click at [358, 163] on div at bounding box center [418, 143] width 170 height 79
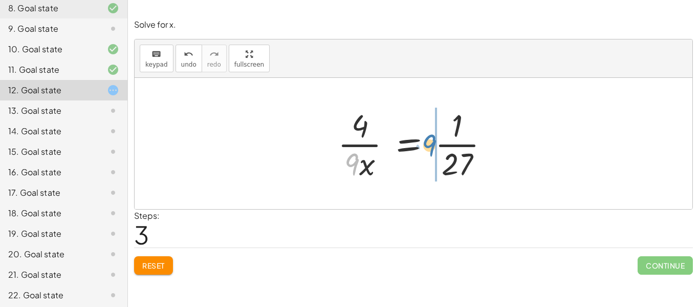
drag, startPoint x: 353, startPoint y: 166, endPoint x: 430, endPoint y: 147, distance: 79.4
click at [430, 147] on div at bounding box center [418, 143] width 170 height 79
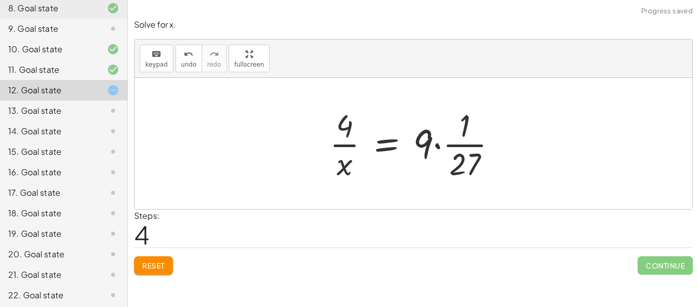
click at [442, 147] on div at bounding box center [417, 143] width 186 height 79
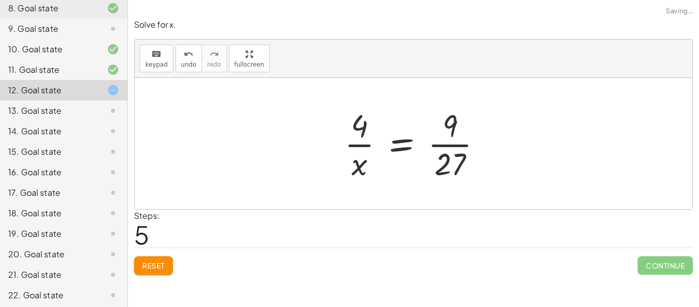
click at [439, 145] on div at bounding box center [417, 143] width 156 height 79
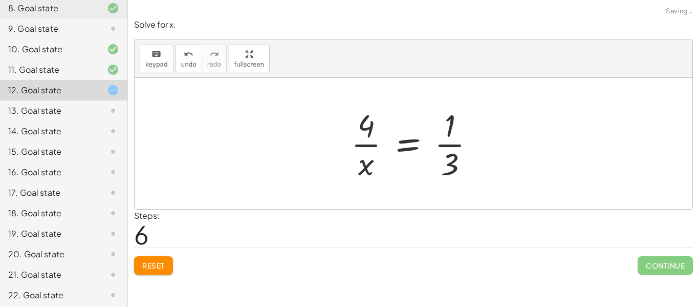
click at [443, 145] on div at bounding box center [417, 143] width 142 height 79
drag, startPoint x: 369, startPoint y: 160, endPoint x: 483, endPoint y: 146, distance: 115.0
click at [483, 146] on div at bounding box center [417, 143] width 142 height 79
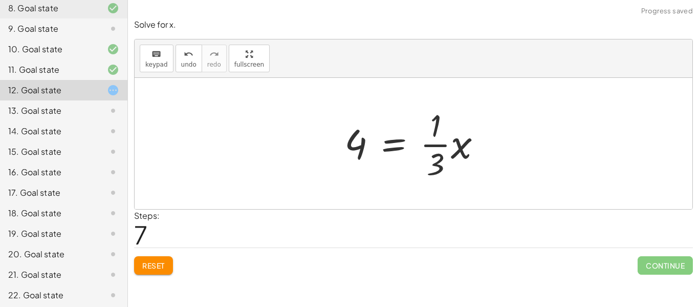
click at [438, 146] on div at bounding box center [417, 143] width 156 height 79
click at [450, 146] on div at bounding box center [417, 143] width 156 height 79
drag, startPoint x: 442, startPoint y: 144, endPoint x: 372, endPoint y: 148, distance: 70.2
click at [372, 148] on div at bounding box center [417, 143] width 156 height 79
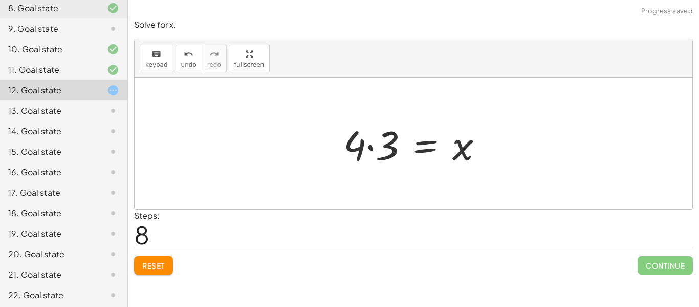
click at [368, 146] on div at bounding box center [417, 143] width 158 height 53
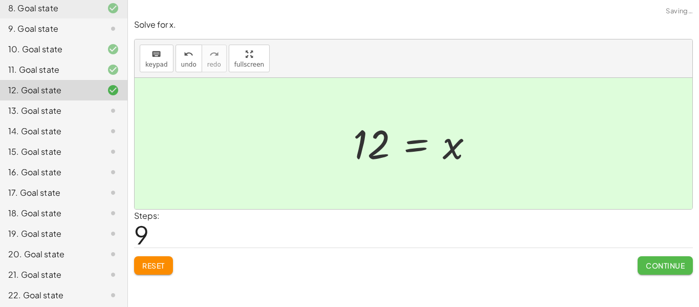
click at [655, 263] on span "Continue" at bounding box center [665, 265] width 39 height 9
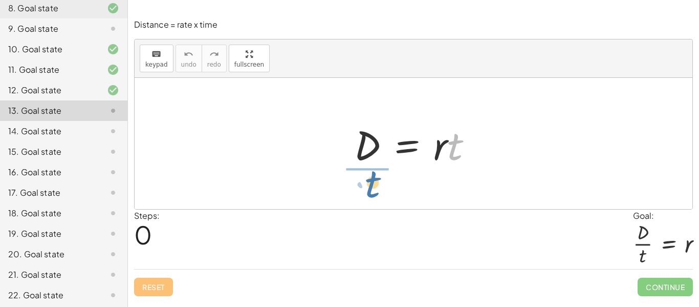
drag, startPoint x: 456, startPoint y: 149, endPoint x: 370, endPoint y: 185, distance: 93.0
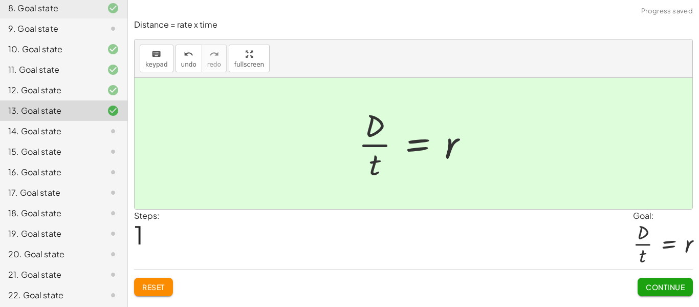
click at [663, 287] on span "Continue" at bounding box center [665, 286] width 39 height 9
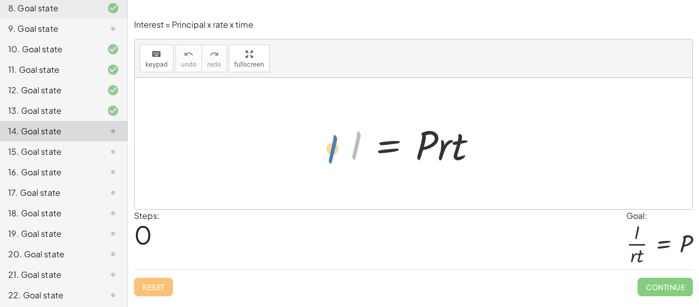
drag, startPoint x: 355, startPoint y: 141, endPoint x: 343, endPoint y: 143, distance: 12.5
drag, startPoint x: 444, startPoint y: 147, endPoint x: 356, endPoint y: 172, distance: 91.4
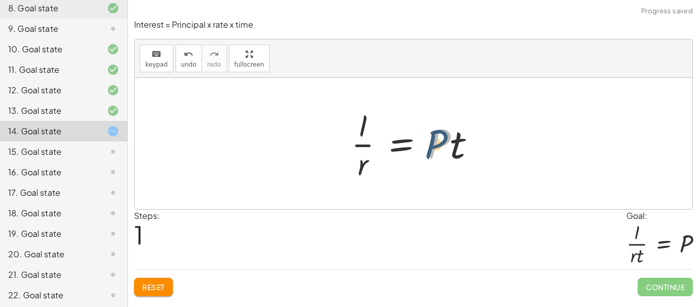
click at [446, 148] on div at bounding box center [417, 143] width 143 height 79
drag, startPoint x: 458, startPoint y: 148, endPoint x: 372, endPoint y: 175, distance: 90.6
click at [372, 175] on div at bounding box center [417, 143] width 143 height 79
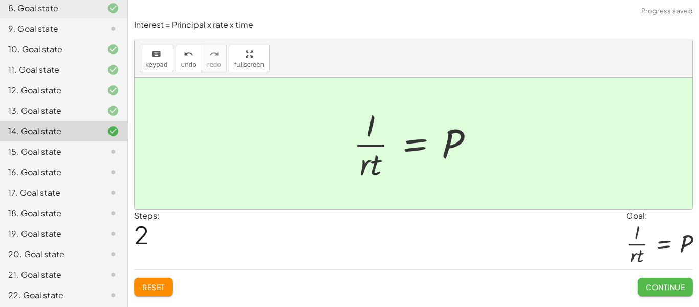
click at [646, 283] on span "Continue" at bounding box center [665, 286] width 39 height 9
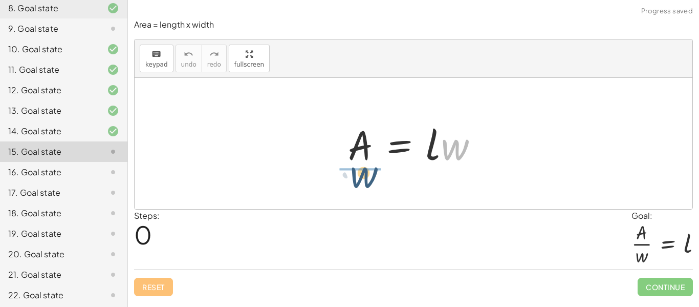
drag, startPoint x: 451, startPoint y: 145, endPoint x: 356, endPoint y: 173, distance: 98.6
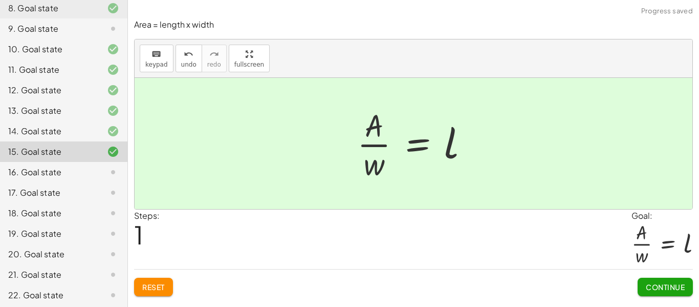
click at [659, 289] on span "Continue" at bounding box center [665, 286] width 39 height 9
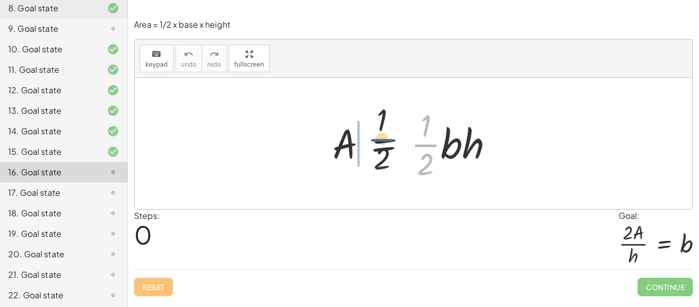
drag, startPoint x: 427, startPoint y: 145, endPoint x: 364, endPoint y: 138, distance: 63.9
click at [364, 138] on div at bounding box center [418, 143] width 180 height 79
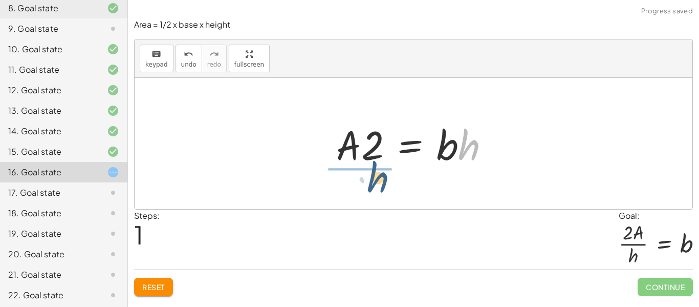
drag, startPoint x: 468, startPoint y: 153, endPoint x: 368, endPoint y: 187, distance: 106.0
click at [368, 187] on div "A = · · 1 · 2 · b · h · h A = · 2 · b · h ·" at bounding box center [414, 143] width 558 height 131
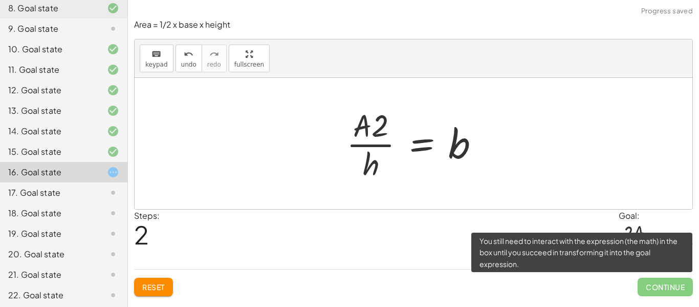
click at [646, 285] on span "Continue" at bounding box center [665, 286] width 55 height 18
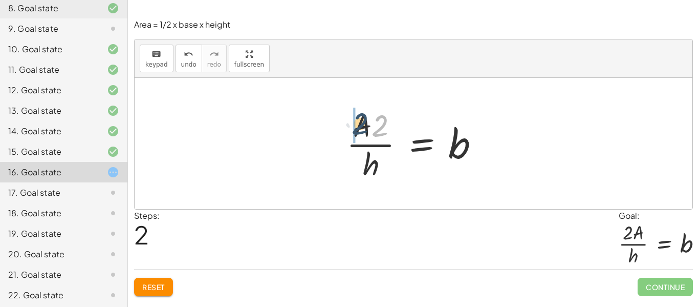
drag, startPoint x: 383, startPoint y: 130, endPoint x: 355, endPoint y: 131, distance: 28.7
click at [355, 131] on div at bounding box center [416, 143] width 151 height 79
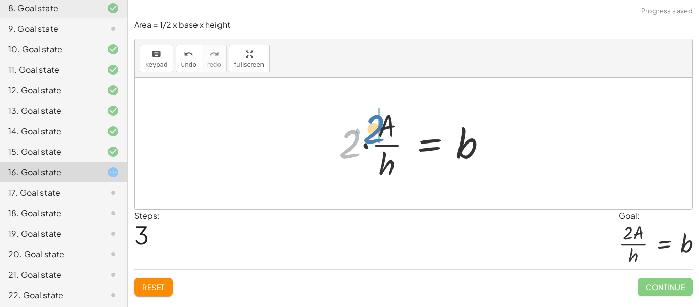
drag, startPoint x: 354, startPoint y: 146, endPoint x: 378, endPoint y: 131, distance: 28.5
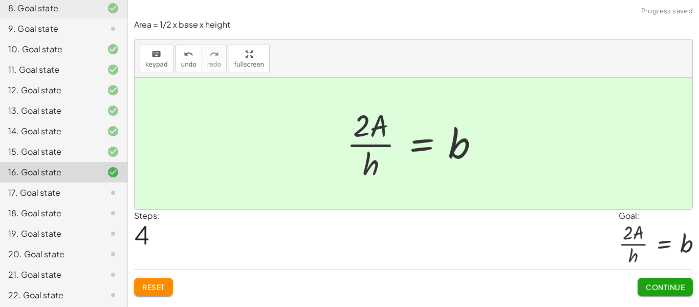
click at [165, 286] on span "Reset" at bounding box center [153, 286] width 23 height 9
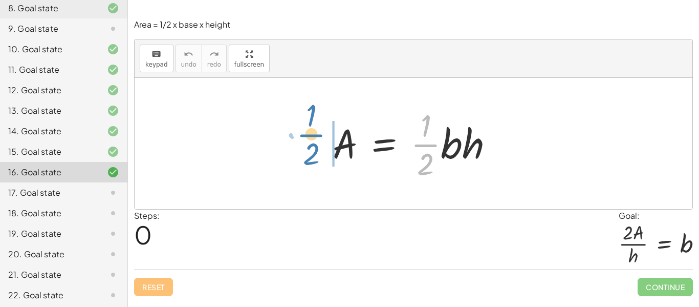
drag, startPoint x: 429, startPoint y: 147, endPoint x: 315, endPoint y: 140, distance: 114.9
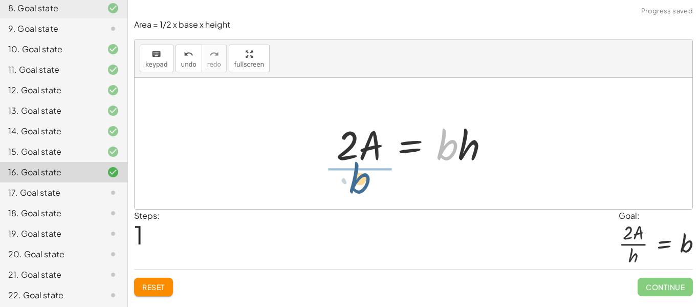
drag, startPoint x: 450, startPoint y: 151, endPoint x: 360, endPoint y: 189, distance: 97.0
click at [360, 189] on div "A = · · 1 · 2 · b · h · b A = · 2 · b · h ·" at bounding box center [414, 143] width 558 height 131
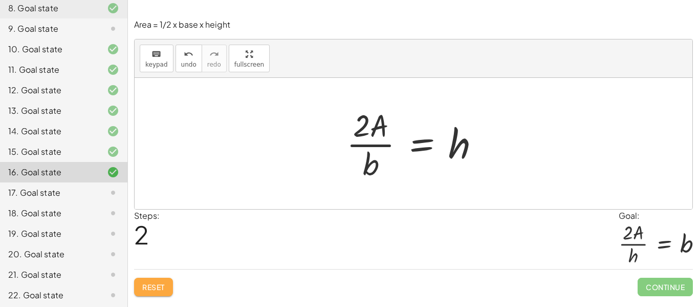
click at [163, 284] on span "Reset" at bounding box center [153, 286] width 23 height 9
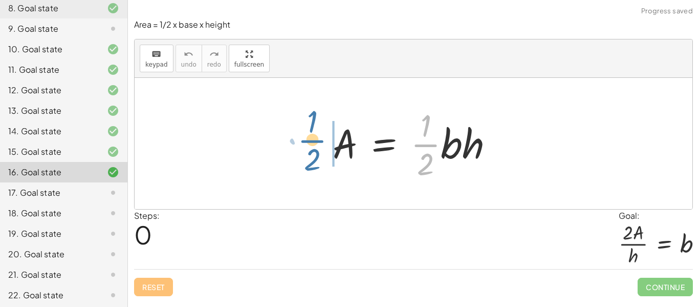
drag, startPoint x: 433, startPoint y: 143, endPoint x: 321, endPoint y: 139, distance: 112.2
click at [321, 139] on div "· · 1 · 2 A = · · 1 · 2 · b · h" at bounding box center [413, 143] width 192 height 84
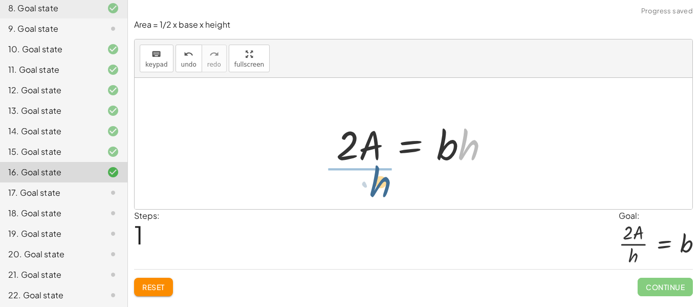
drag, startPoint x: 468, startPoint y: 153, endPoint x: 374, endPoint y: 192, distance: 102.3
click at [374, 192] on div "A = · · 1 · 2 · b · h · h A = · 2 · b · h ·" at bounding box center [414, 143] width 558 height 131
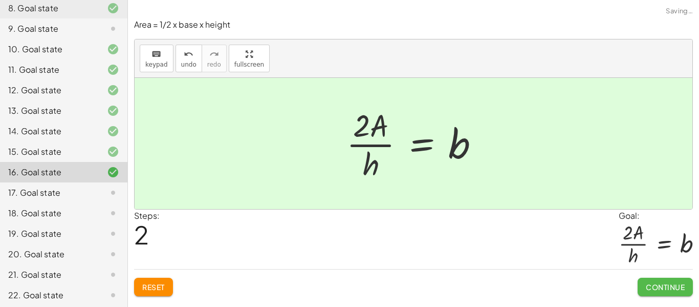
click at [663, 285] on span "Continue" at bounding box center [665, 286] width 39 height 9
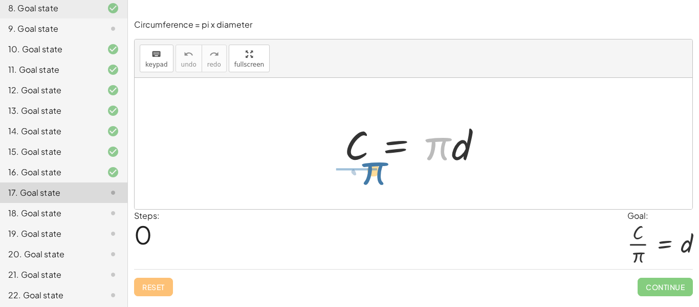
drag, startPoint x: 438, startPoint y: 150, endPoint x: 372, endPoint y: 176, distance: 70.6
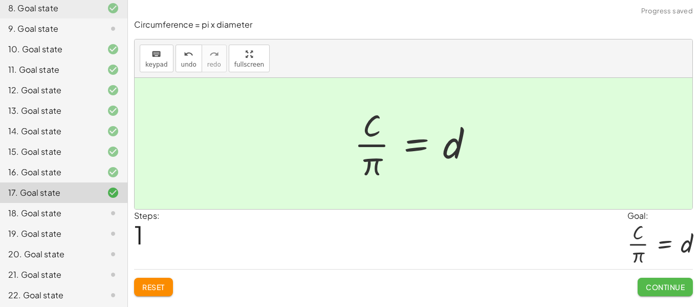
click at [669, 279] on button "Continue" at bounding box center [665, 286] width 55 height 18
